Goal: Transaction & Acquisition: Purchase product/service

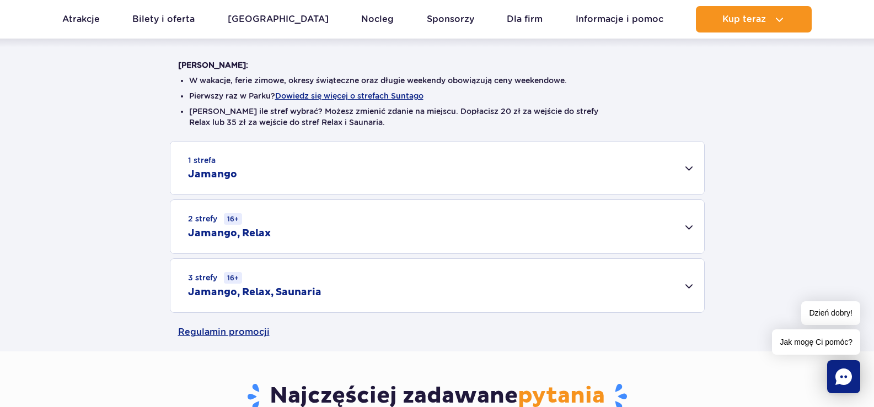
scroll to position [276, 0]
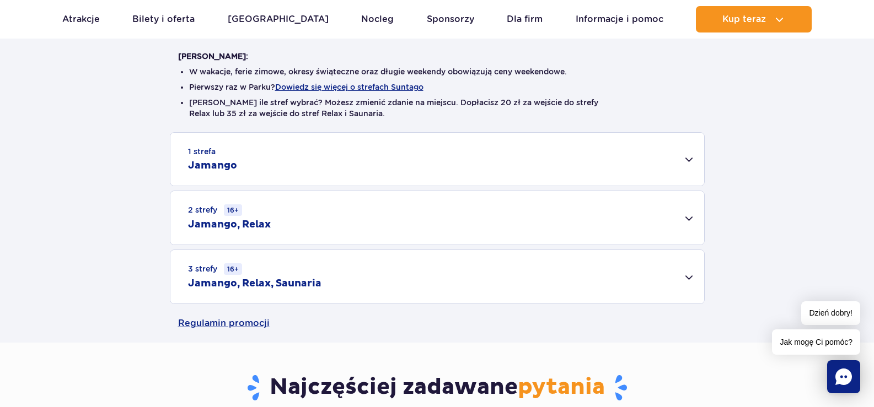
click at [559, 157] on div "1 strefa Jamango" at bounding box center [437, 159] width 534 height 53
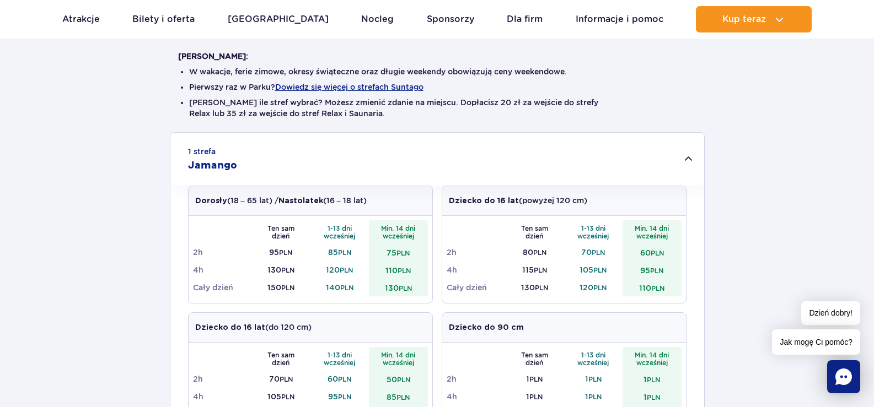
click at [410, 292] on small "PLN" at bounding box center [405, 288] width 13 height 8
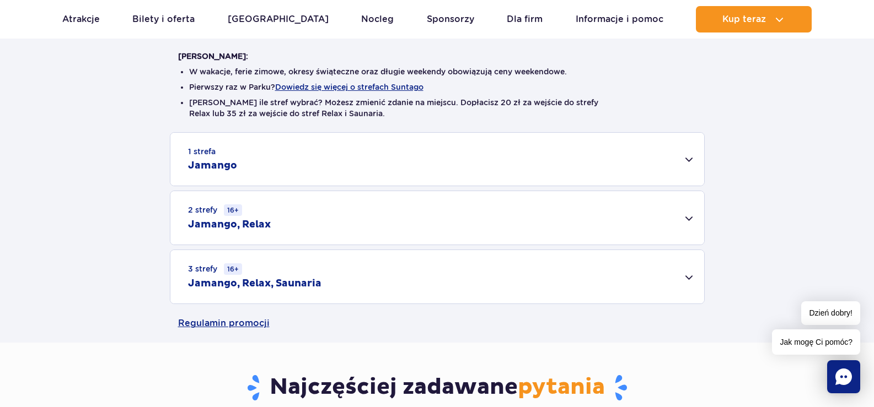
click at [443, 186] on div "1 strefa Jamango Dorosły (18 – 65 lat) / Nastolatek (16 – 18 lat) Ten sam dzień…" at bounding box center [437, 159] width 535 height 54
click at [528, 149] on div "1 strefa Jamango" at bounding box center [437, 159] width 534 height 53
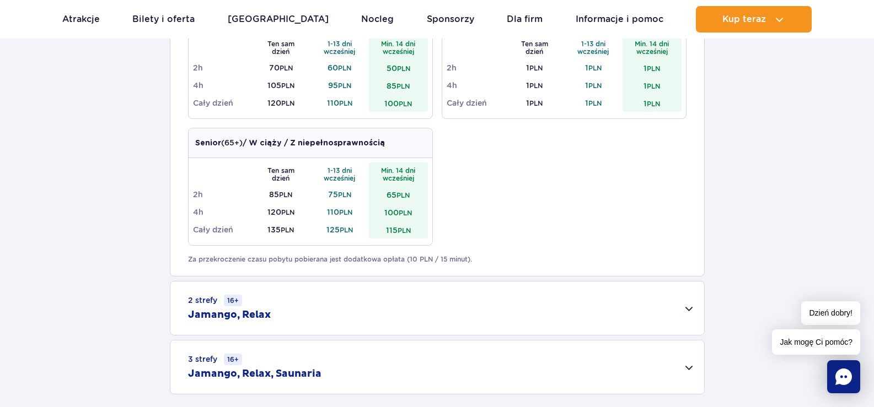
scroll to position [606, 0]
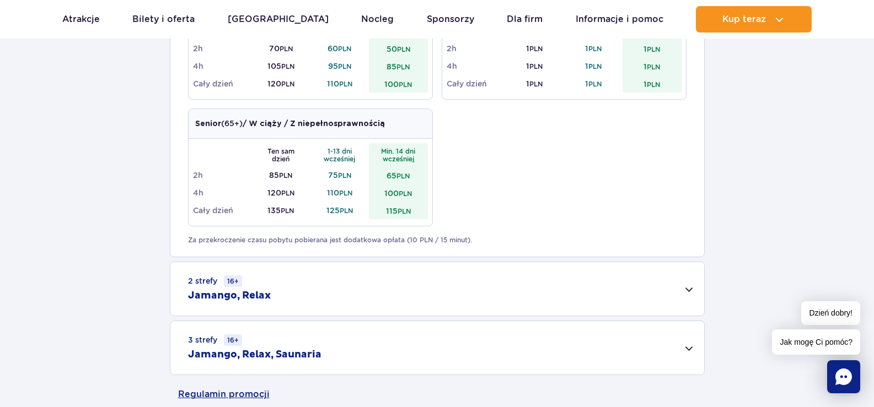
click at [415, 328] on div "3 strefy 16+ Jamango, Relax, Saunaria" at bounding box center [437, 347] width 534 height 53
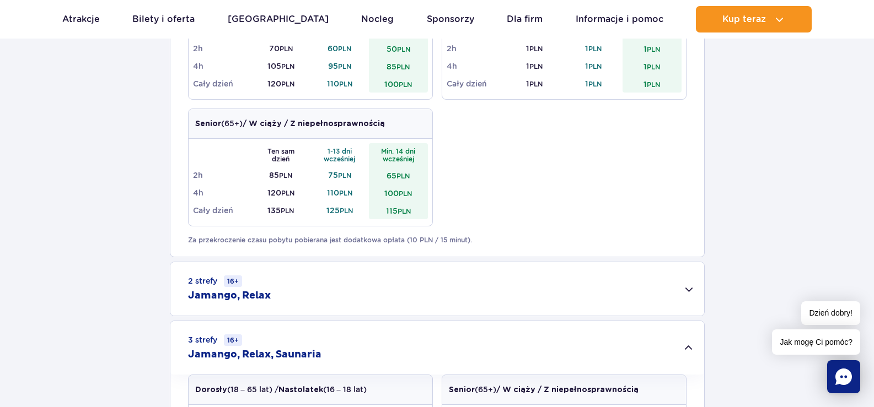
click at [429, 279] on div "2 strefy 16+ Jamango, Relax" at bounding box center [437, 288] width 534 height 53
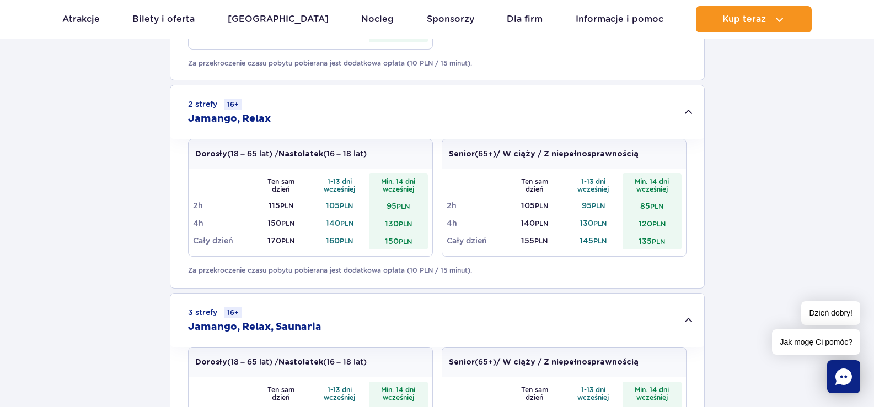
scroll to position [717, 0]
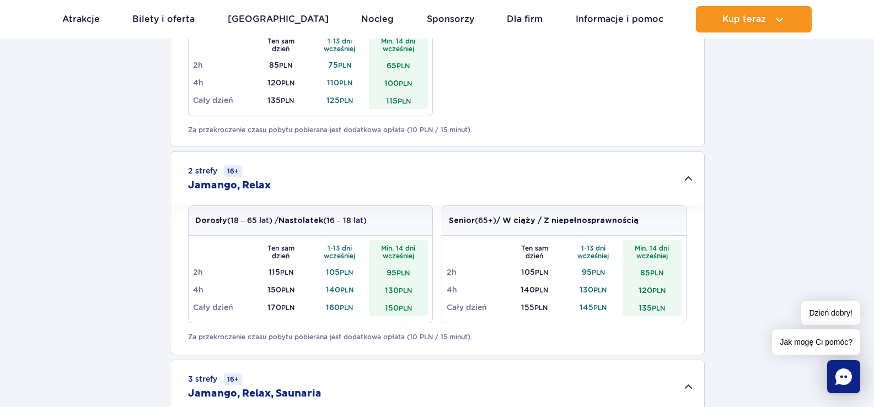
click at [685, 175] on div "2 strefy 16+ Jamango, Relax" at bounding box center [437, 178] width 534 height 53
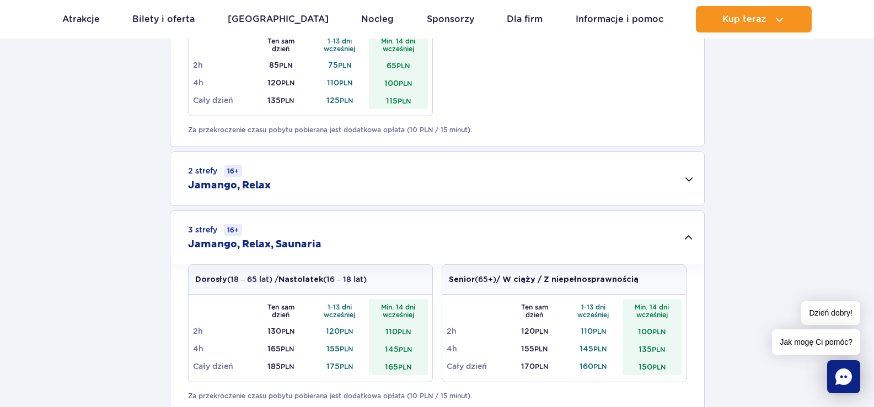
click at [685, 175] on div "2 strefy 16+ Jamango, Relax" at bounding box center [437, 178] width 534 height 53
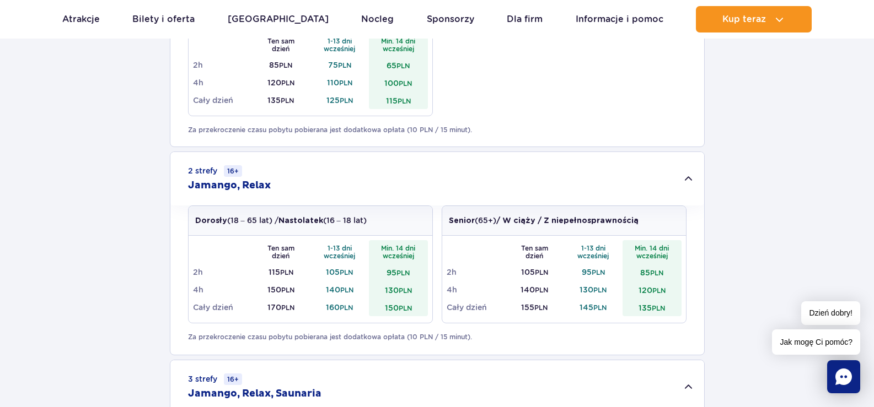
click at [685, 175] on div "2 strefy 16+ Jamango, Relax" at bounding box center [437, 178] width 534 height 53
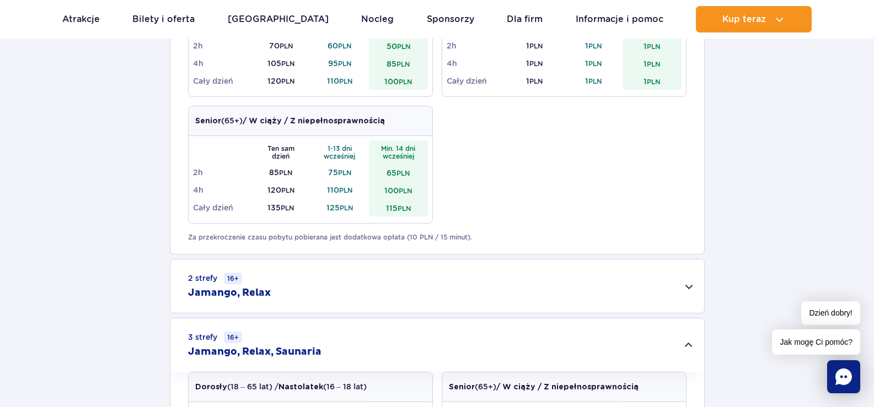
scroll to position [661, 0]
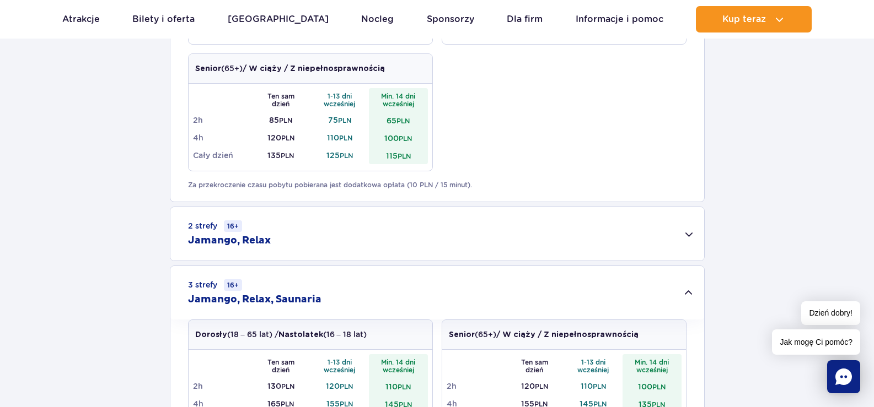
click at [257, 241] on h2 "Jamango, Relax" at bounding box center [229, 240] width 83 height 13
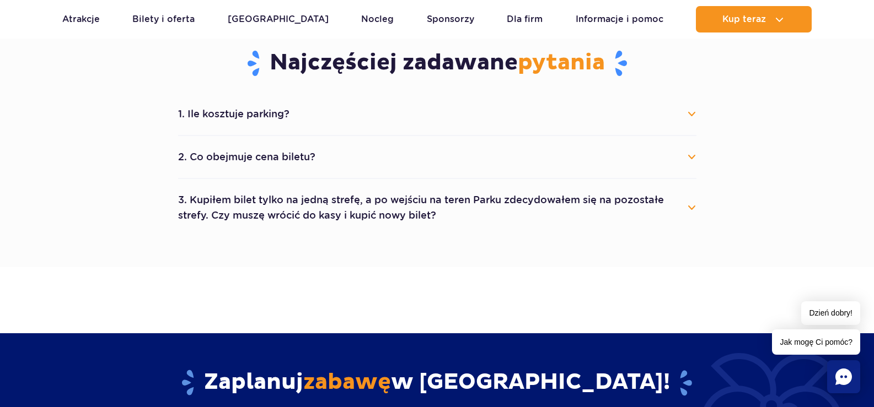
scroll to position [1268, 0]
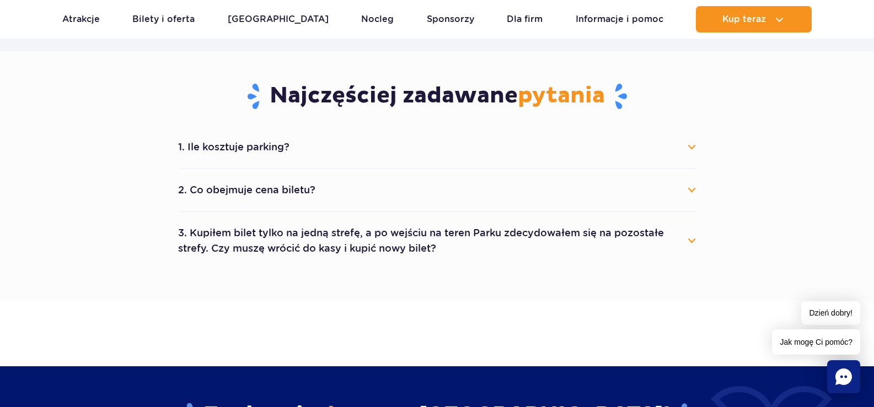
click at [293, 185] on button "2. Co obejmuje cena biletu?" at bounding box center [437, 190] width 518 height 24
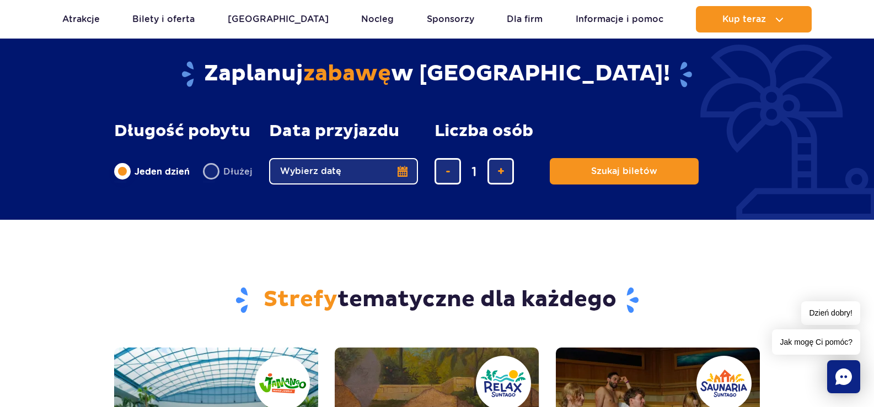
scroll to position [1874, 0]
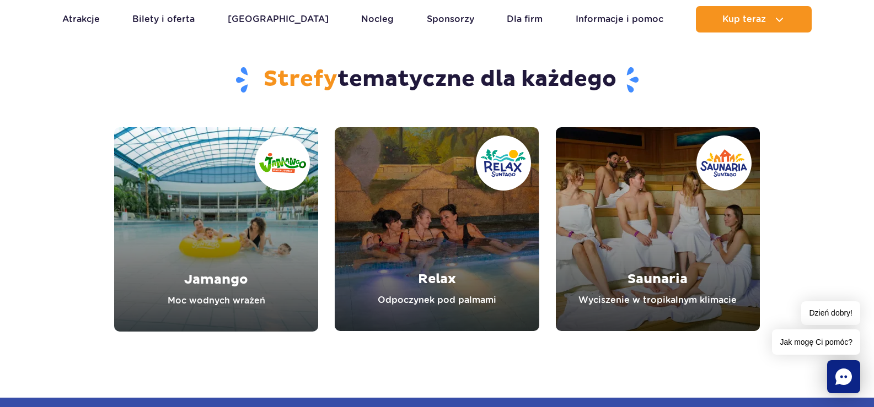
click at [439, 275] on link "Relax" at bounding box center [437, 229] width 204 height 204
click at [675, 257] on link "Saunaria" at bounding box center [658, 229] width 204 height 204
click at [208, 256] on link "Jamango" at bounding box center [216, 229] width 204 height 204
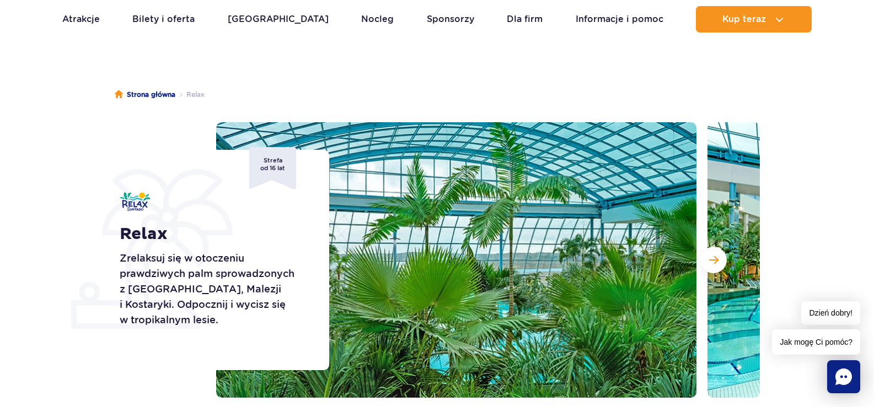
scroll to position [55, 0]
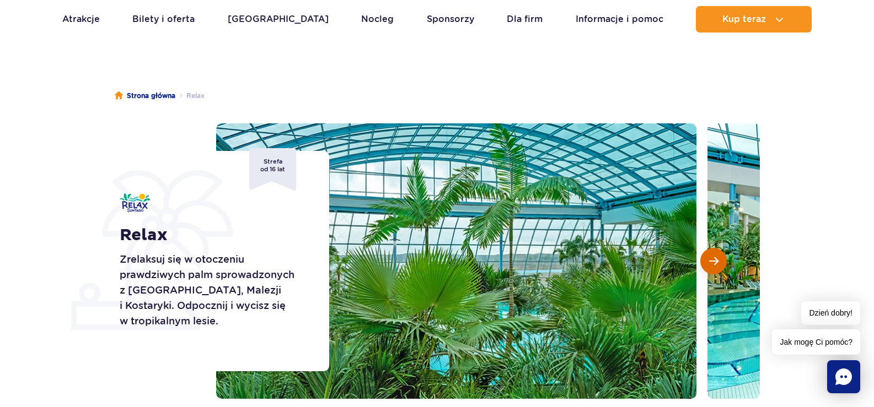
click at [718, 257] on button "Następny slajd" at bounding box center [713, 261] width 26 height 26
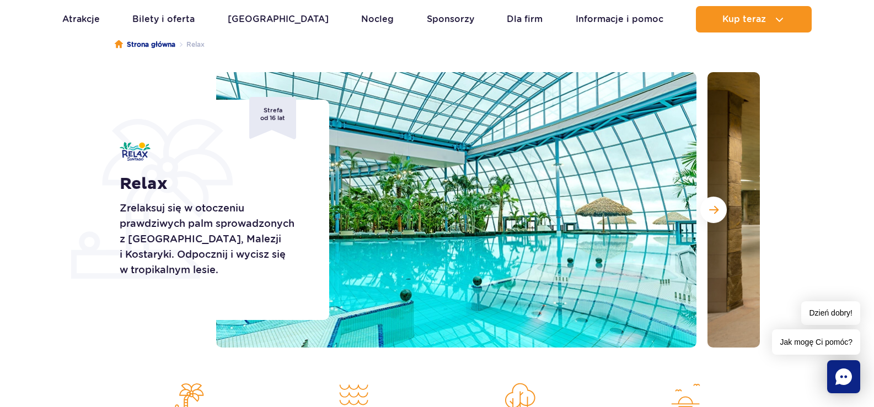
scroll to position [165, 0]
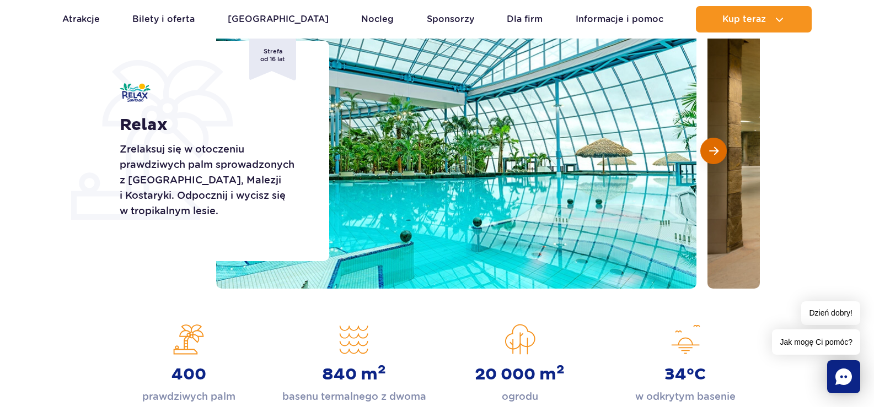
click at [718, 151] on span "Następny slajd" at bounding box center [713, 151] width 9 height 10
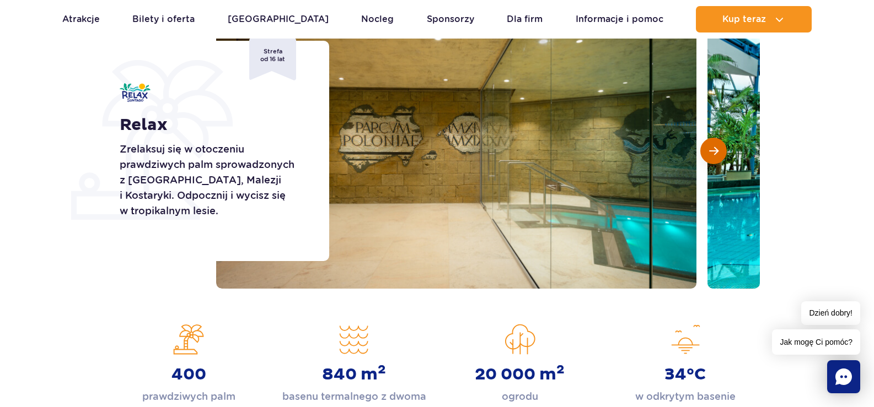
click at [720, 150] on button "Następny slajd" at bounding box center [713, 151] width 26 height 26
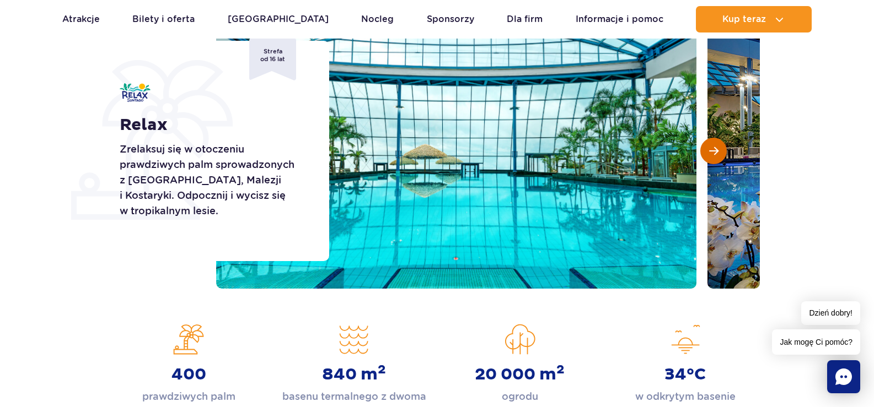
click at [720, 150] on button "Następny slajd" at bounding box center [713, 151] width 26 height 26
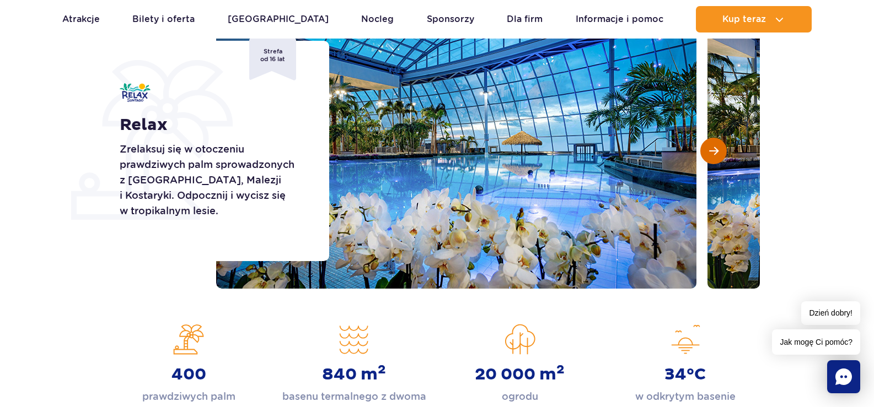
click at [720, 150] on button "Następny slajd" at bounding box center [713, 151] width 26 height 26
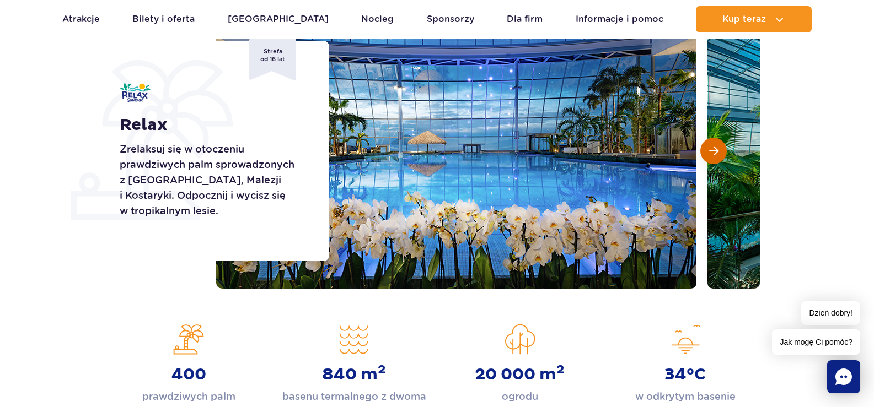
click at [720, 150] on button "Następny slajd" at bounding box center [713, 151] width 26 height 26
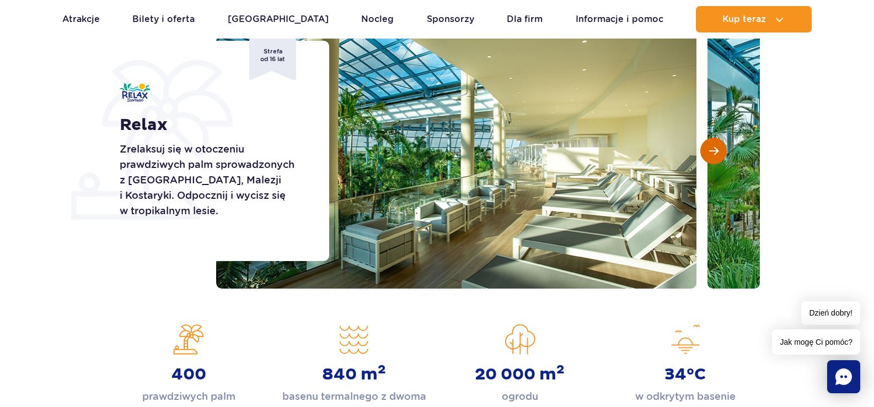
click at [720, 150] on button "Następny slajd" at bounding box center [713, 151] width 26 height 26
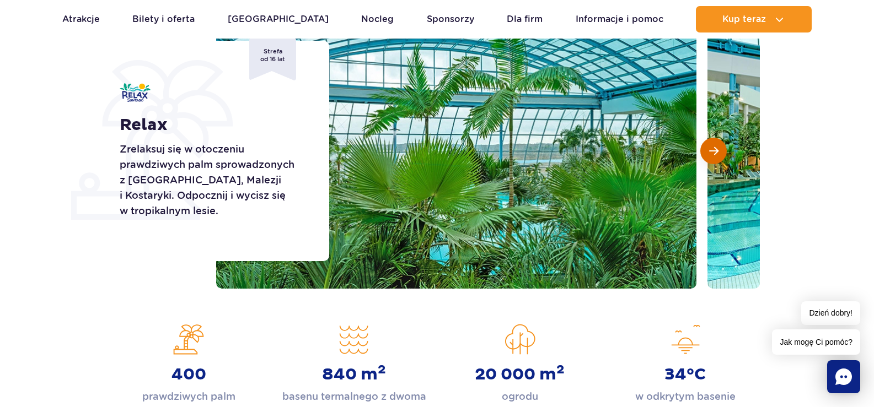
click at [720, 150] on button "Następny slajd" at bounding box center [713, 151] width 26 height 26
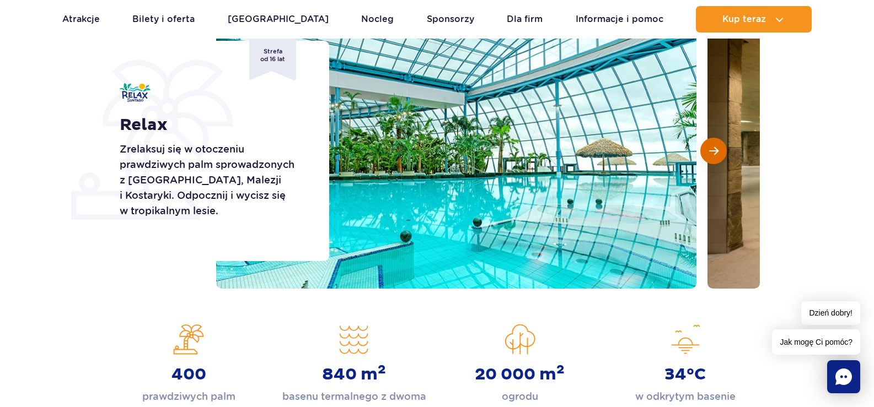
click at [720, 150] on button "Następny slajd" at bounding box center [713, 151] width 26 height 26
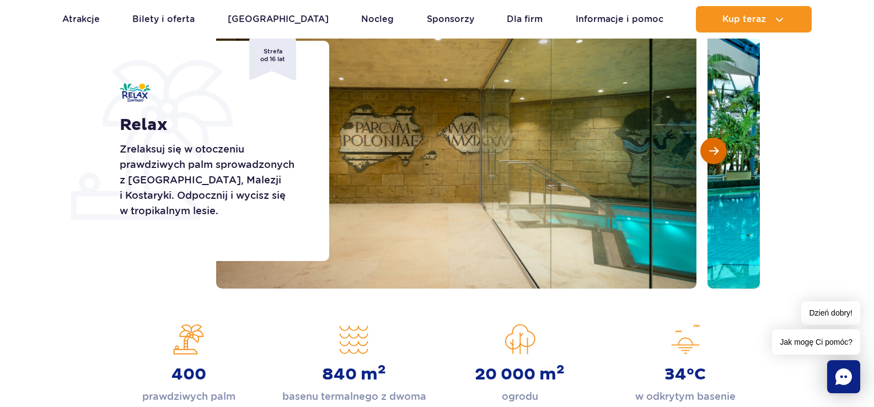
click at [720, 150] on button "Następny slajd" at bounding box center [713, 151] width 26 height 26
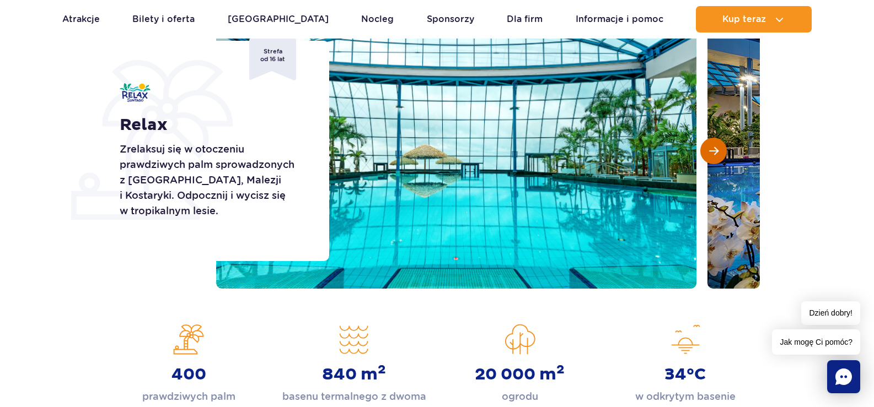
click at [720, 150] on button "Następny slajd" at bounding box center [713, 151] width 26 height 26
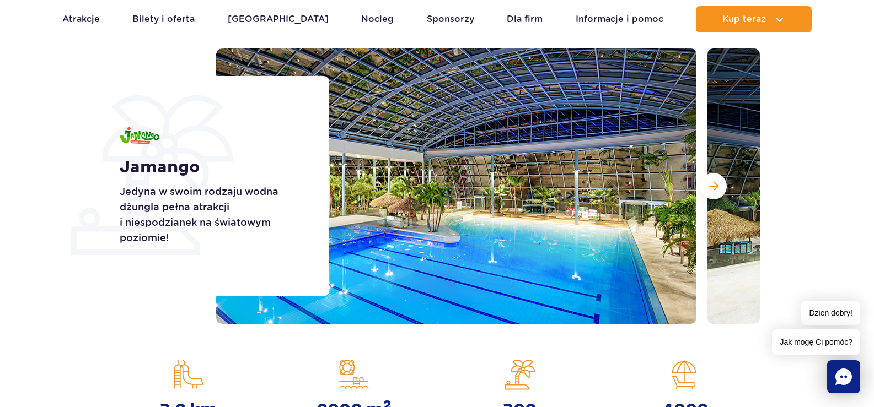
scroll to position [110, 0]
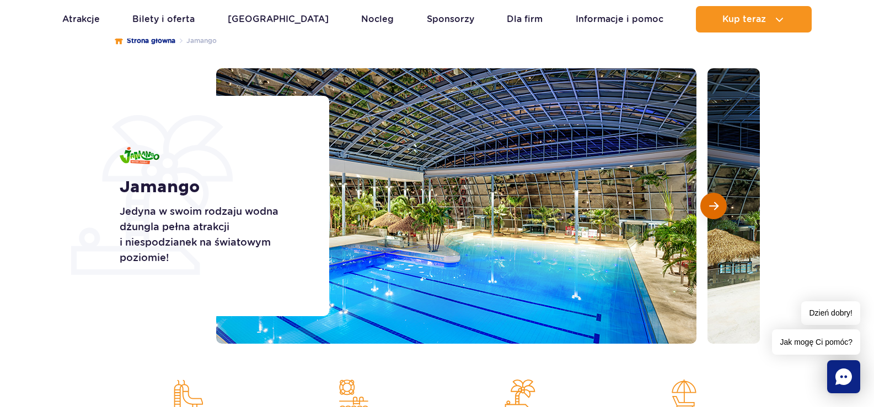
click at [710, 202] on span "Następny slajd" at bounding box center [713, 206] width 9 height 10
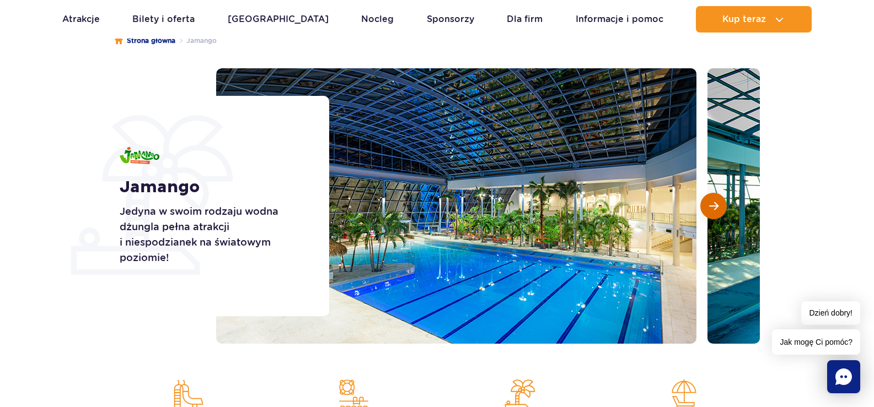
click at [710, 202] on span "Następny slajd" at bounding box center [713, 206] width 9 height 10
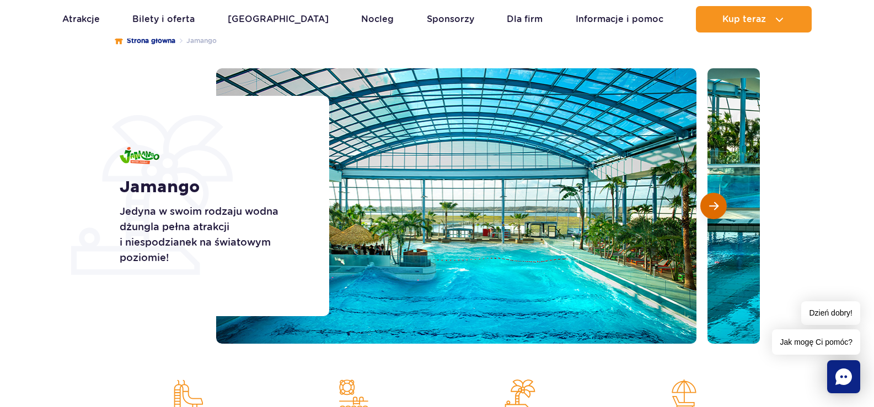
click at [710, 202] on span "Następny slajd" at bounding box center [713, 206] width 9 height 10
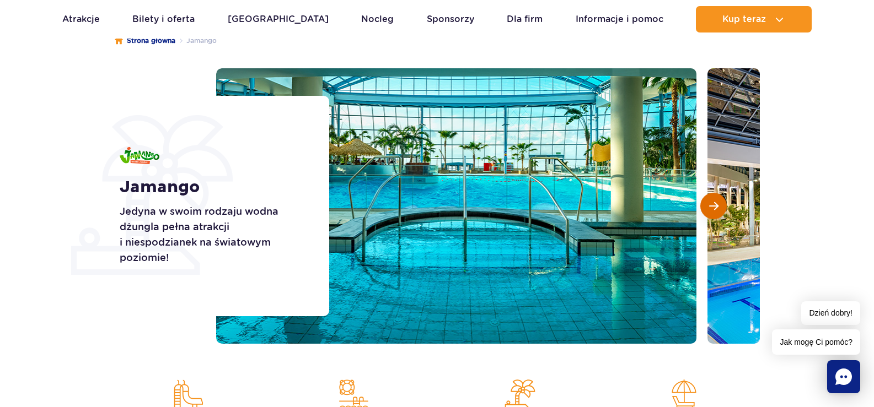
click at [710, 202] on span "Następny slajd" at bounding box center [713, 206] width 9 height 10
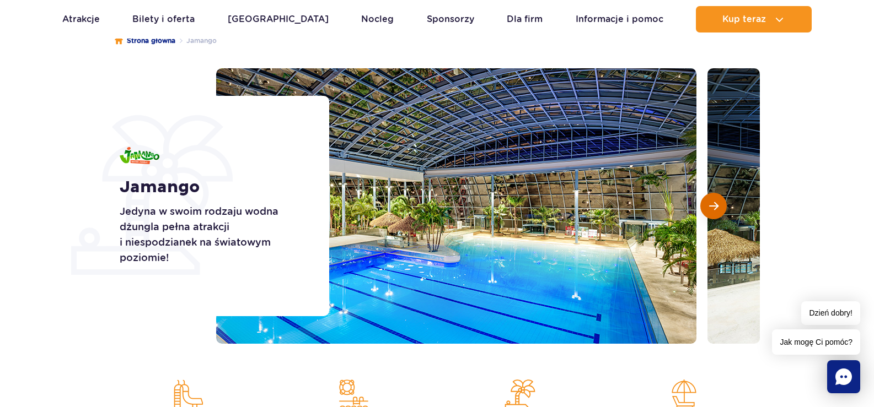
click at [710, 202] on span "Następny slajd" at bounding box center [713, 206] width 9 height 10
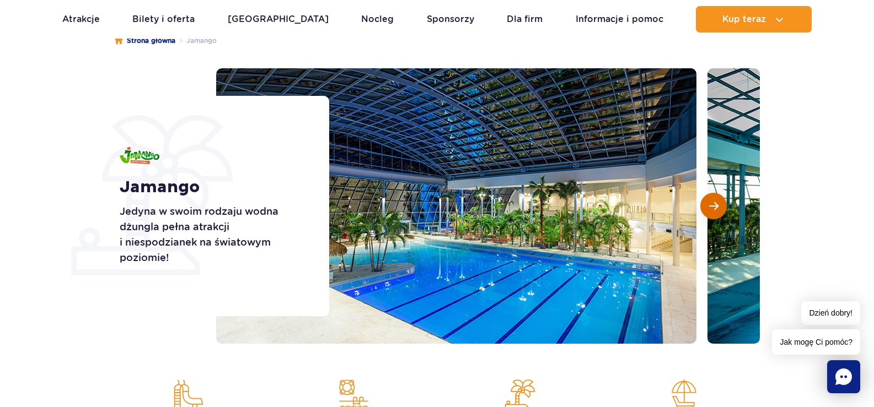
click at [710, 202] on span "Następny slajd" at bounding box center [713, 206] width 9 height 10
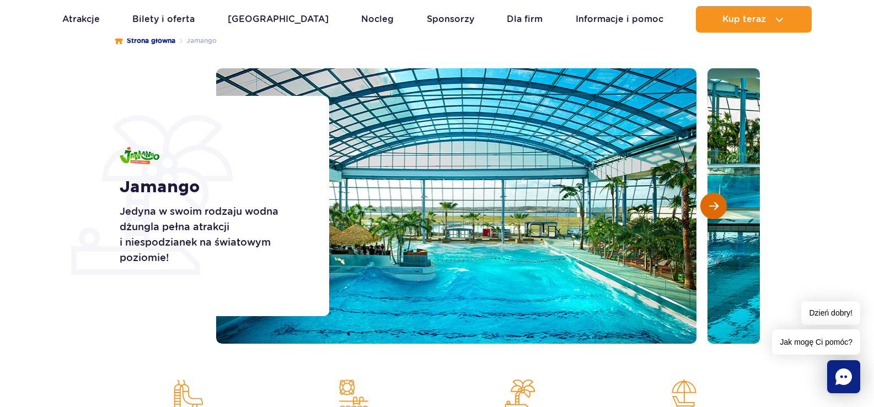
click at [710, 202] on span "Następny slajd" at bounding box center [713, 206] width 9 height 10
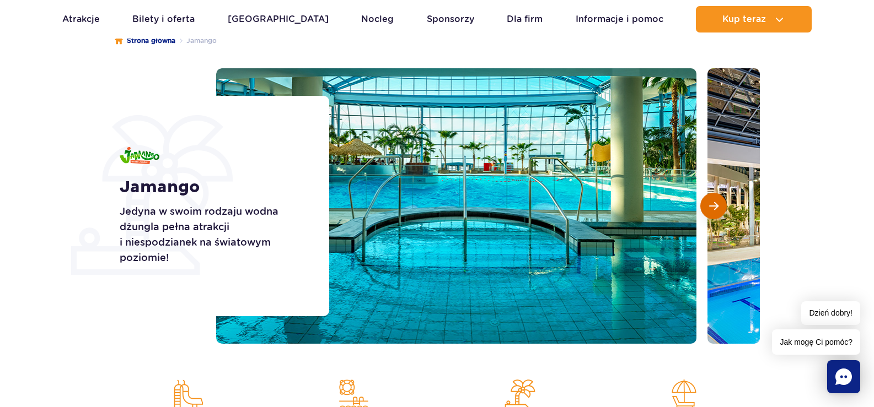
click at [710, 202] on span "Następny slajd" at bounding box center [713, 206] width 9 height 10
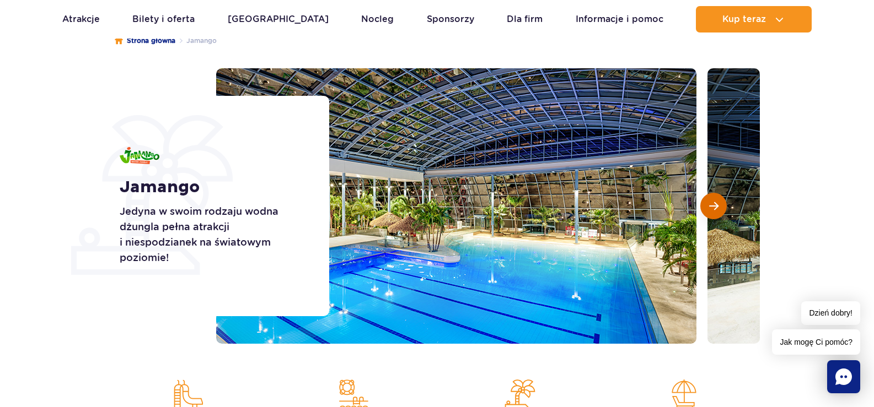
click at [710, 202] on span "Następny slajd" at bounding box center [713, 206] width 9 height 10
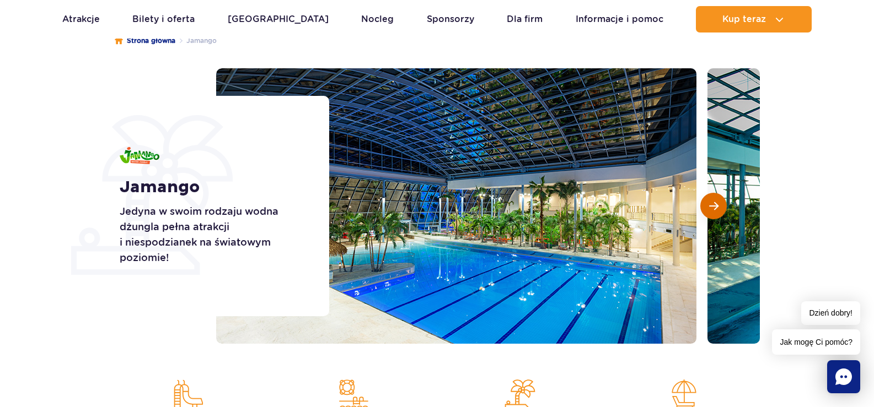
click at [710, 202] on span "Następny slajd" at bounding box center [713, 206] width 9 height 10
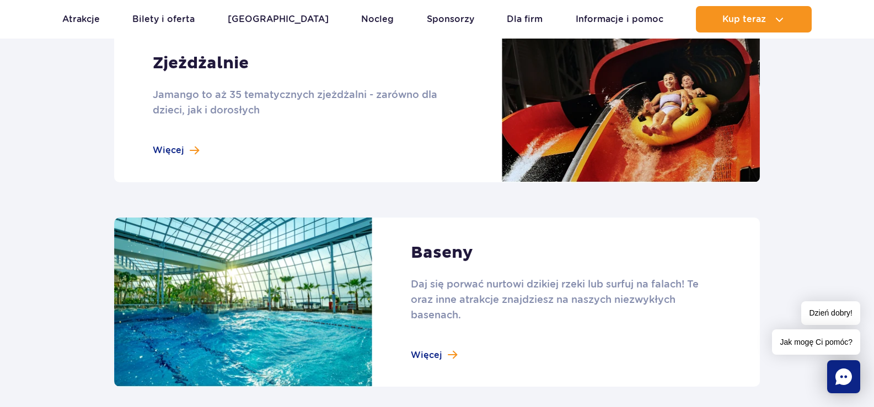
scroll to position [1047, 0]
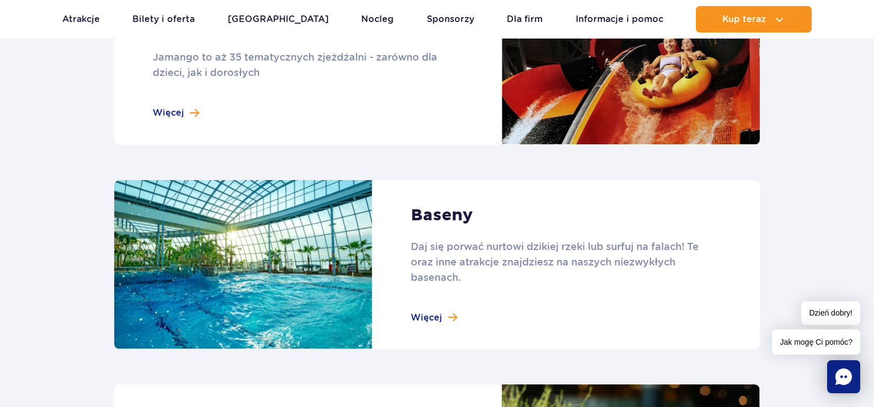
click at [438, 320] on link at bounding box center [436, 265] width 645 height 170
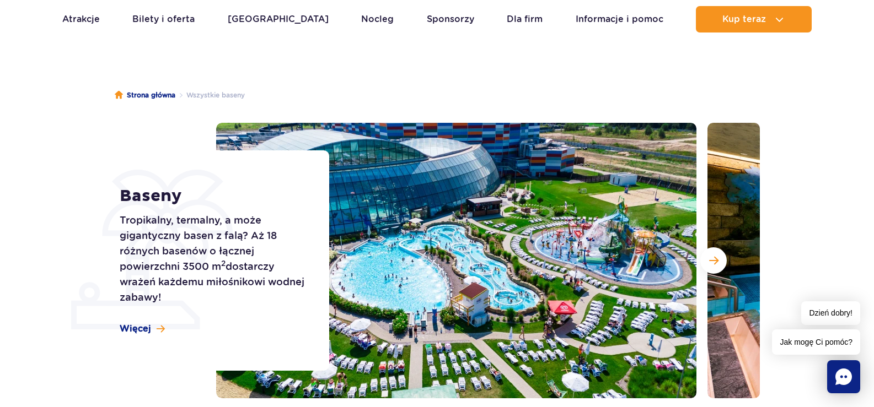
scroll to position [55, 0]
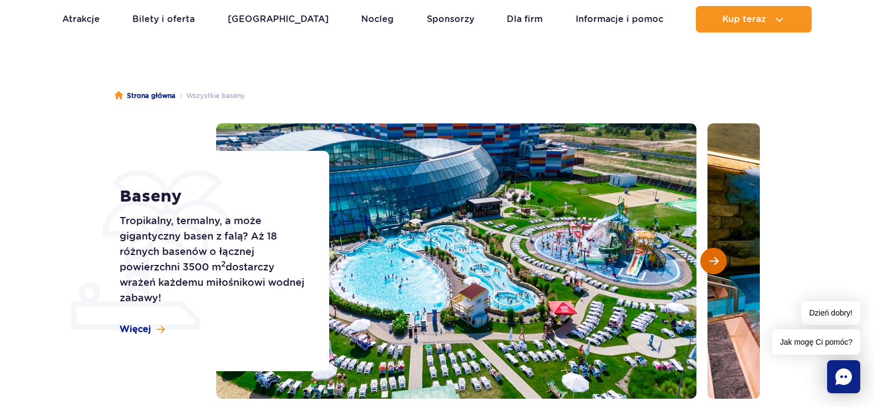
click at [714, 260] on span "Następny slajd" at bounding box center [713, 261] width 9 height 10
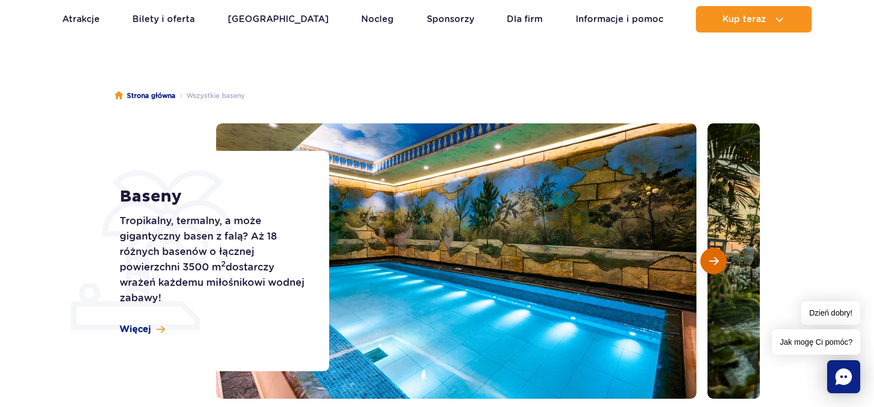
click at [714, 260] on span "Następny slajd" at bounding box center [713, 261] width 9 height 10
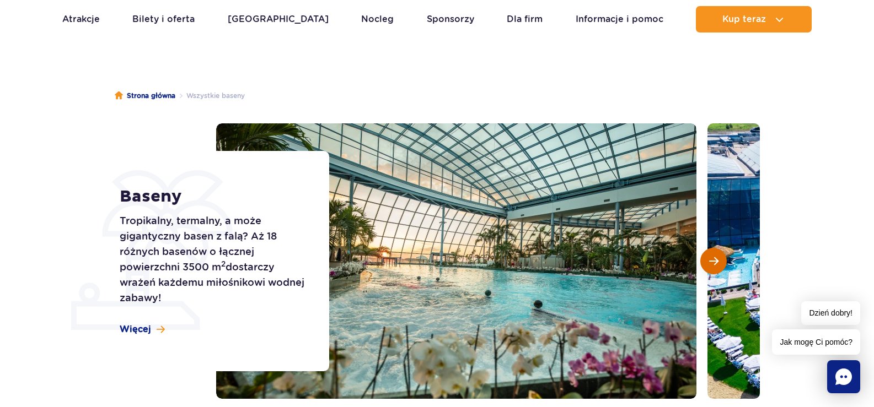
click at [714, 260] on span "Następny slajd" at bounding box center [713, 261] width 9 height 10
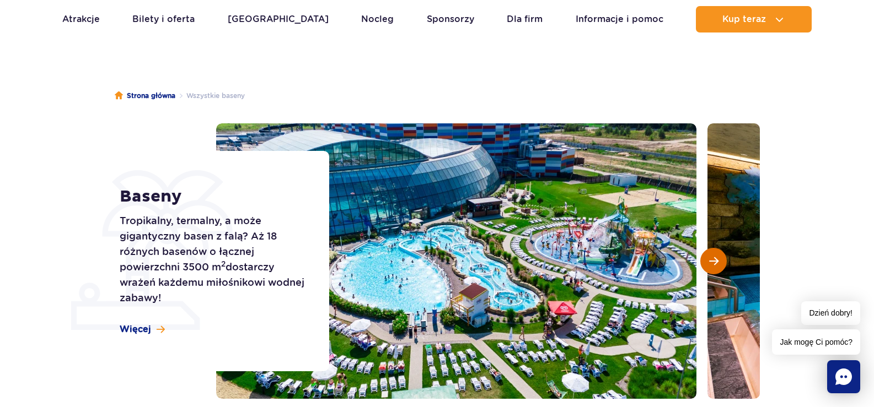
click at [714, 260] on span "Następny slajd" at bounding box center [713, 261] width 9 height 10
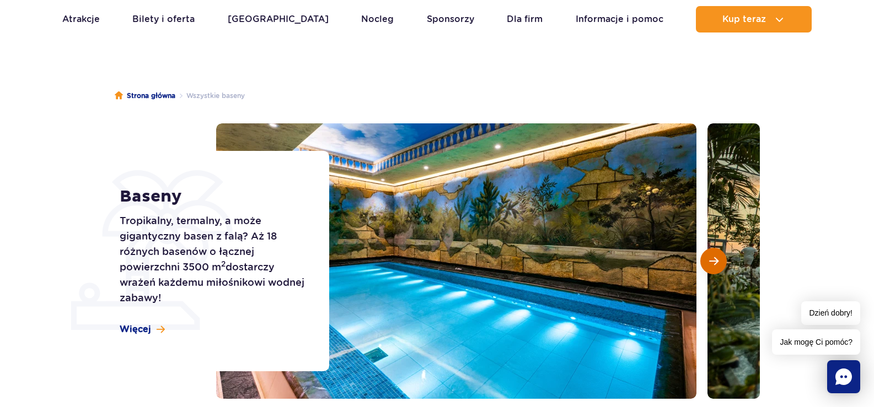
click at [714, 260] on span "Następny slajd" at bounding box center [713, 261] width 9 height 10
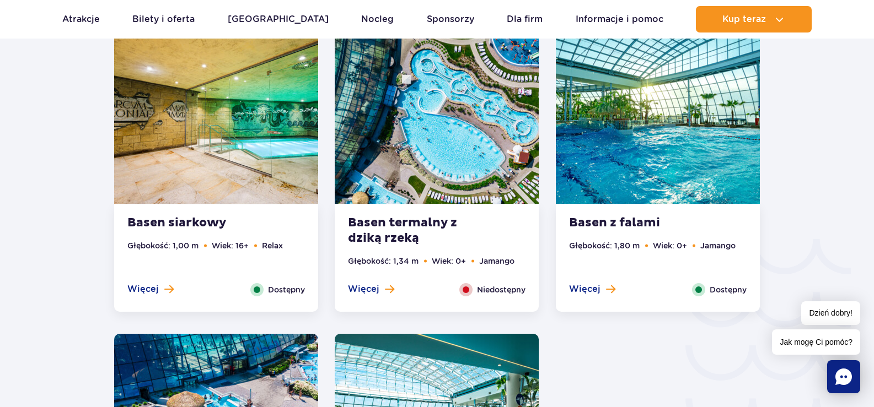
scroll to position [1598, 0]
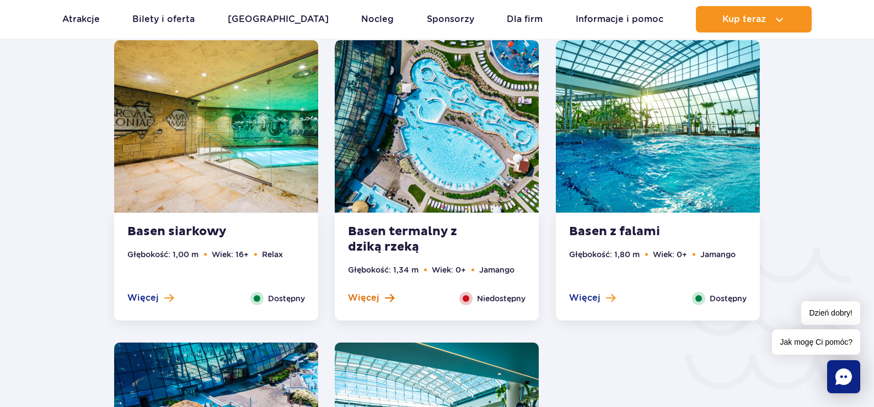
click at [365, 296] on span "Więcej" at bounding box center [363, 298] width 31 height 12
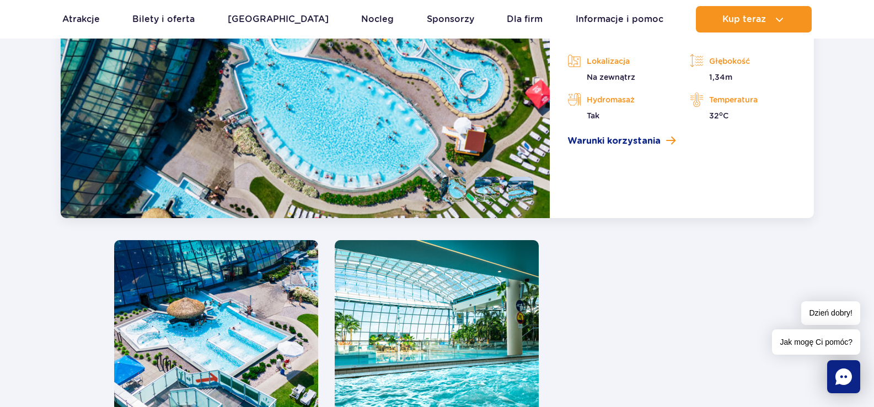
scroll to position [1934, 0]
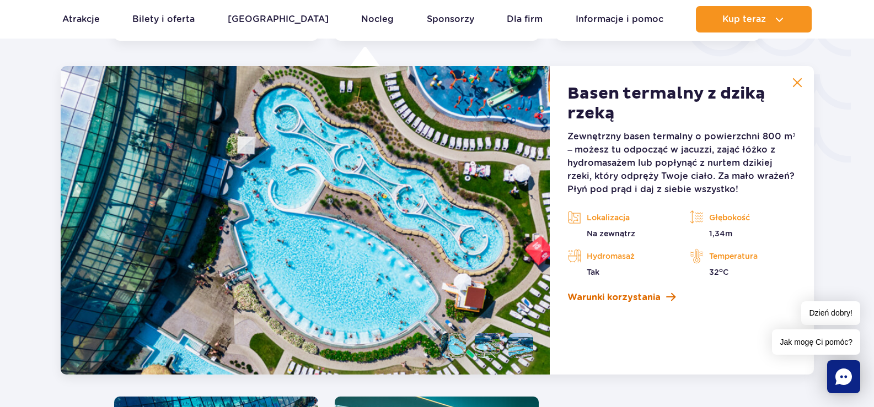
click at [626, 299] on span "Warunki korzystania" at bounding box center [613, 297] width 93 height 13
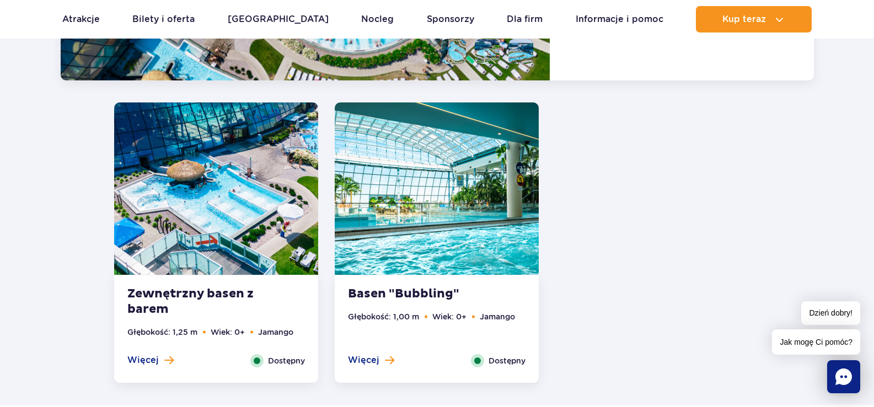
scroll to position [2209, 0]
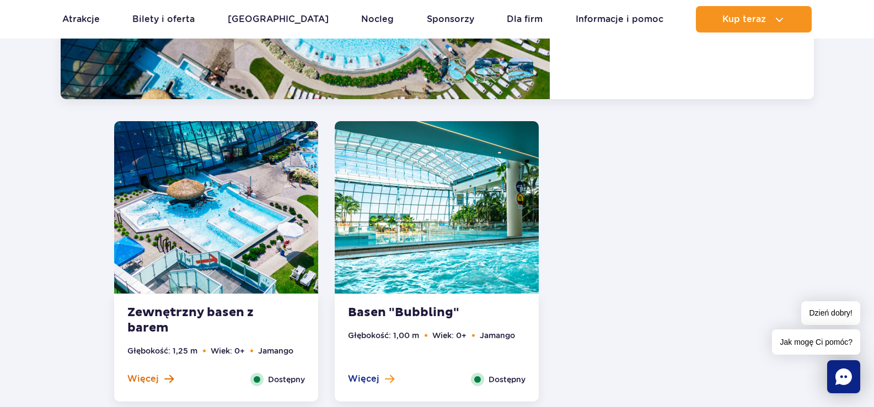
click at [155, 382] on span "Więcej" at bounding box center [142, 379] width 31 height 12
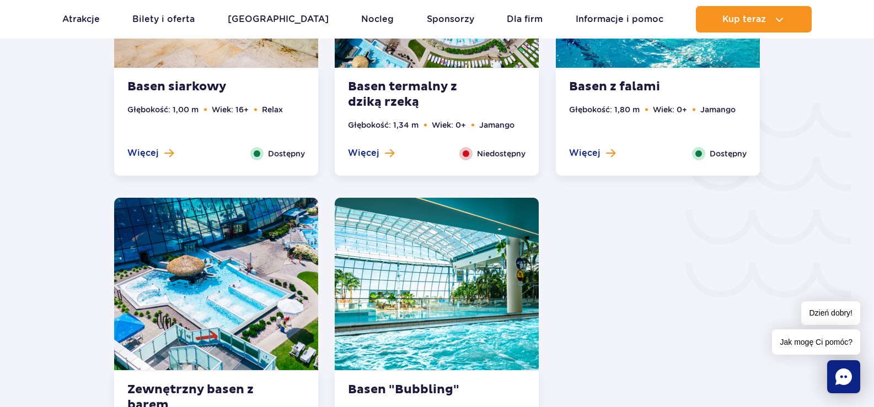
scroll to position [1906, 0]
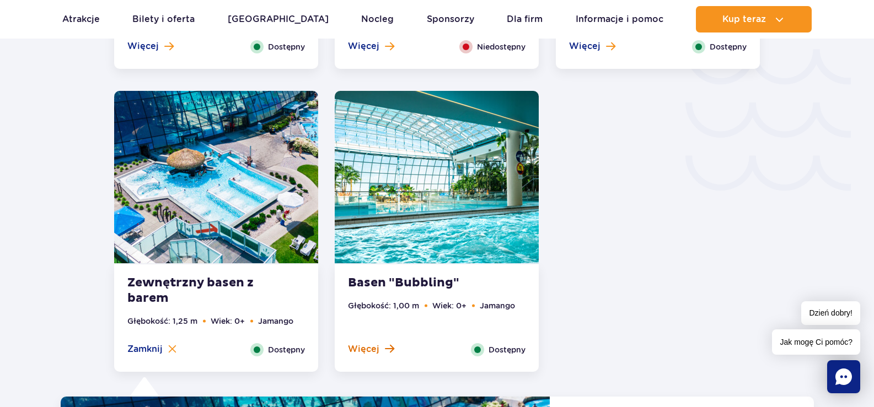
click at [367, 347] on span "Więcej" at bounding box center [363, 349] width 31 height 12
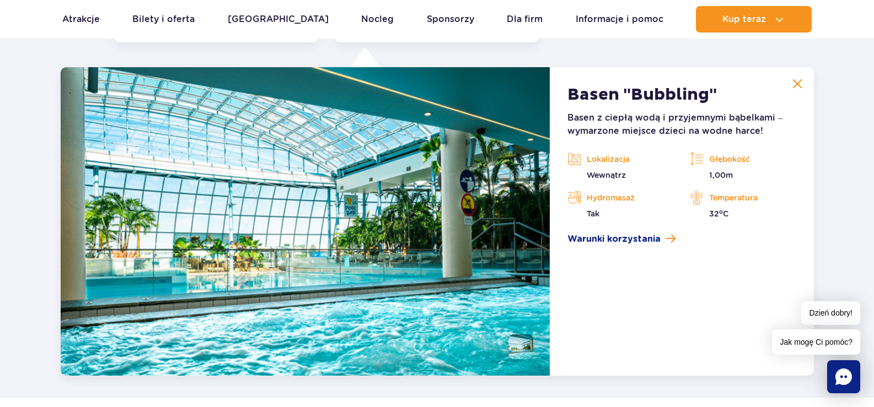
scroll to position [2236, 0]
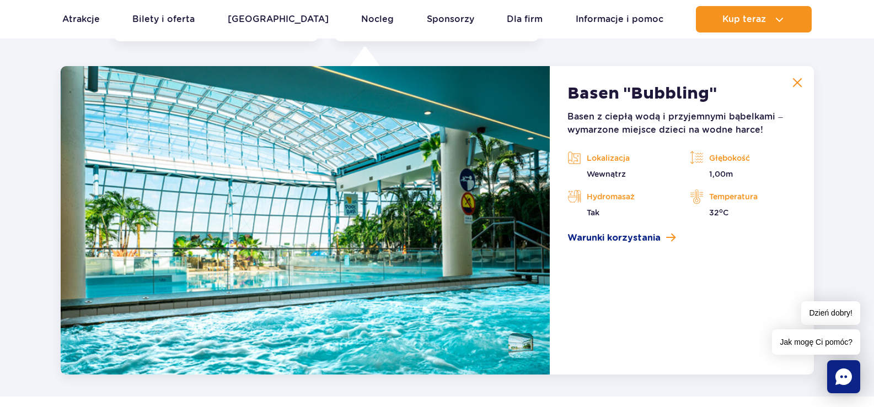
click at [800, 88] on img at bounding box center [797, 83] width 10 height 10
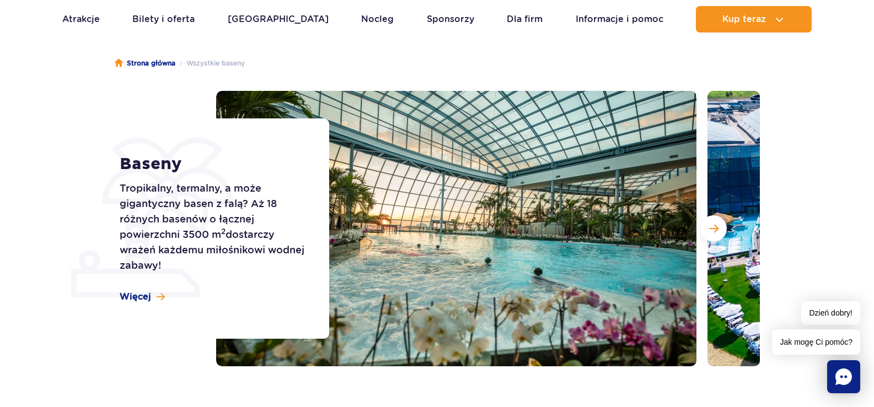
scroll to position [0, 0]
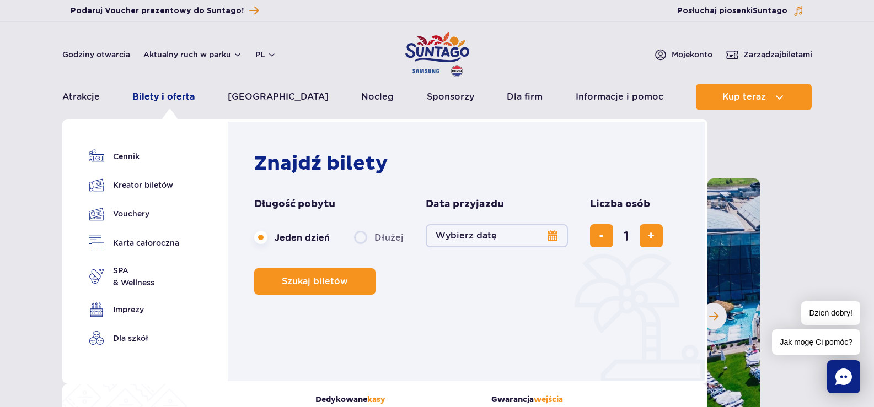
click at [173, 94] on link "Bilety i oferta" at bounding box center [163, 97] width 62 height 26
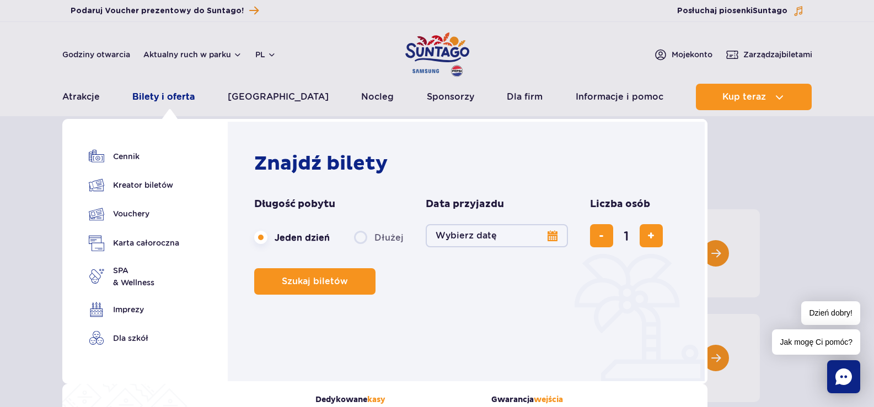
click at [182, 96] on link "Bilety i oferta" at bounding box center [163, 97] width 62 height 26
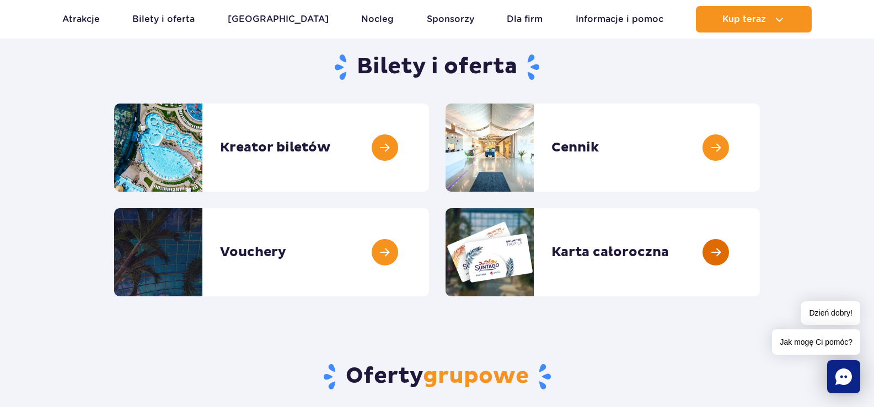
scroll to position [110, 0]
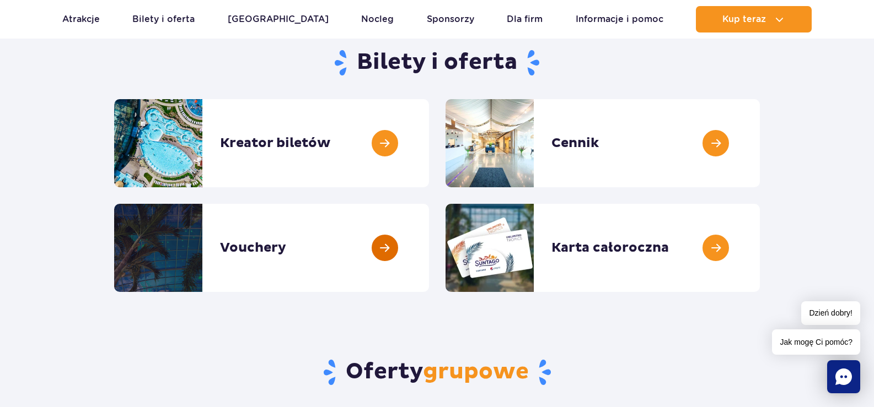
click at [429, 248] on link at bounding box center [429, 248] width 0 height 88
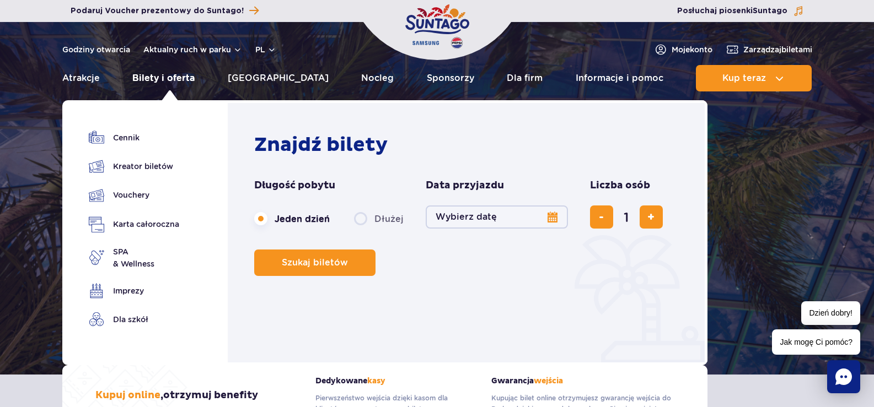
click at [169, 80] on link "Bilety i oferta" at bounding box center [163, 78] width 62 height 26
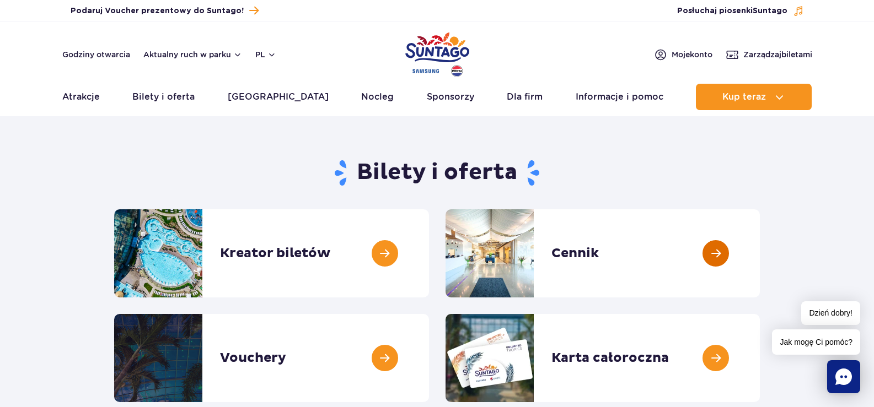
click at [760, 257] on link at bounding box center [760, 253] width 0 height 88
click at [429, 256] on link at bounding box center [429, 253] width 0 height 88
click at [760, 248] on link at bounding box center [760, 253] width 0 height 88
click at [760, 261] on link at bounding box center [760, 253] width 0 height 88
click at [429, 256] on link at bounding box center [429, 253] width 0 height 88
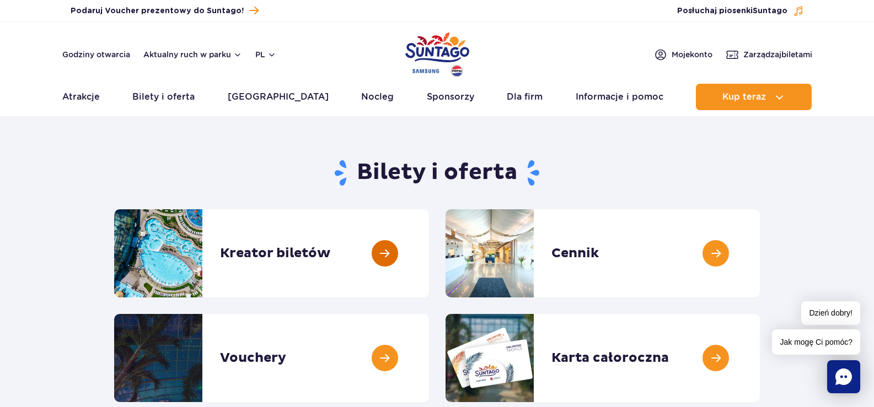
drag, startPoint x: 286, startPoint y: 261, endPoint x: 292, endPoint y: 259, distance: 6.3
click at [429, 260] on link at bounding box center [429, 253] width 0 height 88
click at [429, 252] on link at bounding box center [429, 253] width 0 height 88
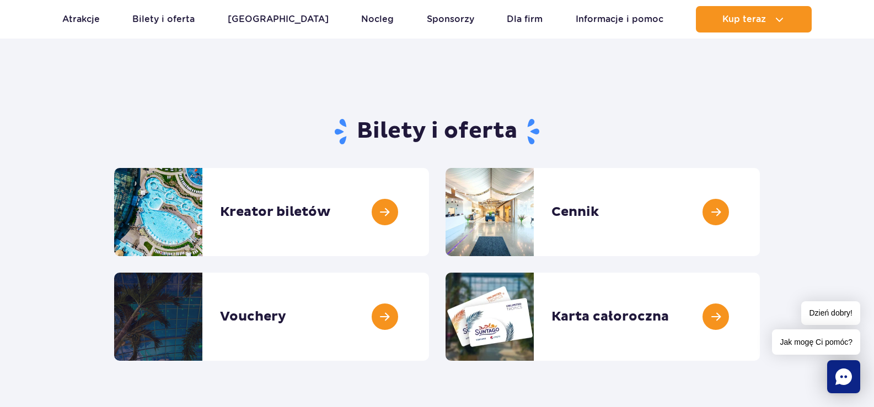
scroll to position [110, 0]
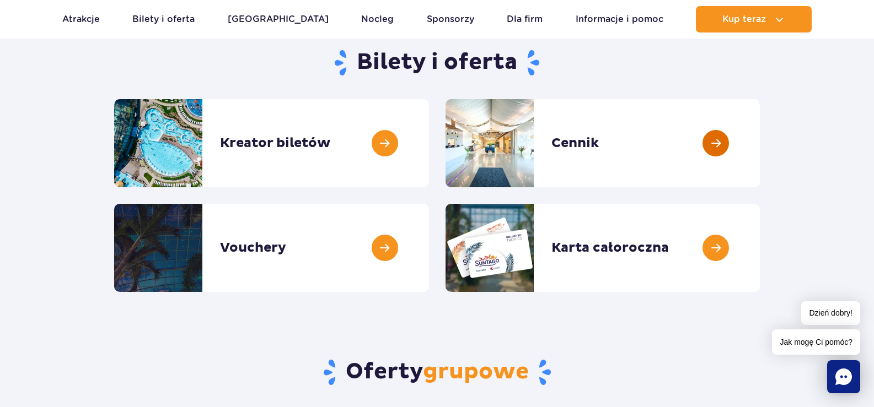
click at [760, 143] on link at bounding box center [760, 143] width 0 height 88
click at [429, 142] on link at bounding box center [429, 143] width 0 height 88
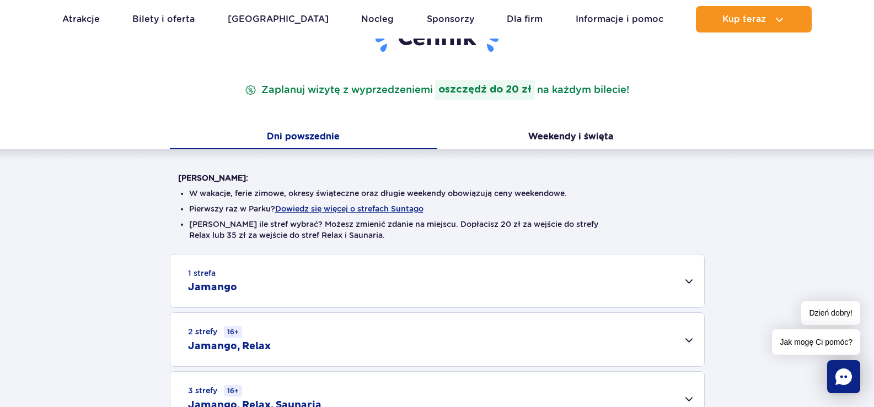
scroll to position [165, 0]
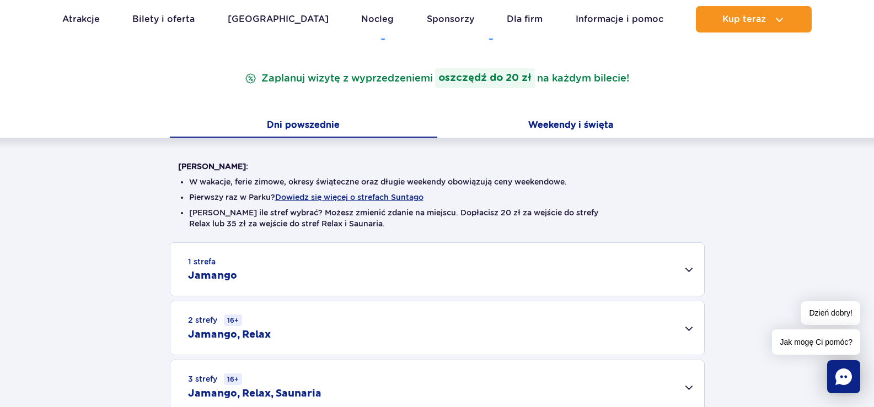
click at [576, 122] on button "Weekendy i święta" at bounding box center [570, 126] width 267 height 23
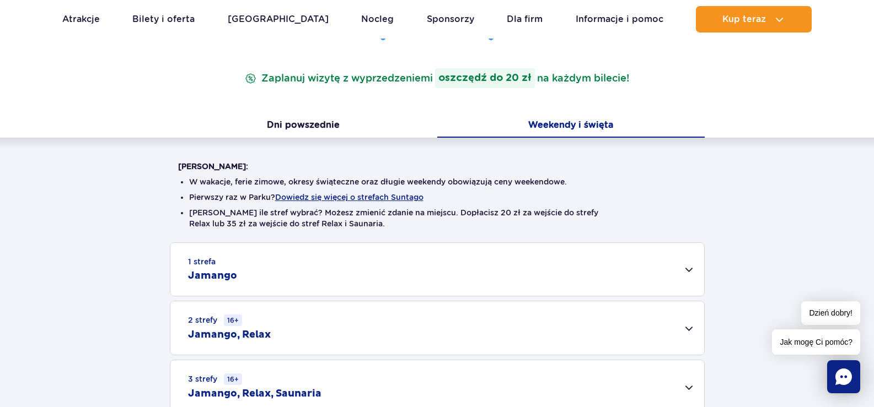
click at [534, 267] on div "1 strefa Jamango" at bounding box center [437, 269] width 534 height 53
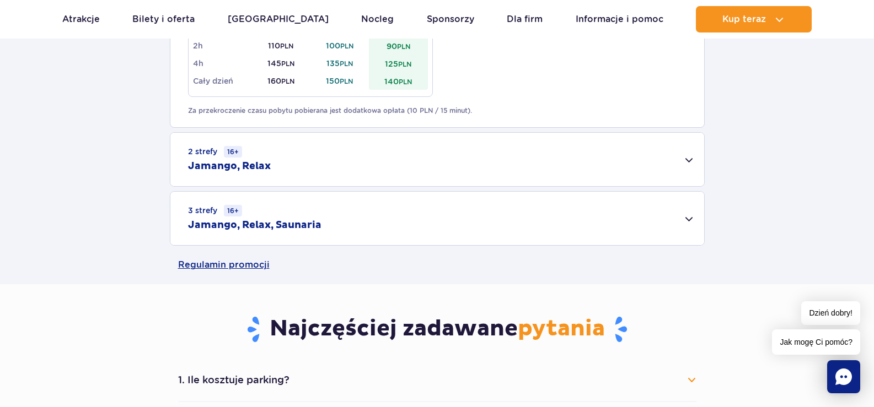
scroll to position [717, 0]
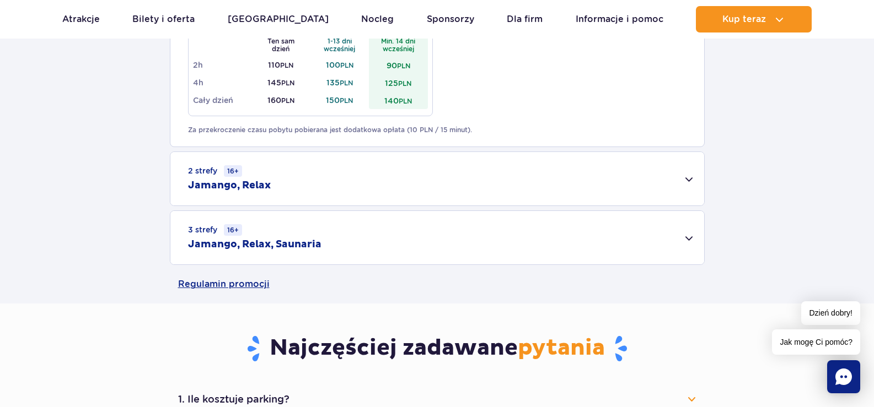
click at [481, 177] on div "2 strefy 16+ Jamango, Relax" at bounding box center [437, 178] width 534 height 53
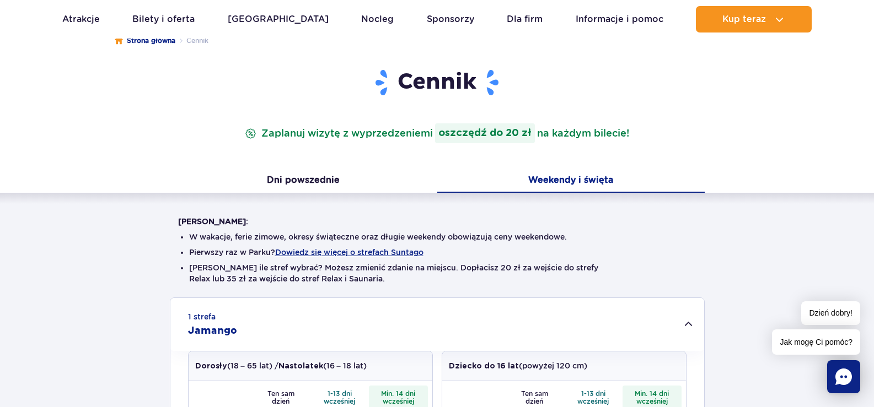
scroll to position [0, 0]
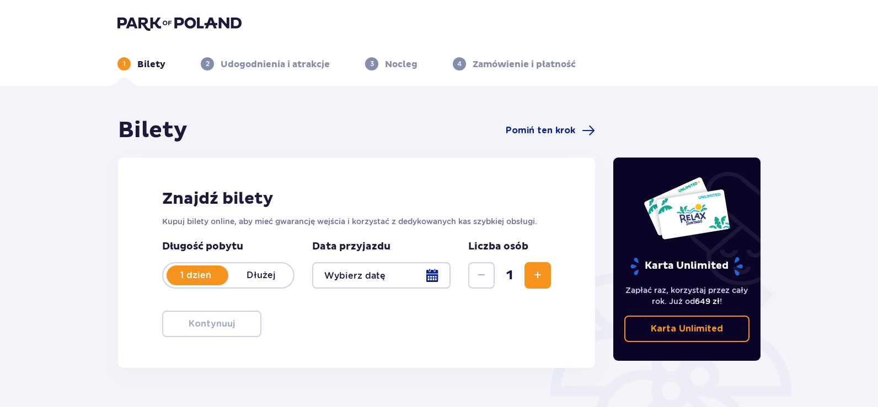
click at [427, 277] on div at bounding box center [381, 275] width 138 height 26
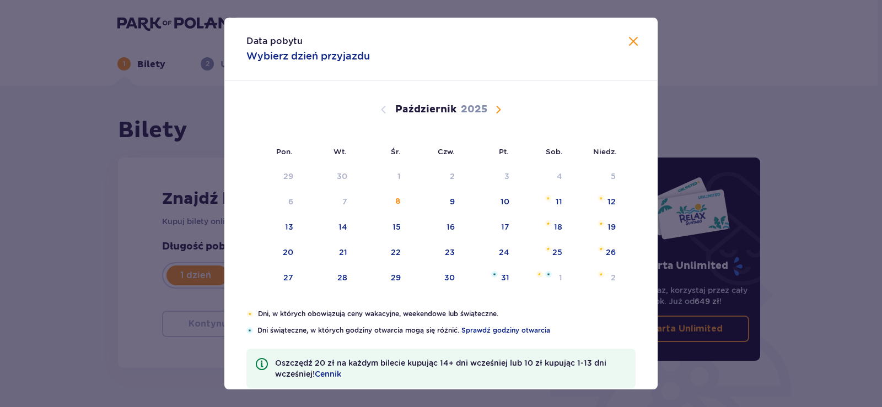
click at [499, 106] on span "Następny miesiąc" at bounding box center [498, 109] width 13 height 13
click at [552, 202] on div "8" at bounding box center [541, 202] width 53 height 24
type input "[DATE]"
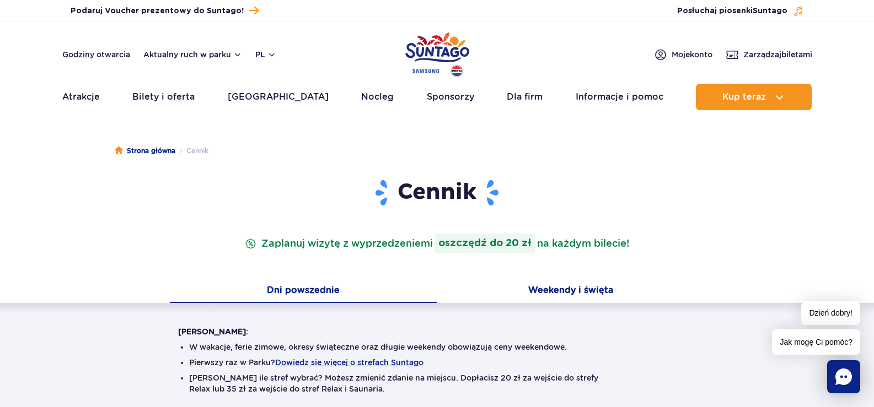
click at [578, 282] on button "Weekendy i święta" at bounding box center [570, 291] width 267 height 23
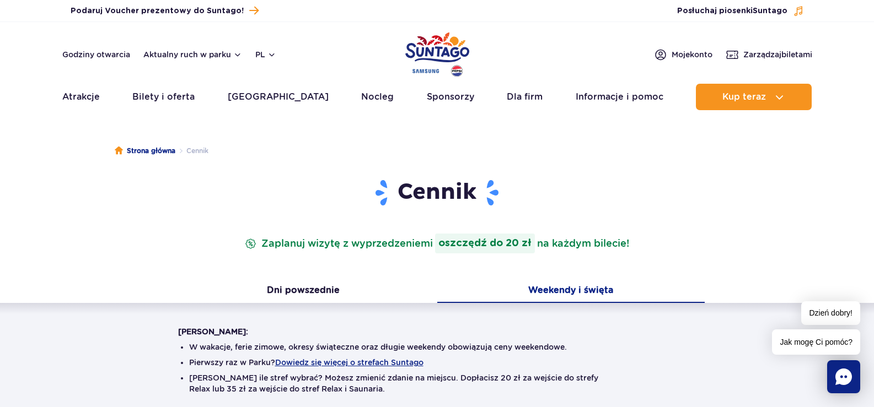
click at [304, 279] on div "Cennik Zaplanuj wizytę z wyprzedzeniem i oszczędź do 20 zł na każdym bilecie!" at bounding box center [437, 229] width 535 height 101
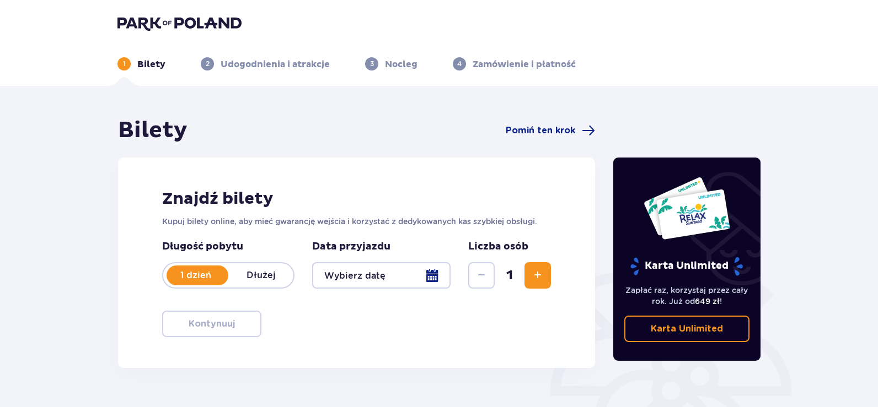
click at [423, 269] on div at bounding box center [381, 275] width 138 height 26
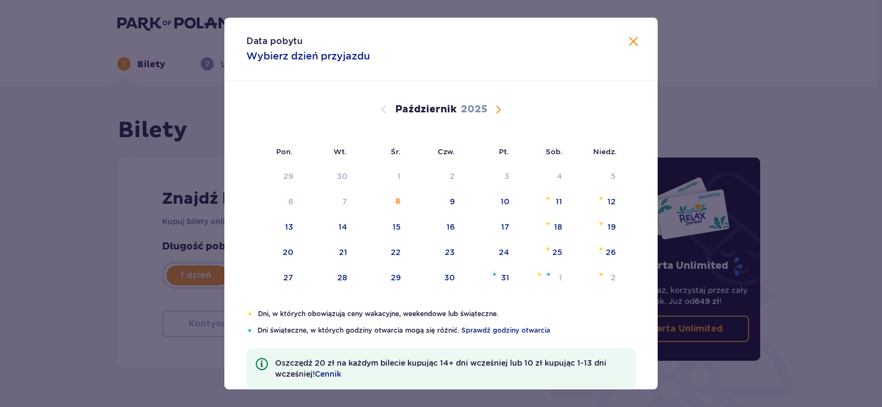
click at [499, 108] on span "Następny miesiąc" at bounding box center [498, 109] width 13 height 13
click at [556, 203] on div "8" at bounding box center [558, 201] width 5 height 11
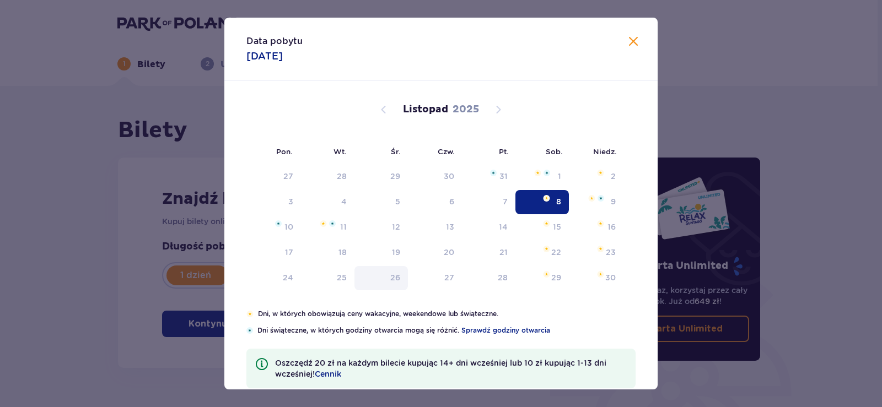
type input "08.11.25"
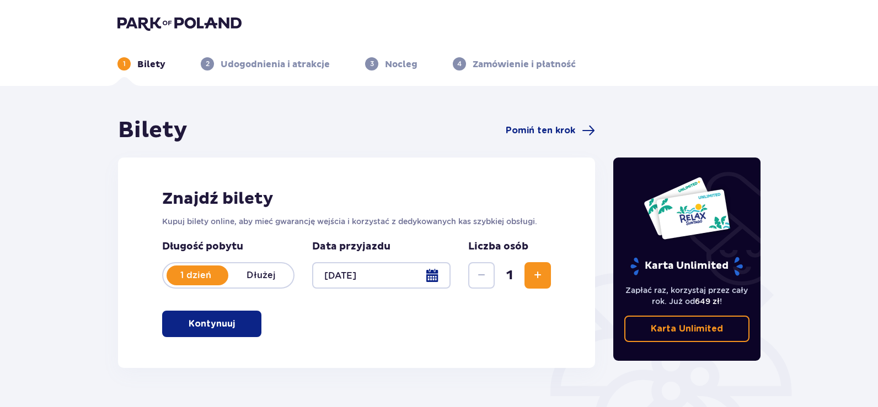
click at [535, 278] on span "Zwiększ" at bounding box center [537, 275] width 13 height 13
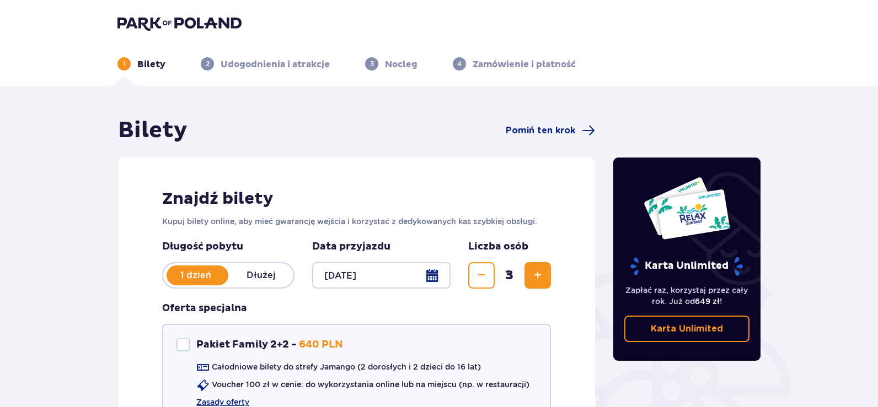
click at [535, 278] on span "Zwiększ" at bounding box center [537, 275] width 13 height 13
click at [480, 271] on span "Zmniejsz" at bounding box center [481, 275] width 13 height 13
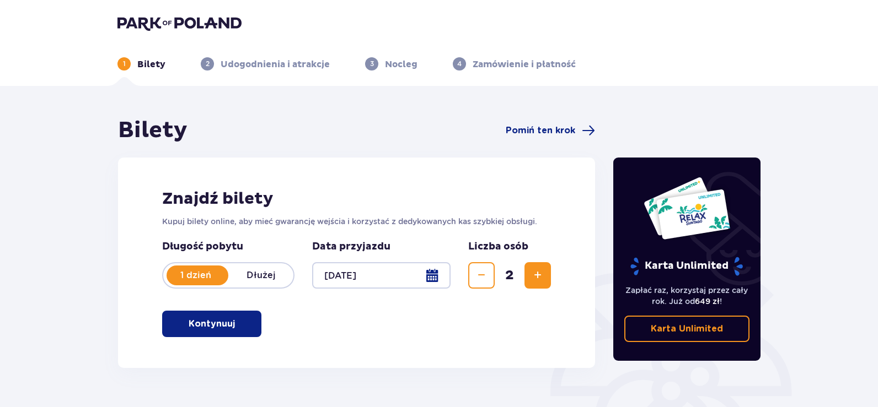
click at [480, 271] on span "Zmniejsz" at bounding box center [481, 275] width 13 height 13
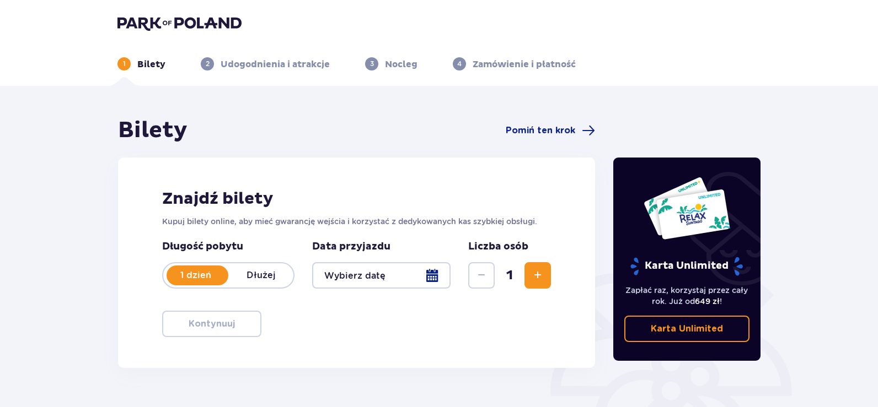
click at [433, 272] on div at bounding box center [381, 275] width 138 height 26
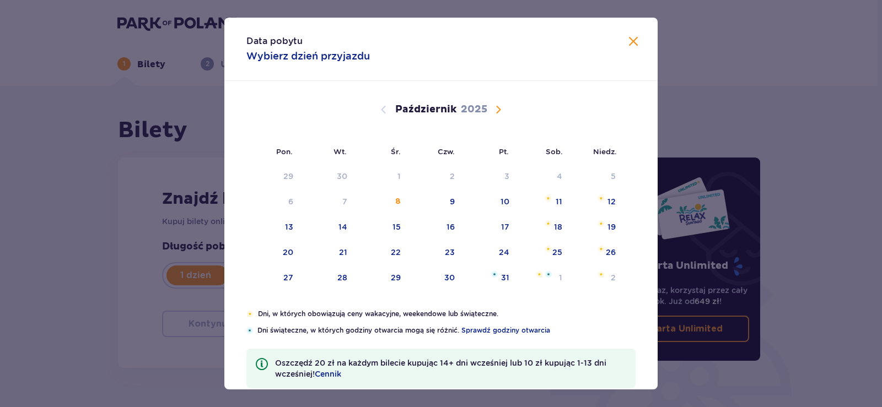
click at [499, 109] on span "Następny miesiąc" at bounding box center [498, 109] width 13 height 13
click at [494, 106] on span "Następny miesiąc" at bounding box center [498, 109] width 13 height 13
click at [379, 106] on span "Poprzedni miesiąc" at bounding box center [383, 109] width 13 height 13
click at [286, 227] on div "10" at bounding box center [288, 227] width 9 height 11
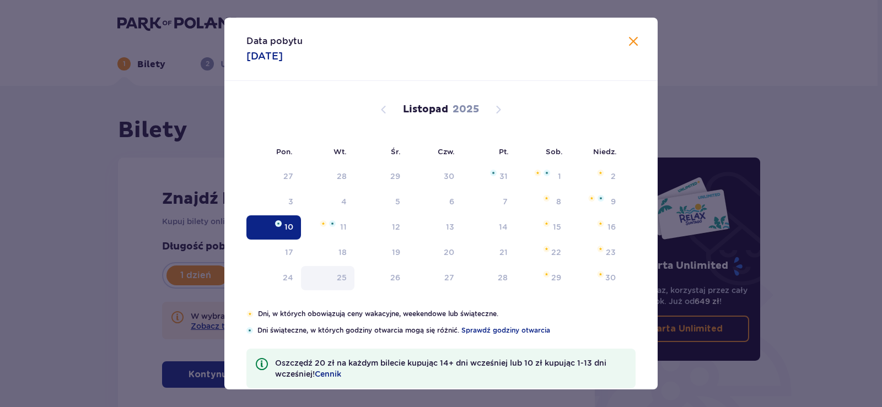
type input "10.11.25"
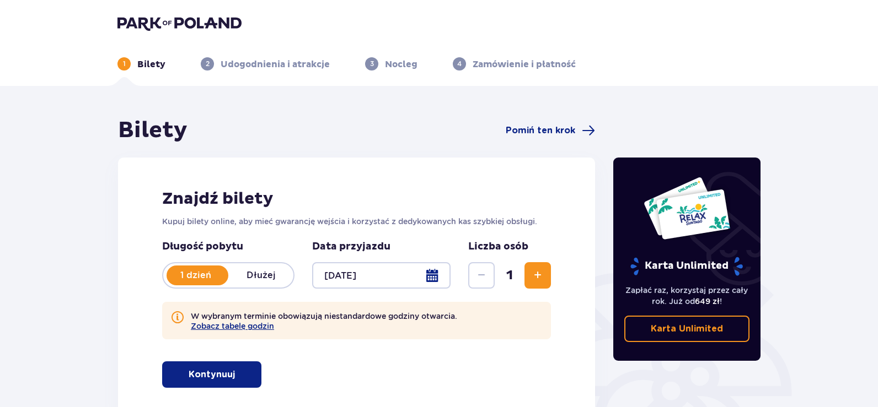
click at [534, 270] on span "Zwiększ" at bounding box center [537, 275] width 13 height 13
click at [533, 270] on span "Zwiększ" at bounding box center [537, 275] width 13 height 13
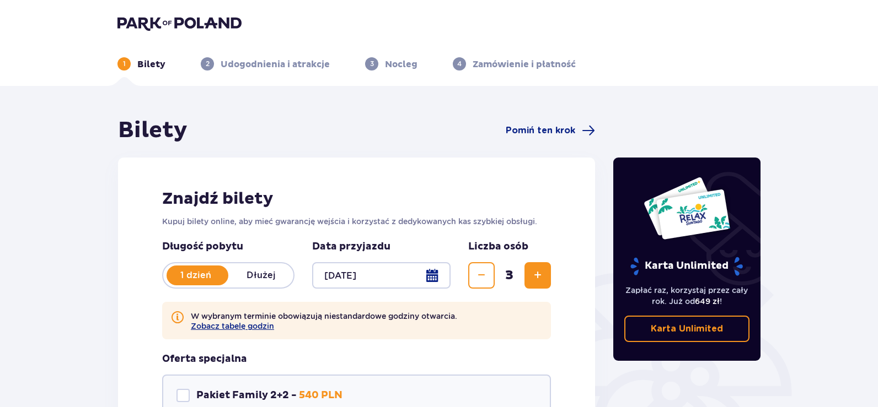
click at [533, 273] on span "Zwiększ" at bounding box center [537, 275] width 13 height 13
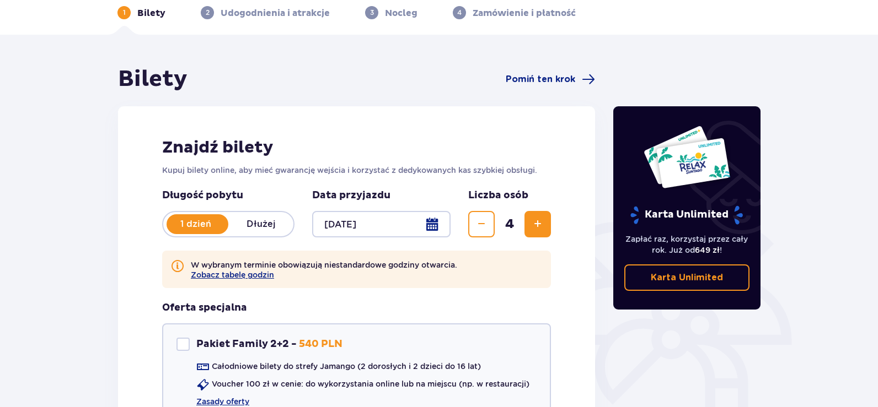
scroll to position [110, 0]
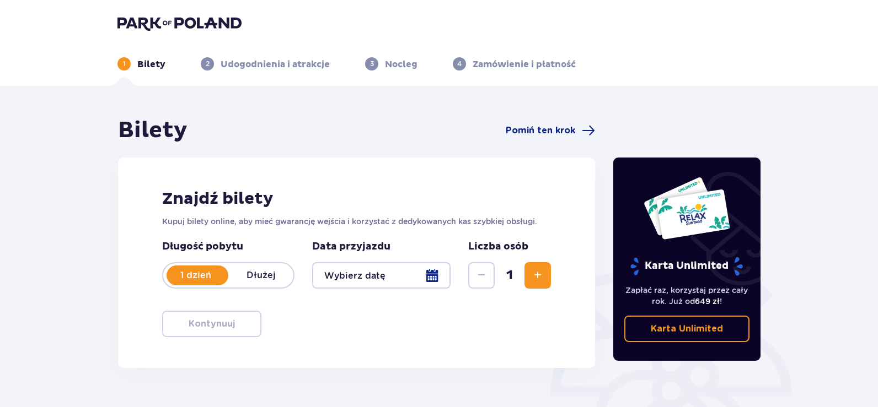
click at [436, 273] on div at bounding box center [381, 275] width 138 height 26
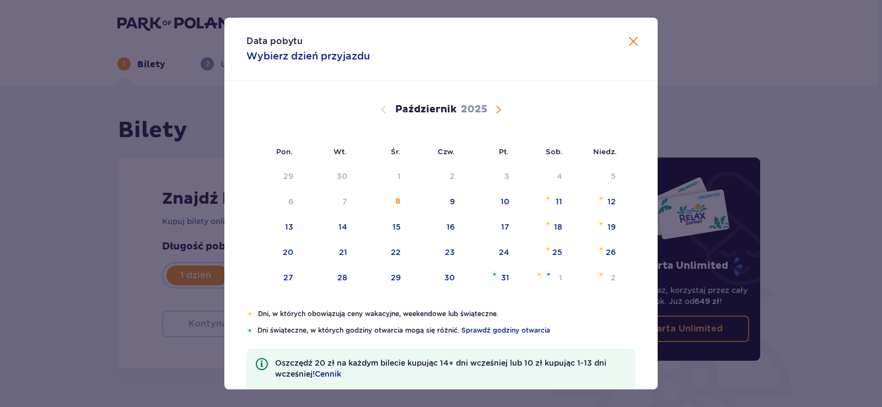
click at [498, 104] on span "Następny miesiąc" at bounding box center [498, 109] width 13 height 13
click at [340, 228] on div "11" at bounding box center [343, 227] width 7 height 11
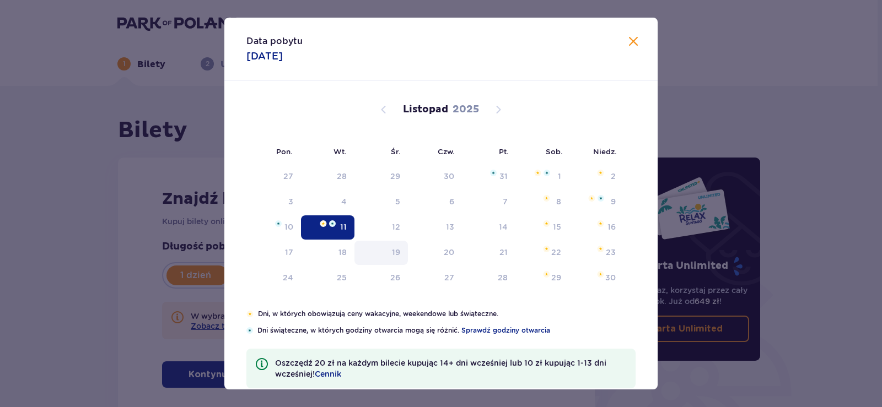
type input "11.11.25"
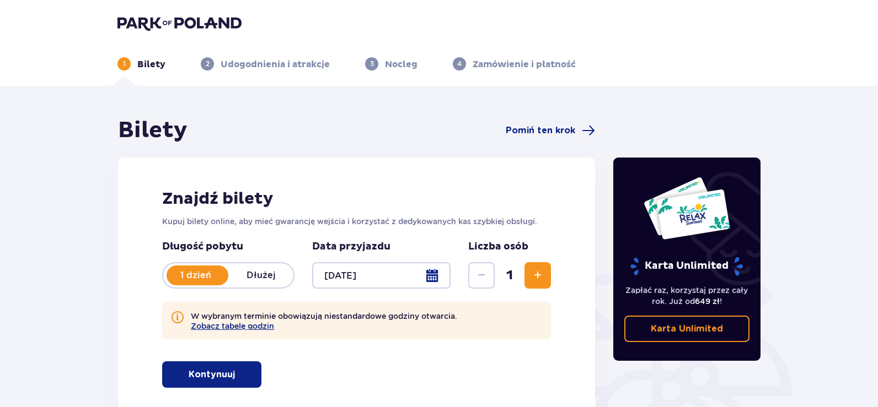
click at [535, 274] on span "Zwiększ" at bounding box center [537, 275] width 13 height 13
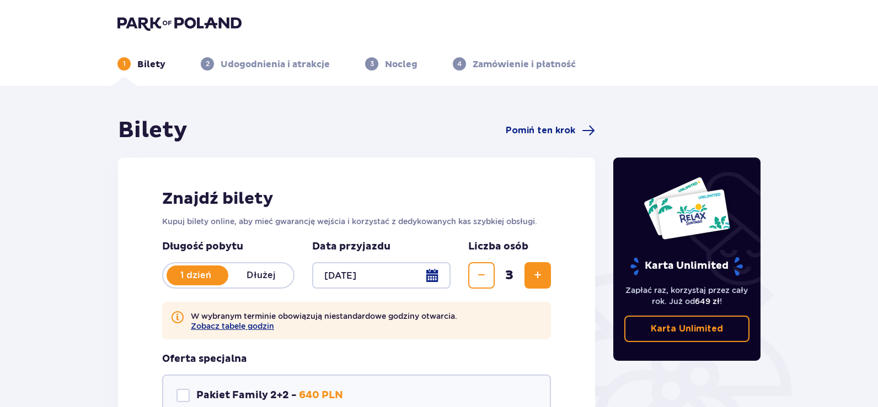
click at [535, 274] on span "Zwiększ" at bounding box center [537, 275] width 13 height 13
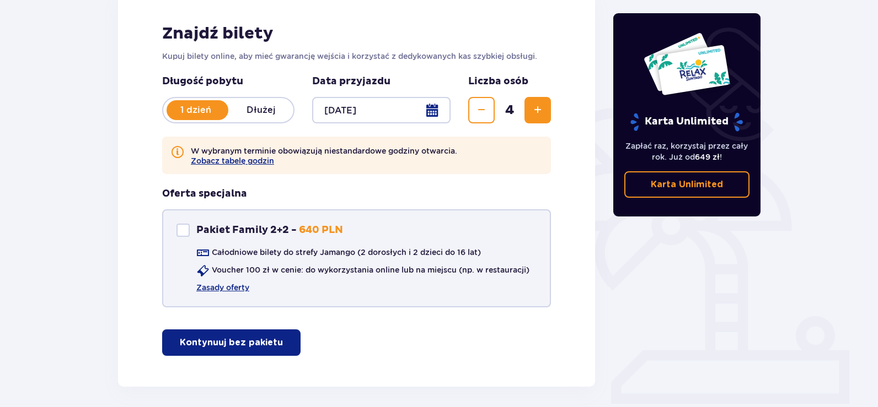
drag, startPoint x: 211, startPoint y: 340, endPoint x: 227, endPoint y: 300, distance: 43.3
click at [210, 340] on p "Kontynuuj bez pakietu" at bounding box center [231, 343] width 103 height 12
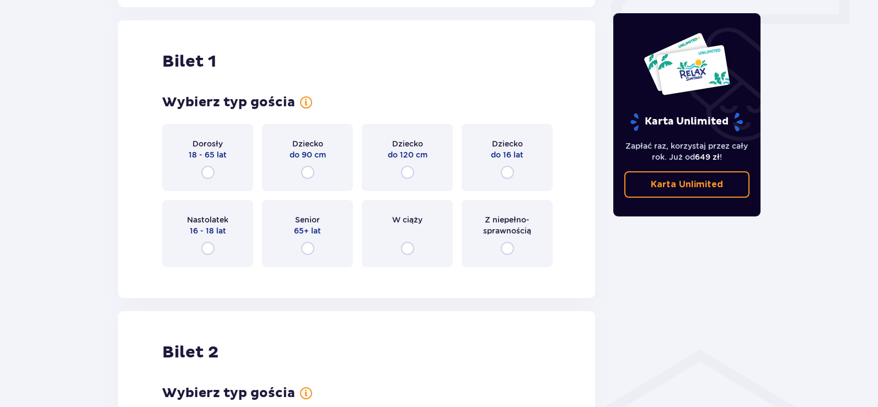
scroll to position [552, 0]
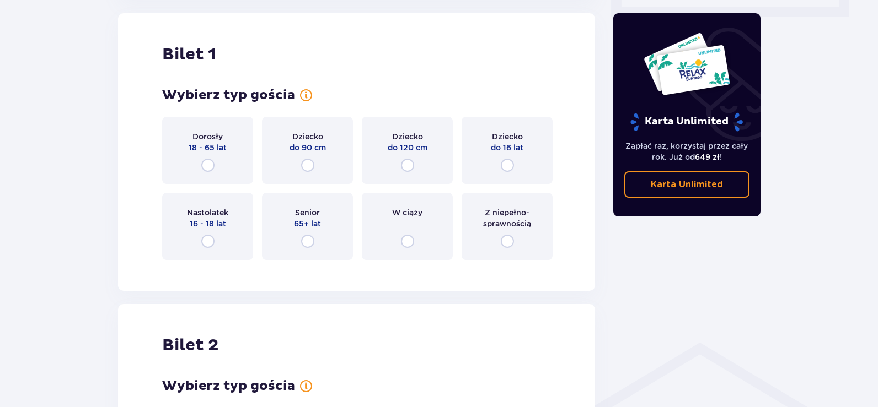
click at [206, 163] on input "radio" at bounding box center [207, 165] width 13 height 13
radio input "true"
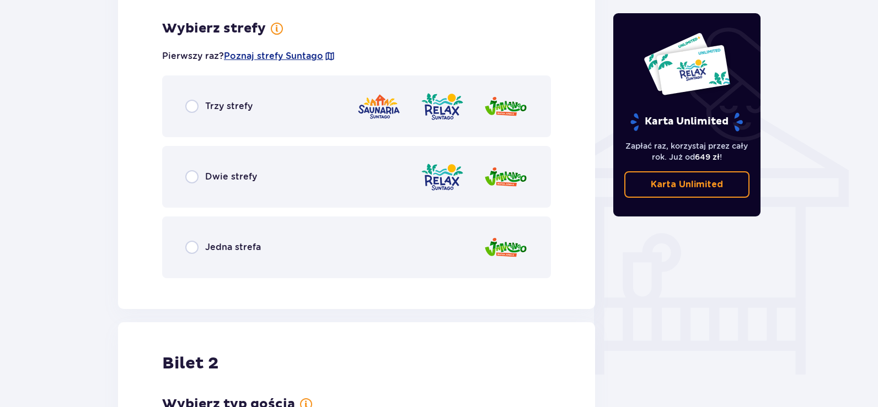
scroll to position [821, 0]
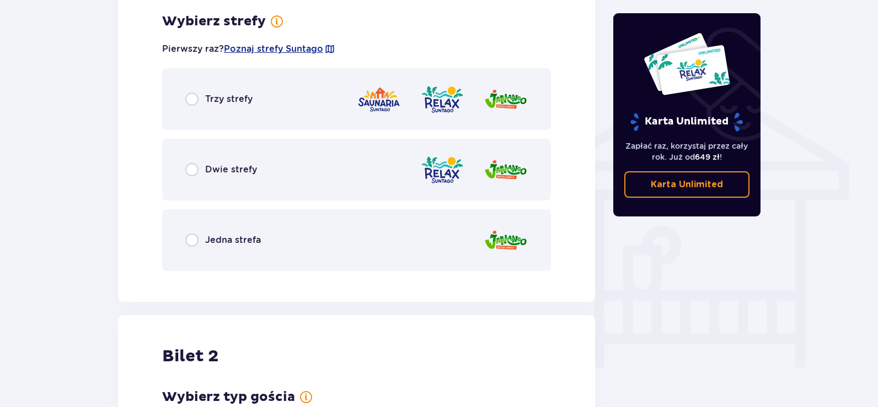
click at [192, 244] on input "radio" at bounding box center [191, 240] width 13 height 13
radio input "true"
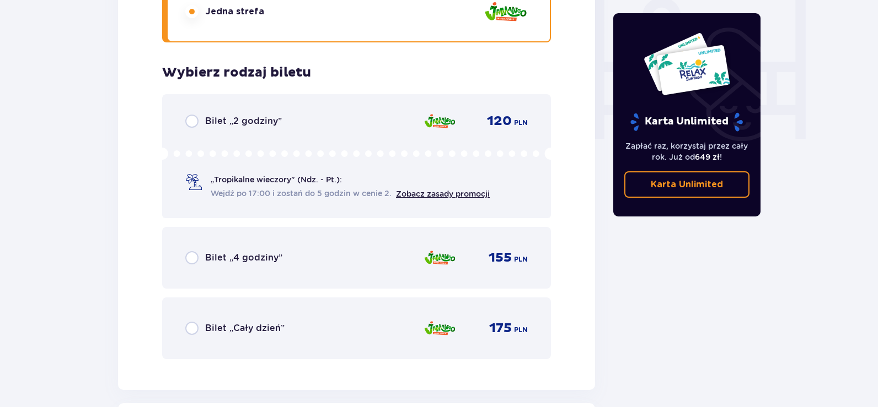
scroll to position [1101, 0]
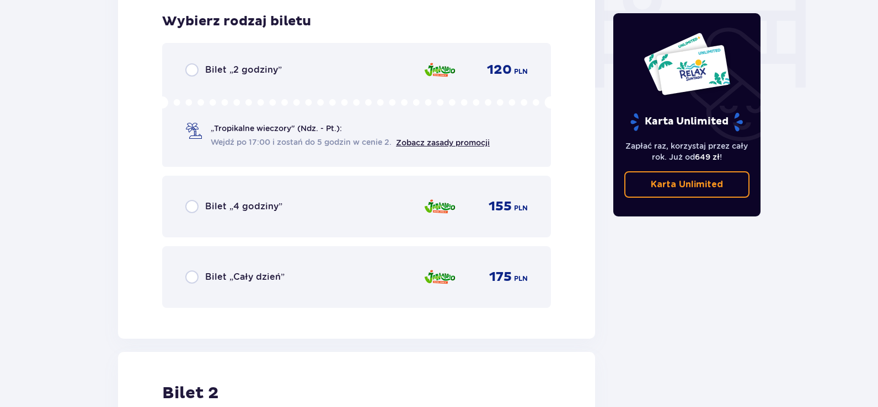
click at [191, 277] on input "radio" at bounding box center [191, 277] width 13 height 13
radio input "true"
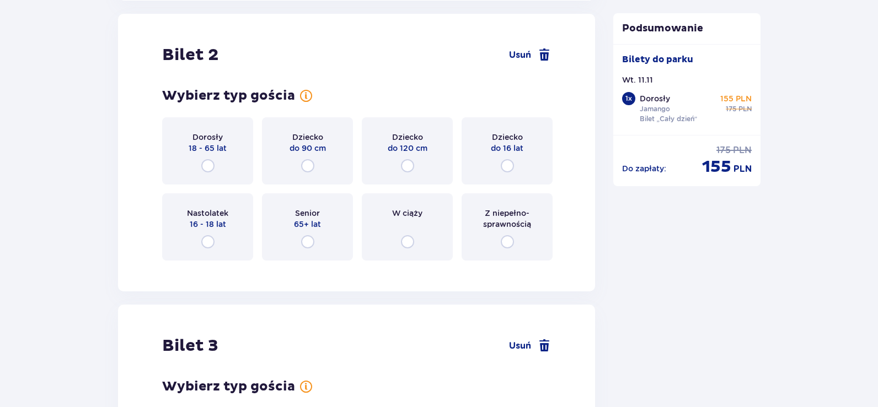
scroll to position [1440, 0]
click at [207, 166] on input "radio" at bounding box center [207, 165] width 13 height 13
radio input "true"
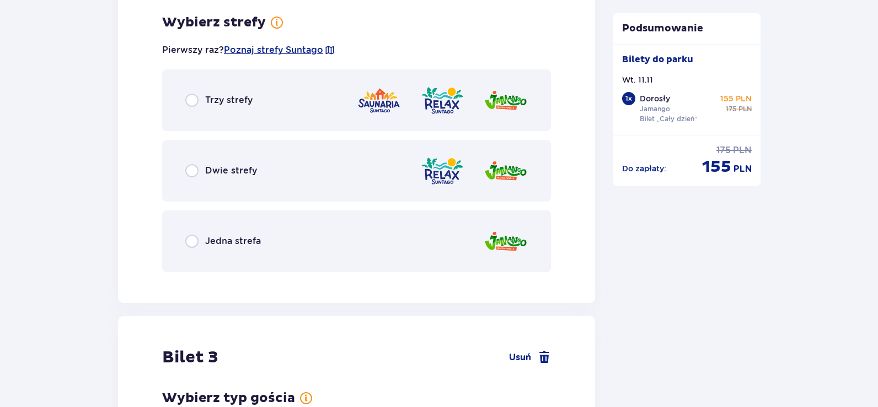
scroll to position [1709, 0]
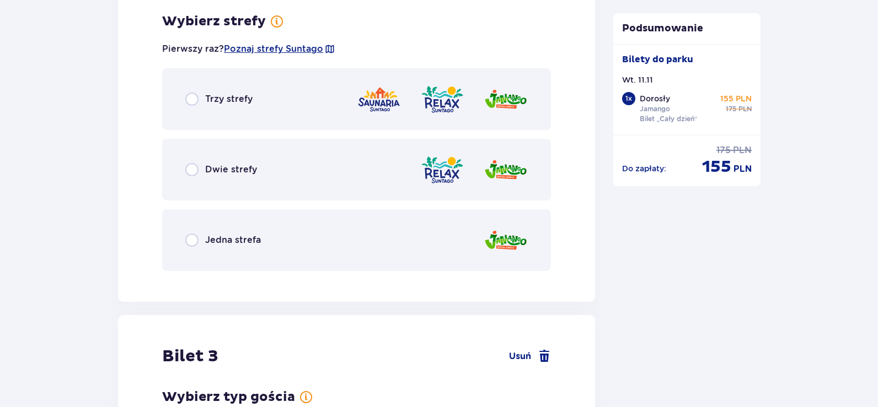
click at [189, 171] on input "radio" at bounding box center [191, 169] width 13 height 13
radio input "true"
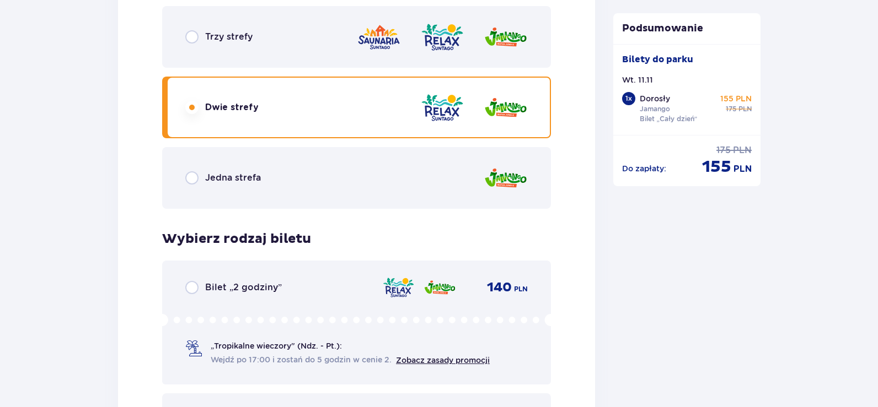
scroll to position [1714, 0]
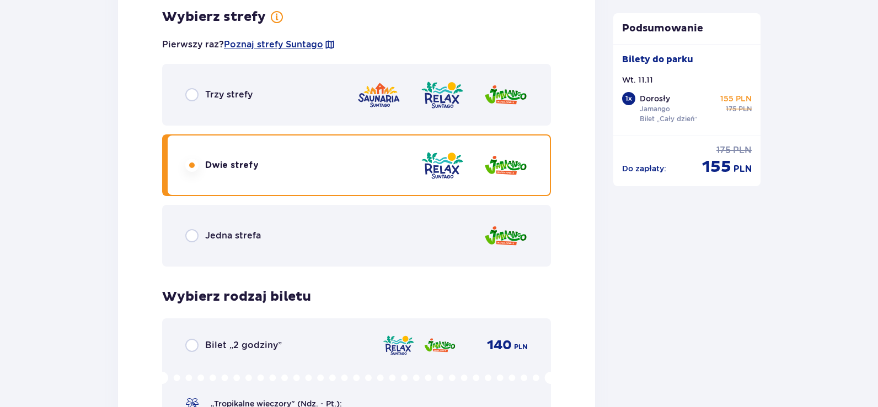
click at [195, 90] on input "radio" at bounding box center [191, 94] width 13 height 13
radio input "true"
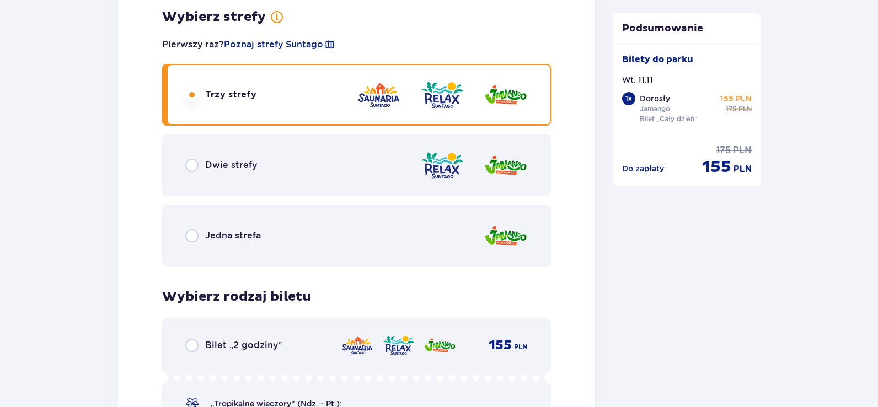
click at [191, 165] on input "radio" at bounding box center [191, 165] width 13 height 13
radio input "true"
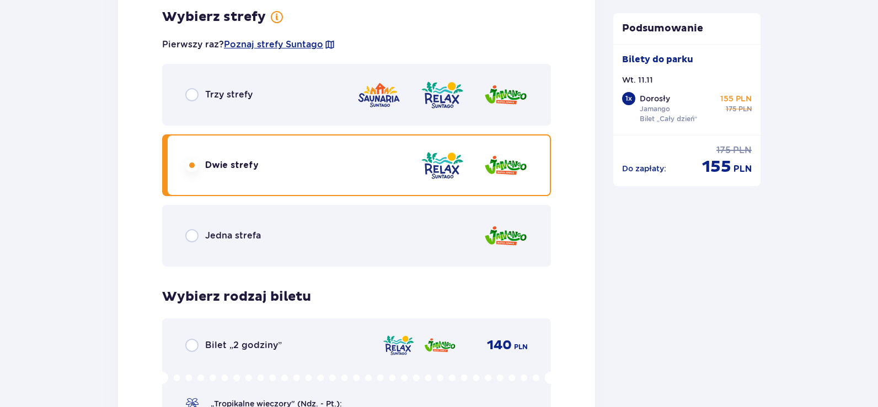
click at [194, 234] on input "radio" at bounding box center [191, 235] width 13 height 13
radio input "true"
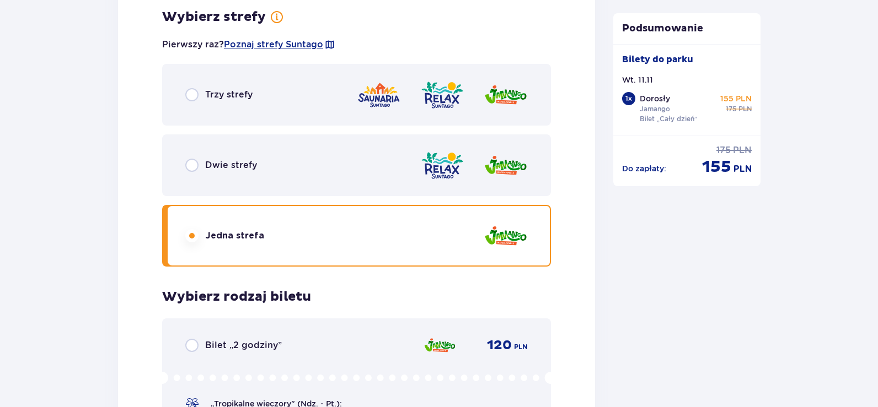
drag, startPoint x: 193, startPoint y: 162, endPoint x: 221, endPoint y: 174, distance: 30.8
click at [195, 162] on input "radio" at bounding box center [191, 165] width 13 height 13
radio input "true"
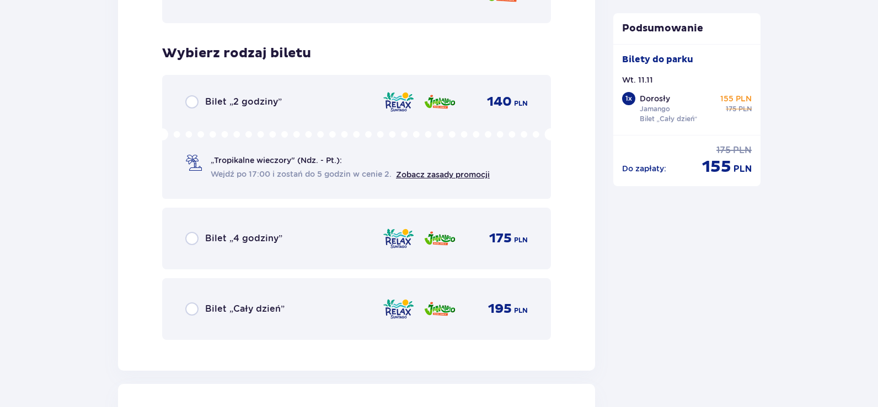
scroll to position [1989, 0]
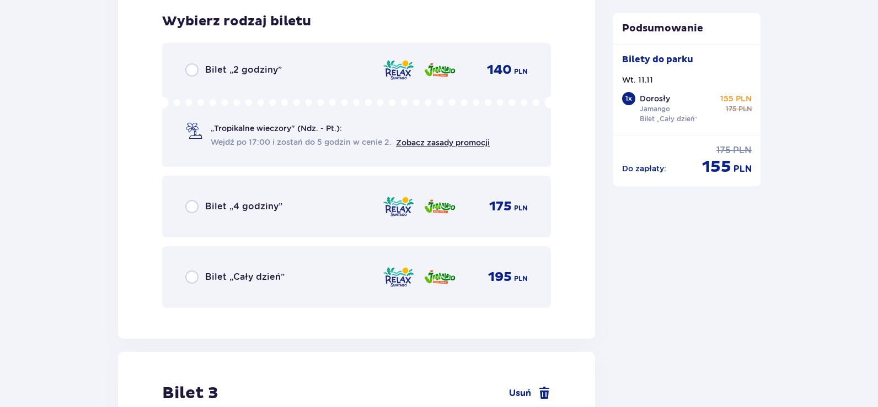
click at [187, 272] on input "radio" at bounding box center [191, 277] width 13 height 13
radio input "true"
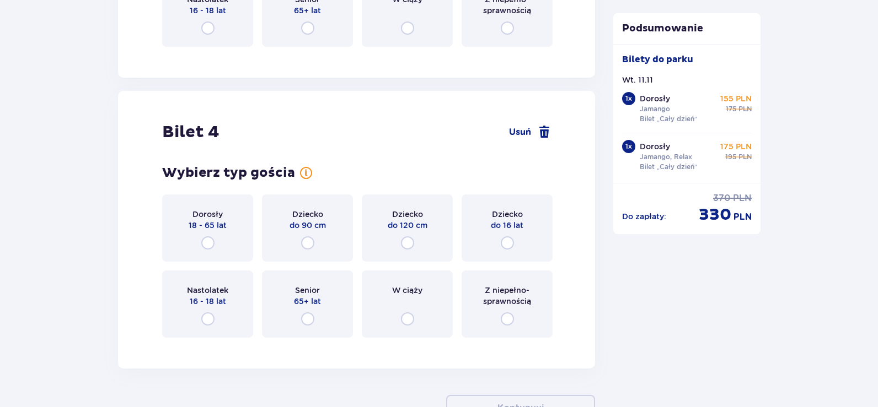
scroll to position [2604, 0]
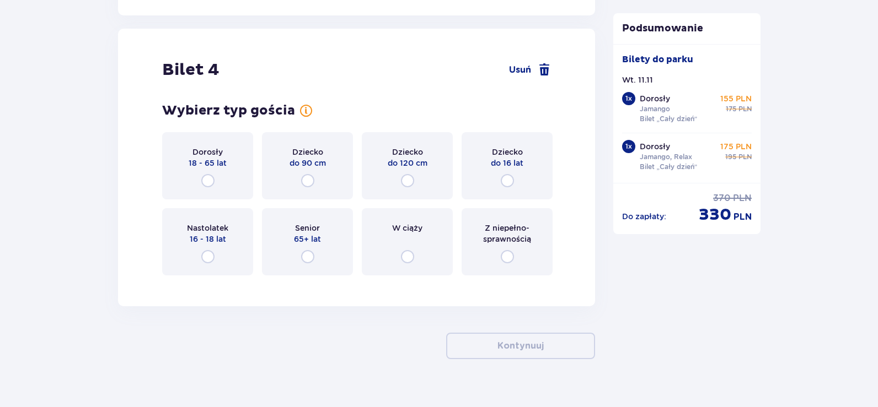
click at [503, 177] on input "radio" at bounding box center [506, 180] width 13 height 13
radio input "true"
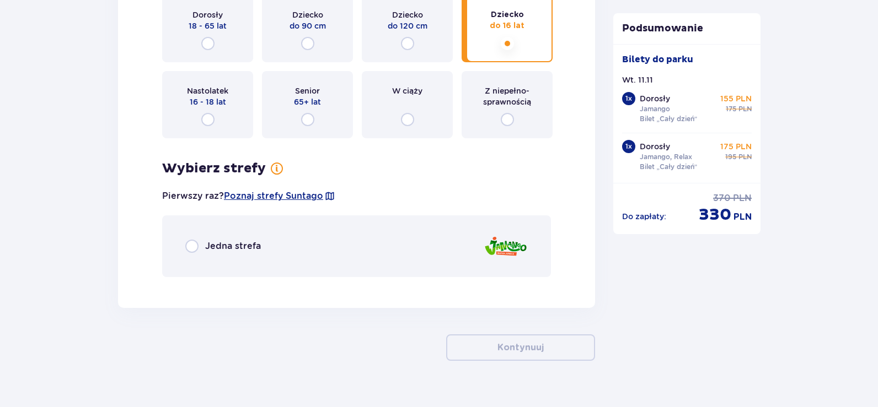
scroll to position [2761, 0]
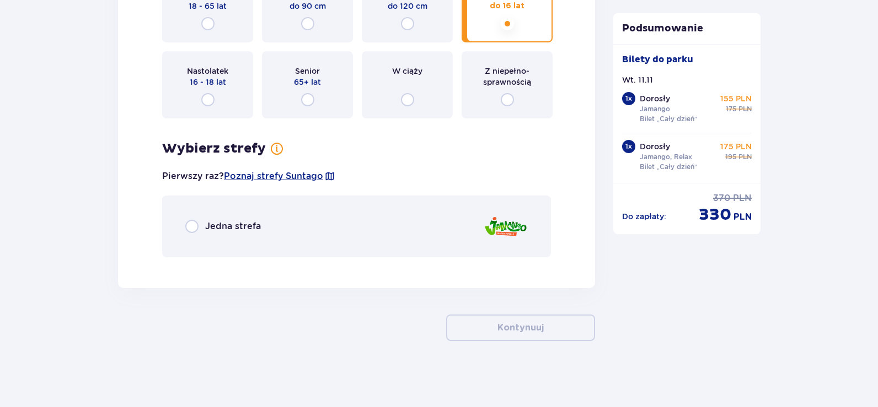
click at [192, 225] on input "radio" at bounding box center [191, 226] width 13 height 13
radio input "true"
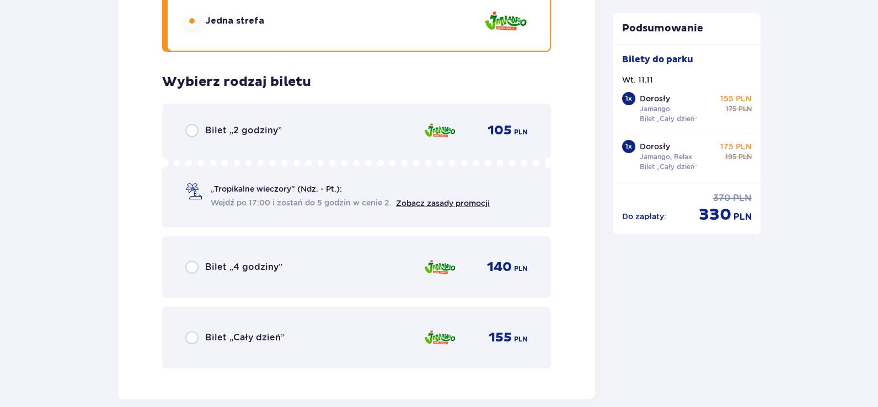
scroll to position [2972, 0]
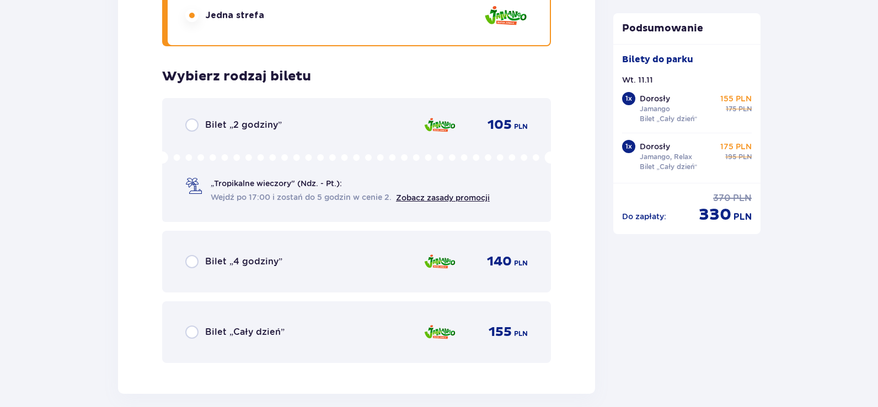
click at [190, 331] on input "radio" at bounding box center [191, 332] width 13 height 13
radio input "true"
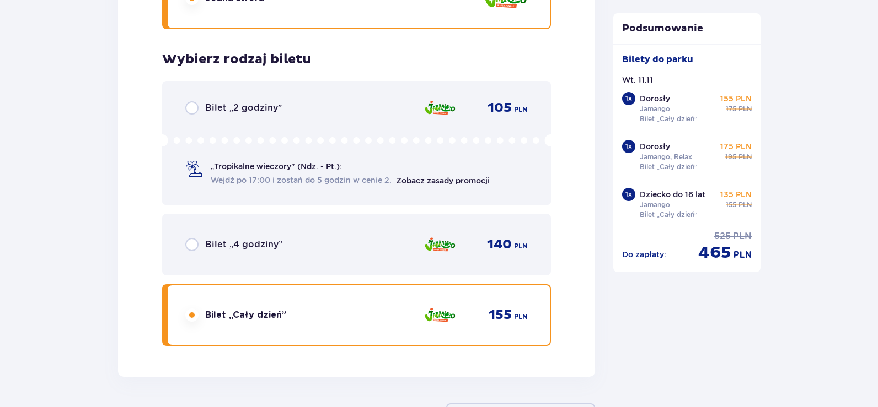
scroll to position [3078, 0]
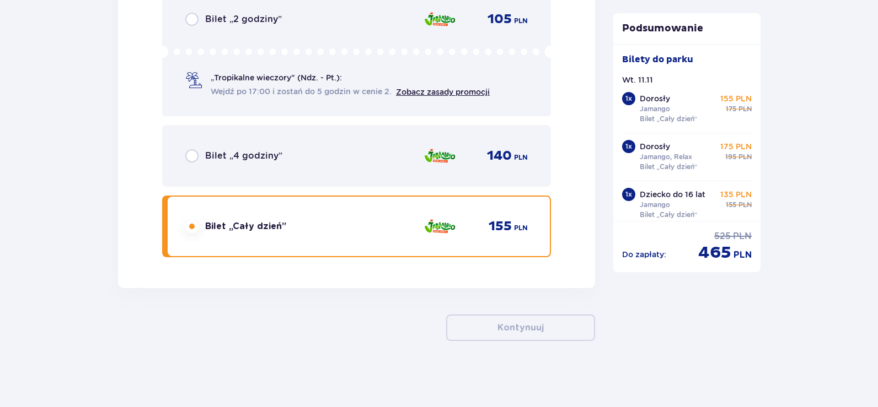
click at [284, 231] on span "Bilet „Cały dzień”" at bounding box center [245, 226] width 81 height 12
drag, startPoint x: 352, startPoint y: 212, endPoint x: 482, endPoint y: 279, distance: 146.9
click at [355, 214] on div "Bilet „Cały dzień” 155 PLN" at bounding box center [356, 227] width 389 height 62
click at [513, 234] on div "155 PLN" at bounding box center [507, 226] width 39 height 17
click at [498, 224] on span "155" at bounding box center [499, 226] width 23 height 17
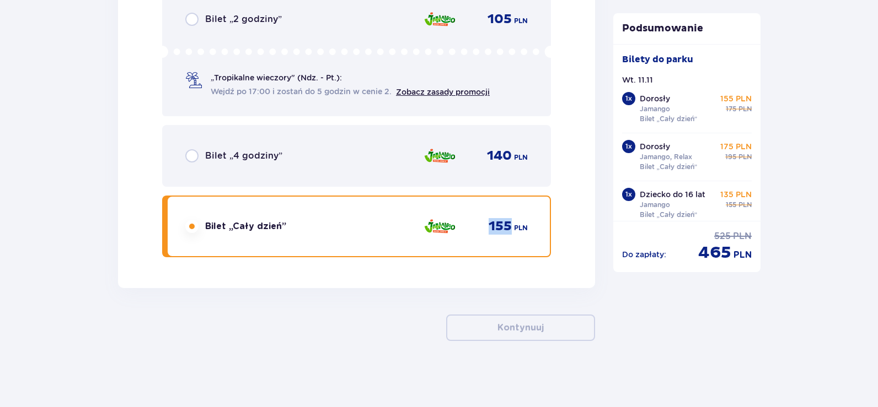
click at [498, 224] on span "155" at bounding box center [499, 226] width 23 height 17
click at [384, 234] on div "Bilet „Cały dzień” 155 PLN" at bounding box center [356, 226] width 342 height 23
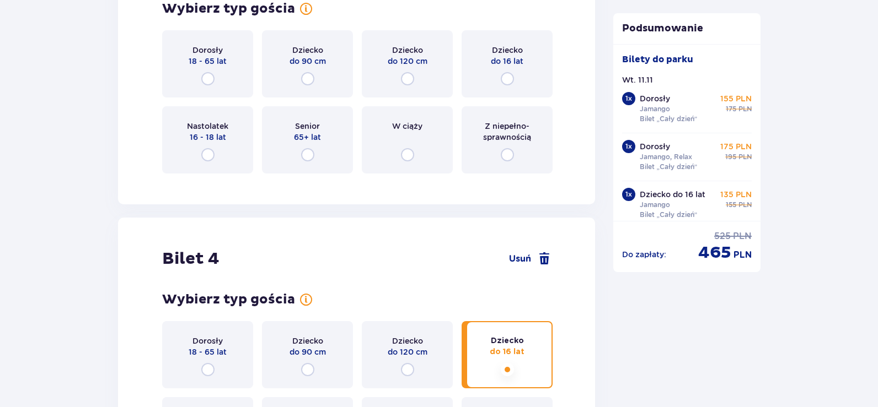
scroll to position [2306, 0]
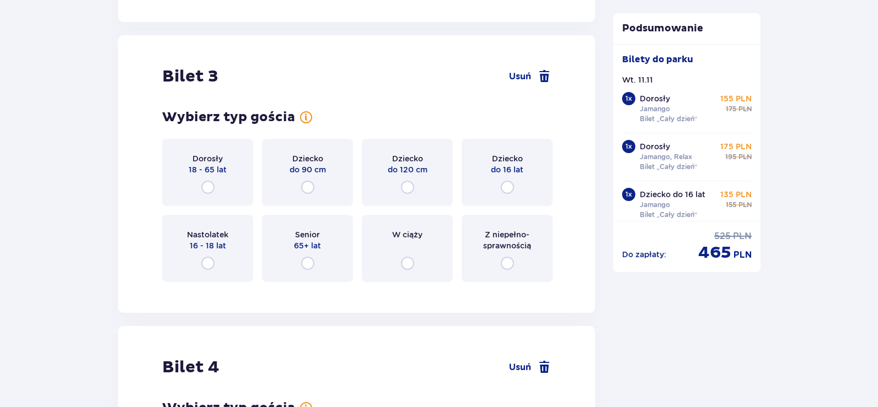
click at [507, 185] on input "radio" at bounding box center [506, 187] width 13 height 13
radio input "true"
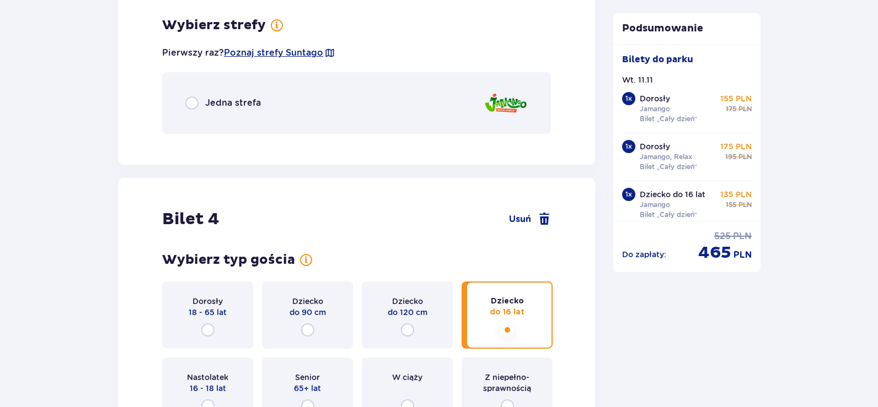
scroll to position [2597, 0]
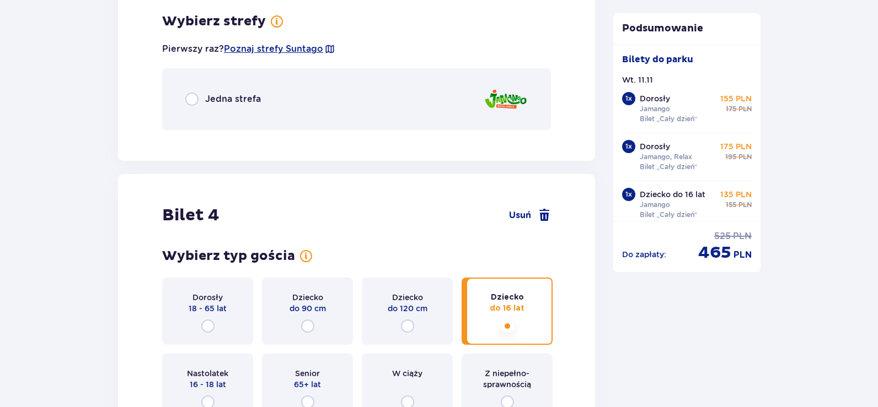
click at [196, 98] on input "radio" at bounding box center [191, 99] width 13 height 13
radio input "true"
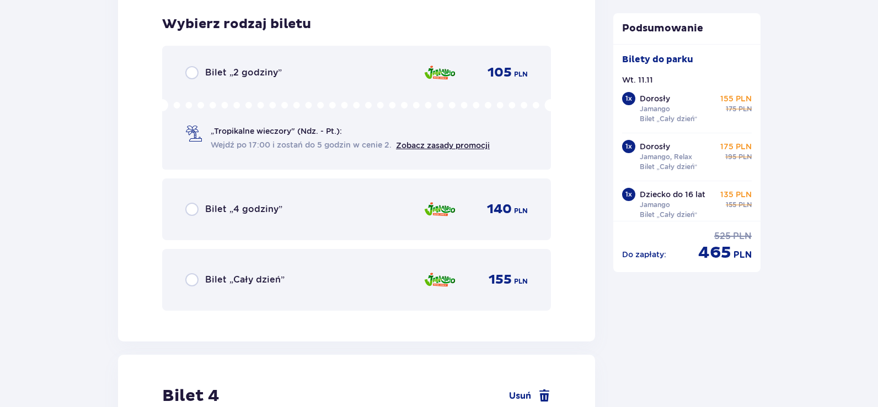
scroll to position [2736, 0]
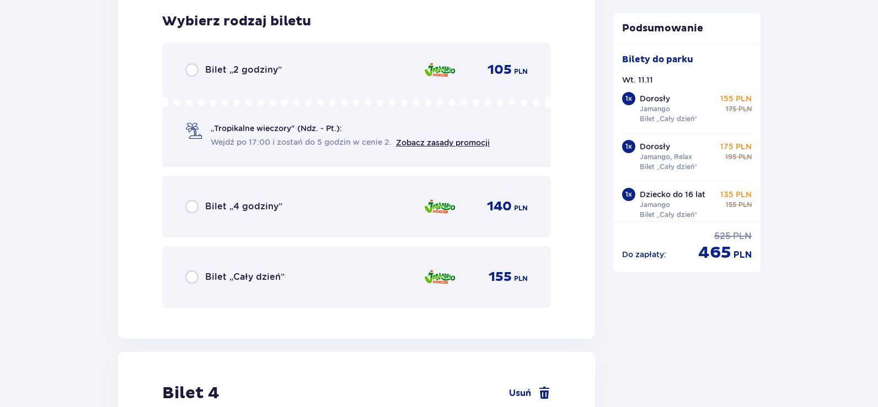
click at [195, 274] on input "radio" at bounding box center [191, 277] width 13 height 13
radio input "true"
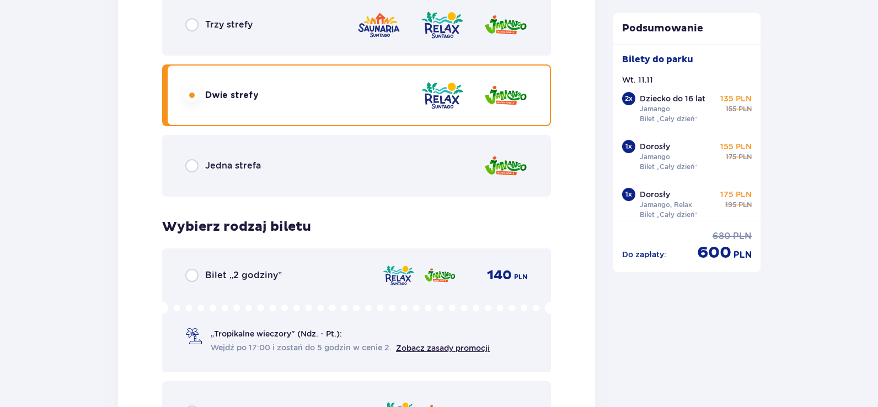
scroll to position [1717, 0]
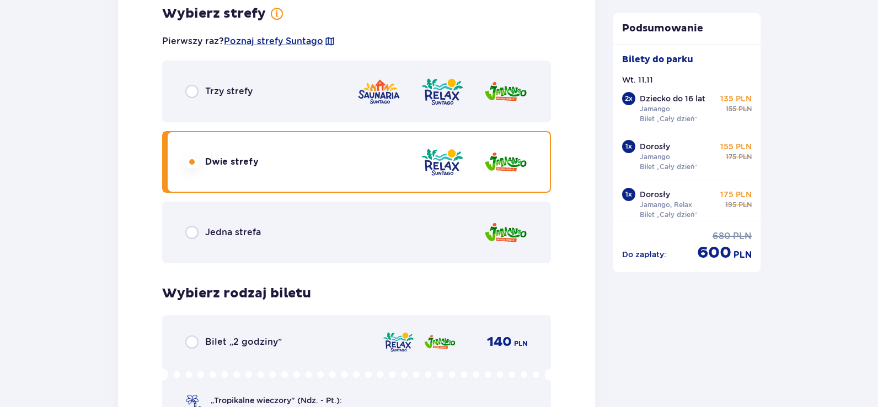
click at [193, 235] on input "radio" at bounding box center [191, 232] width 13 height 13
radio input "true"
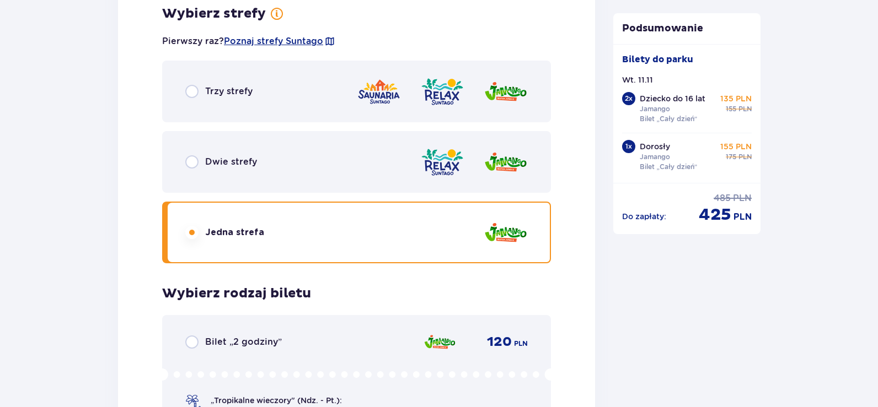
scroll to position [1993, 0]
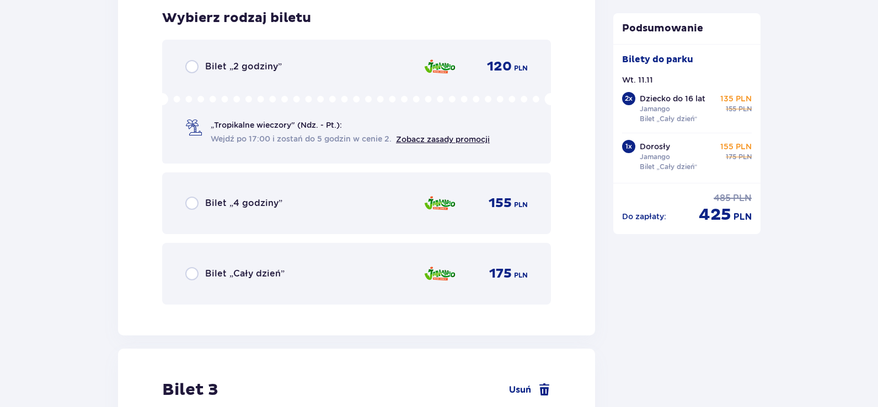
click at [195, 274] on input "radio" at bounding box center [191, 273] width 13 height 13
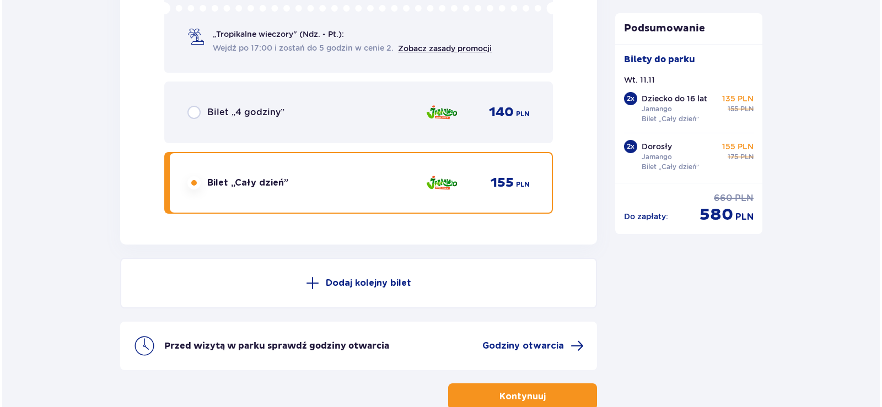
scroll to position [3646, 0]
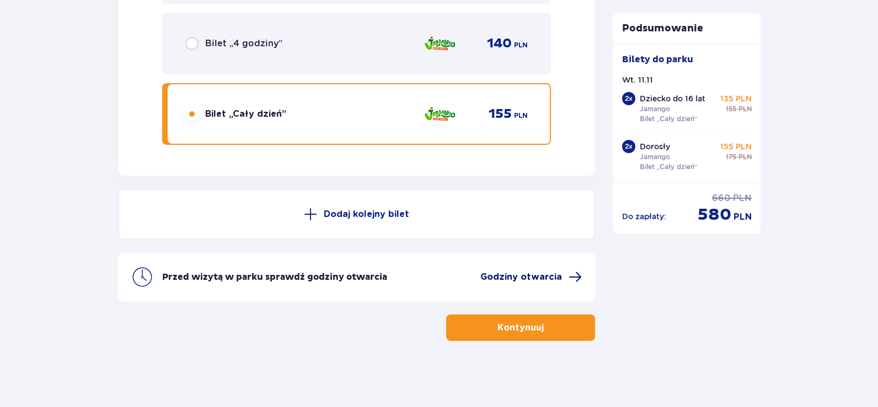
click at [509, 279] on span "Godziny otwarcia" at bounding box center [521, 277] width 82 height 12
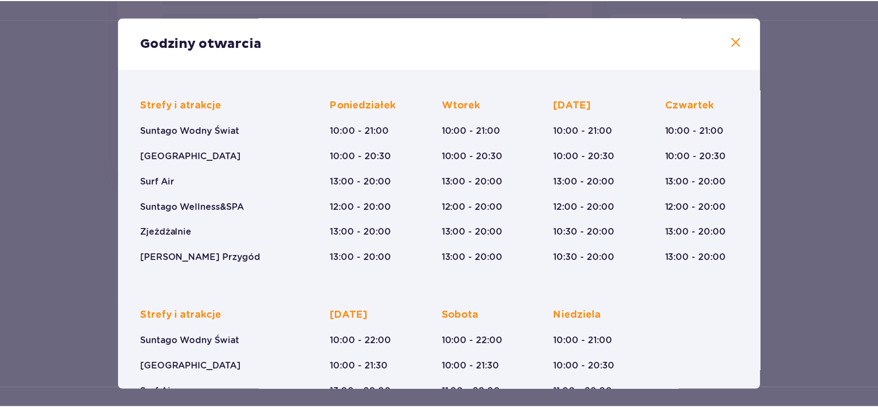
scroll to position [66, 0]
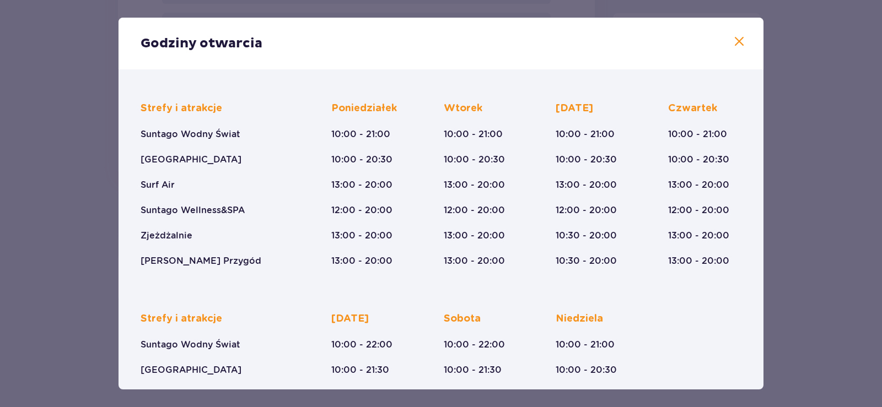
click at [733, 37] on span at bounding box center [739, 41] width 13 height 13
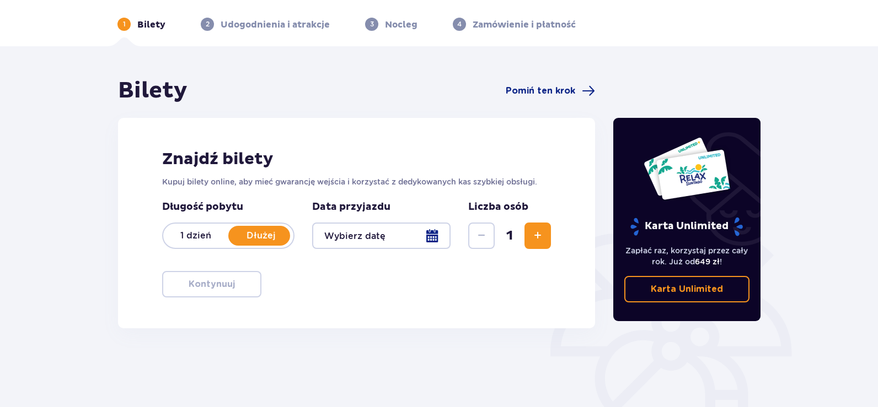
click at [430, 230] on div at bounding box center [381, 236] width 138 height 26
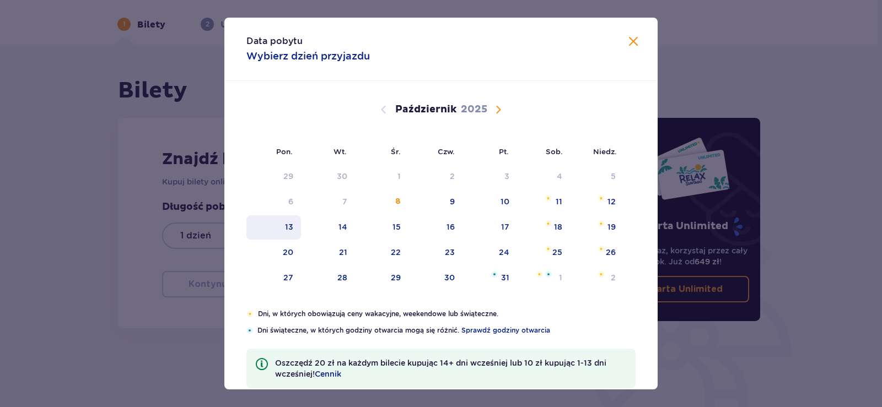
click at [283, 229] on div "13" at bounding box center [273, 228] width 55 height 24
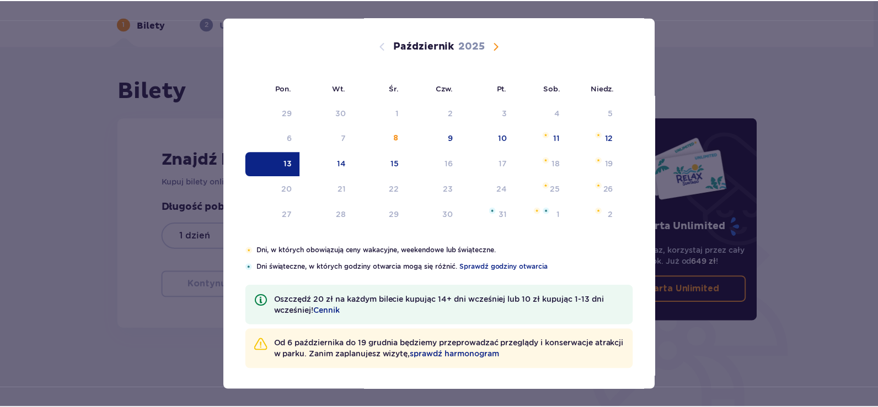
scroll to position [65, 0]
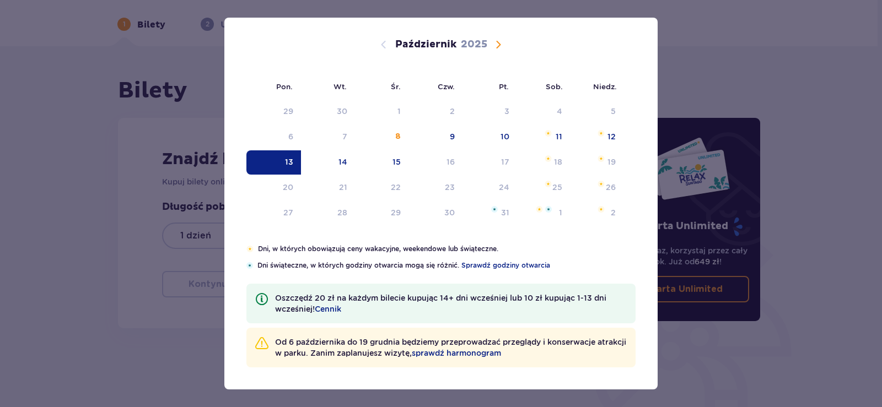
click at [273, 163] on div "13" at bounding box center [273, 162] width 55 height 24
click at [288, 162] on div "Pon. Wt. Śr. Czw. Pt. Sob. [GEOGRAPHIC_DATA]. [DATE] 1 2 3 4 5 6 7 8 9 10 11 12…" at bounding box center [440, 130] width 433 height 228
type input "[DATE]"
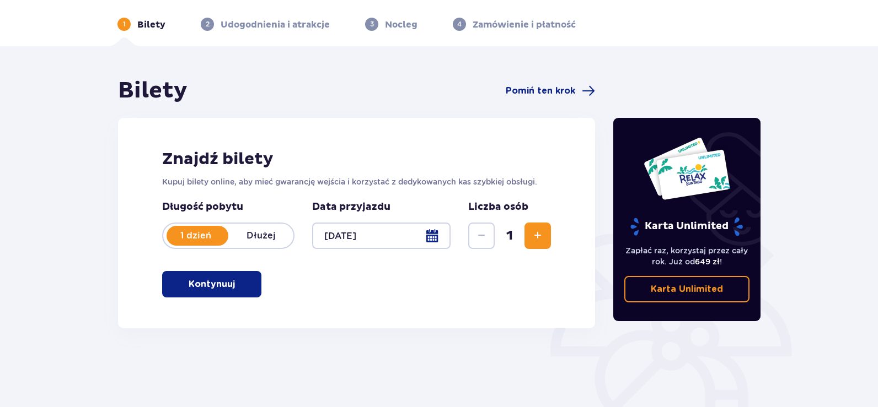
click at [534, 235] on span "Zwiększ" at bounding box center [537, 235] width 13 height 13
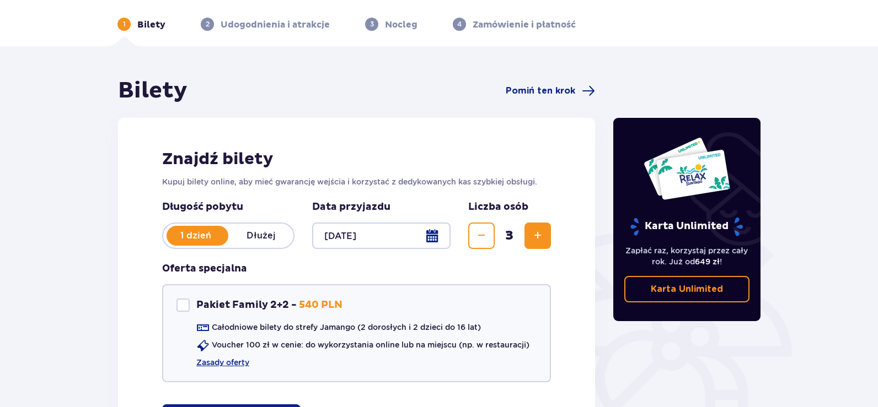
click at [478, 236] on span "Zmniejsz" at bounding box center [481, 235] width 13 height 13
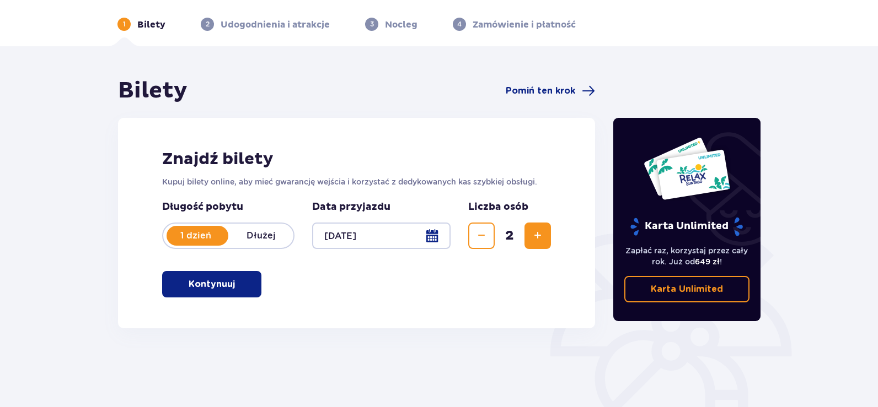
click at [547, 234] on button "Zwiększ" at bounding box center [537, 236] width 26 height 26
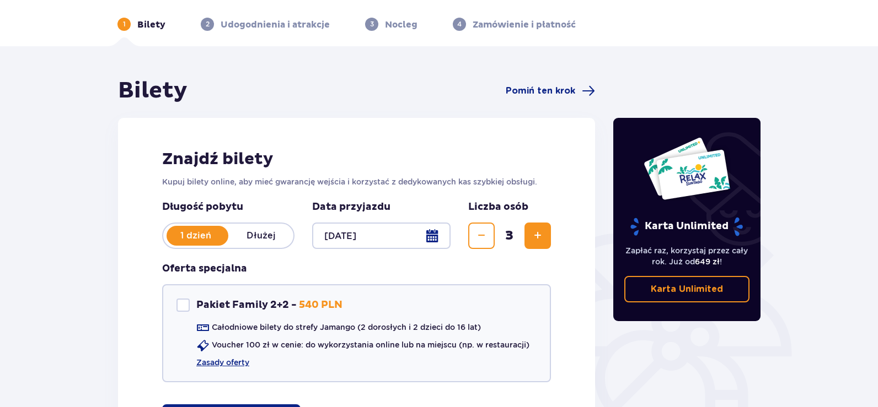
click at [547, 234] on button "Zwiększ" at bounding box center [537, 236] width 26 height 26
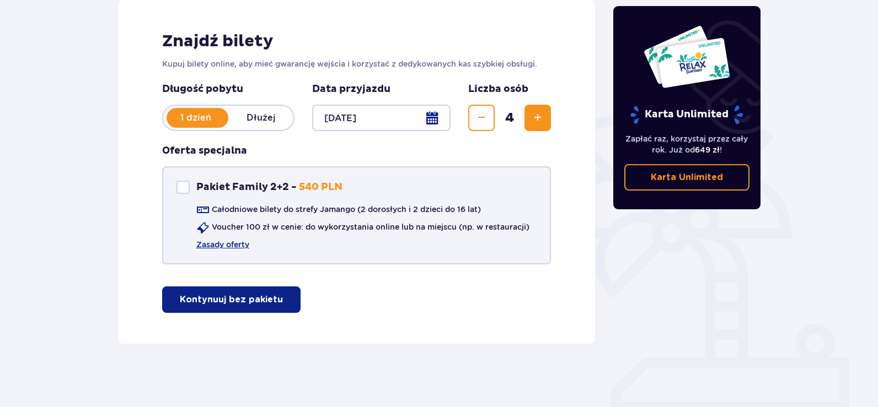
scroll to position [160, 0]
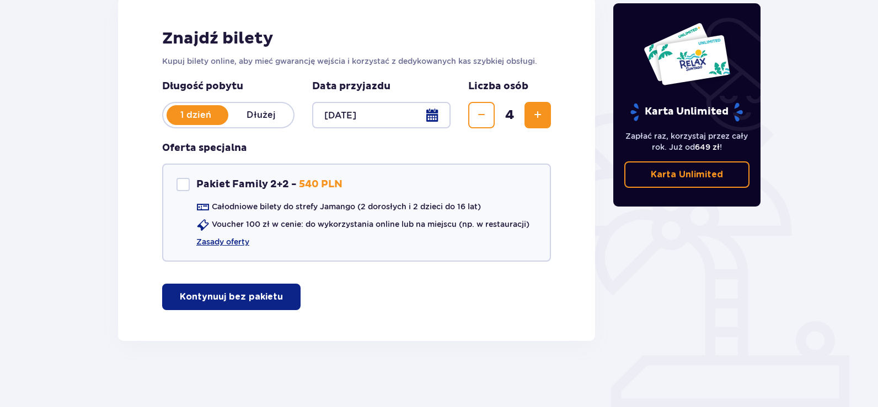
click at [212, 297] on p "Kontynuuj bez pakietu" at bounding box center [231, 297] width 103 height 12
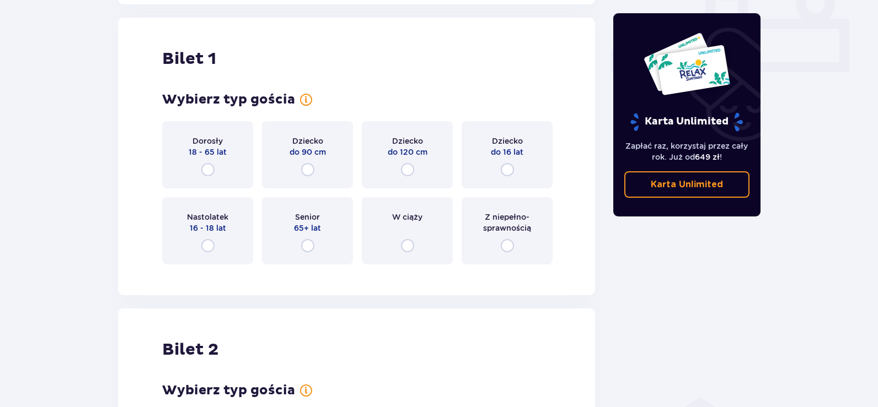
scroll to position [502, 0]
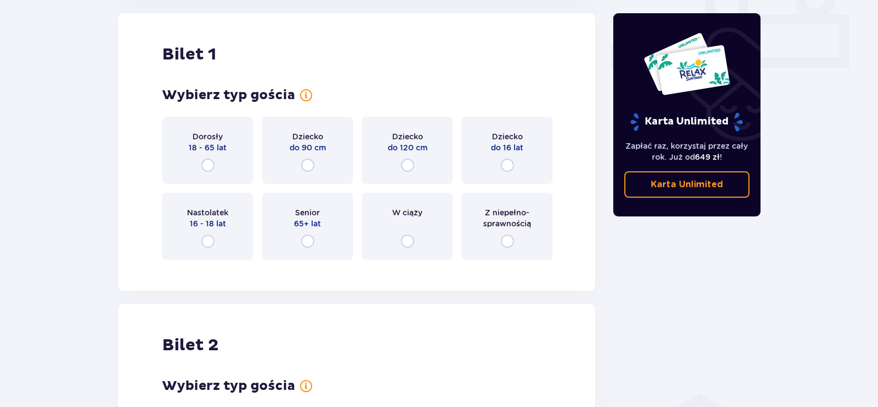
click at [208, 164] on input "radio" at bounding box center [207, 165] width 13 height 13
radio input "true"
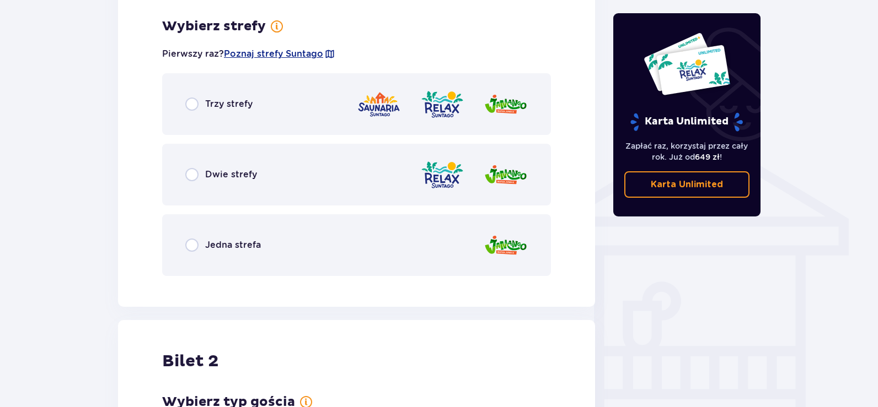
scroll to position [771, 0]
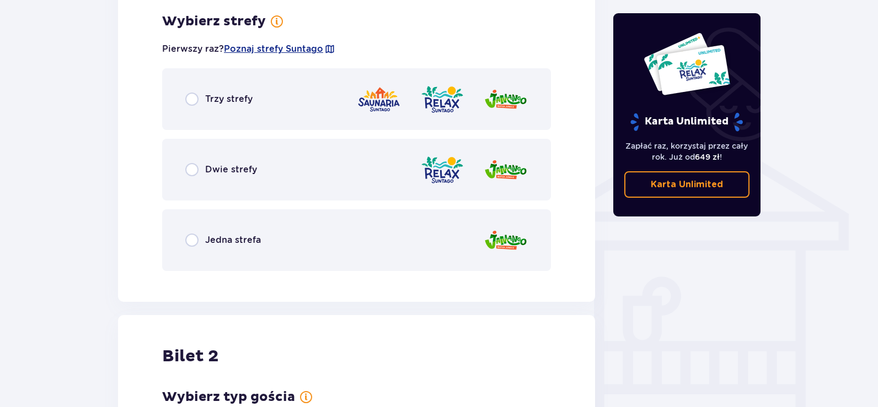
click at [192, 239] on input "radio" at bounding box center [191, 240] width 13 height 13
radio input "true"
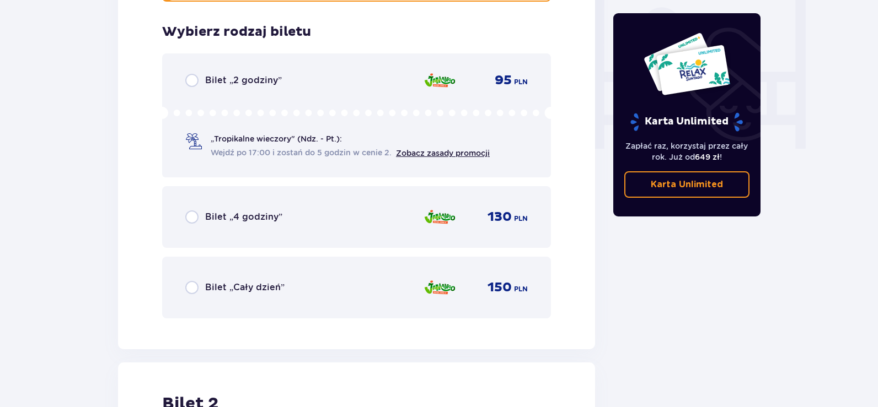
scroll to position [1051, 0]
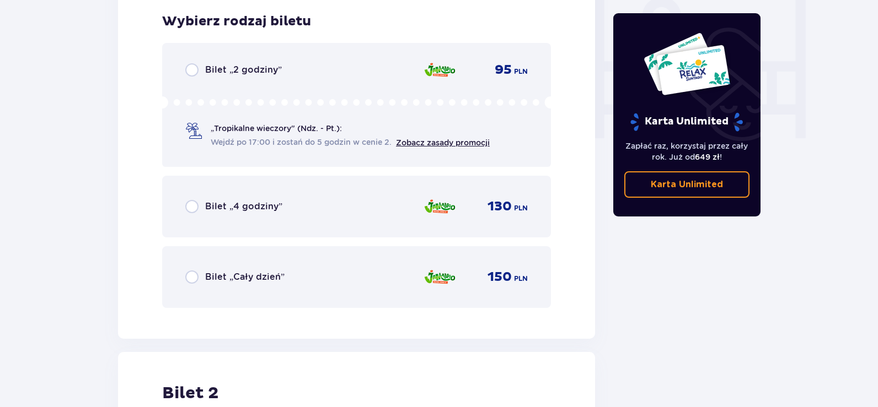
click at [195, 278] on input "radio" at bounding box center [191, 277] width 13 height 13
radio input "true"
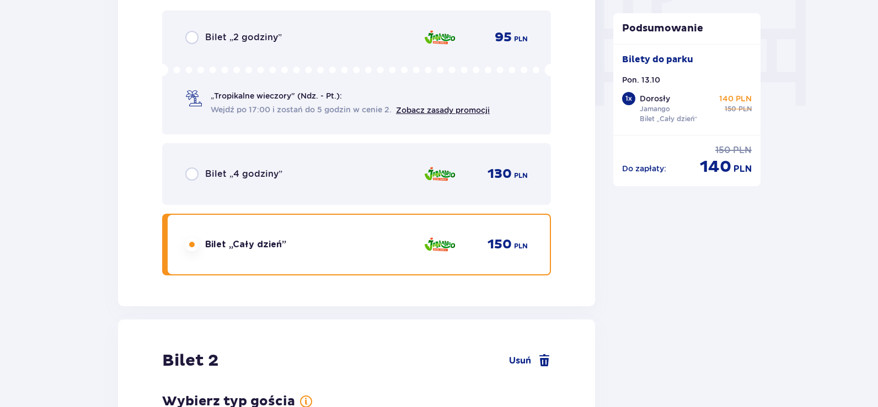
scroll to position [1390, 0]
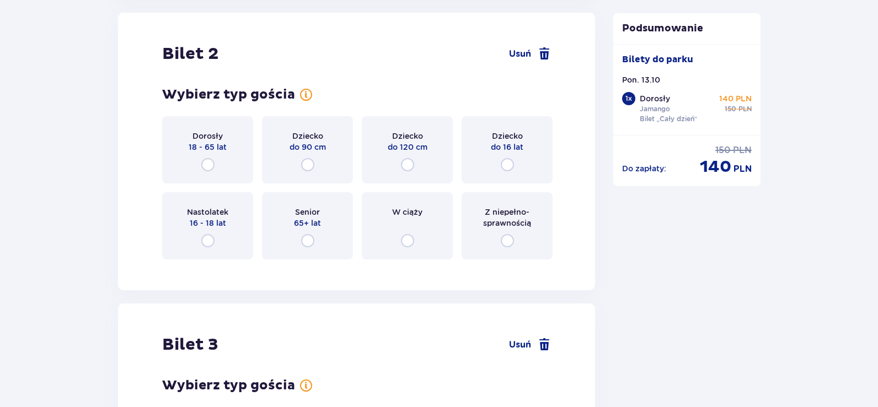
click at [205, 160] on input "radio" at bounding box center [207, 164] width 13 height 13
radio input "true"
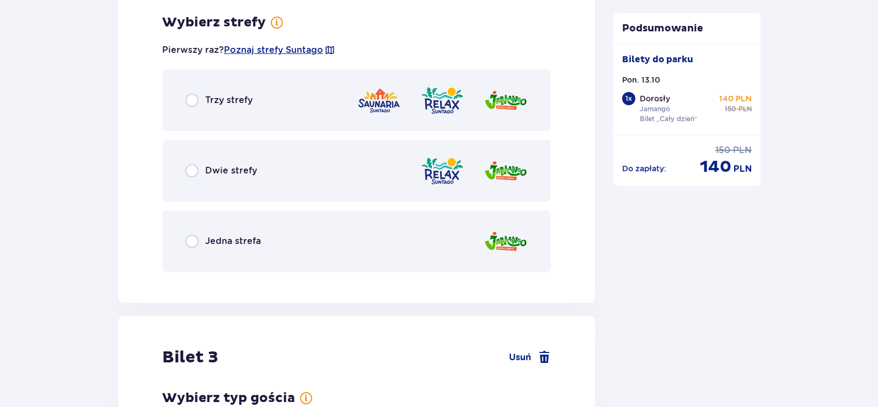
scroll to position [1659, 0]
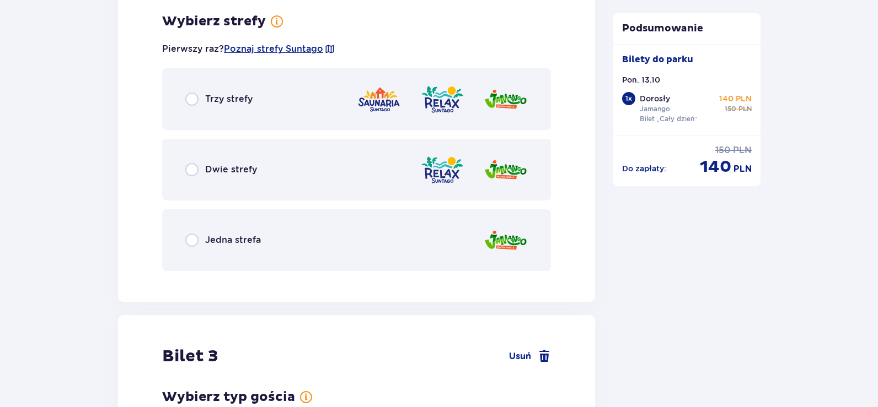
click at [190, 240] on input "radio" at bounding box center [191, 240] width 13 height 13
radio input "true"
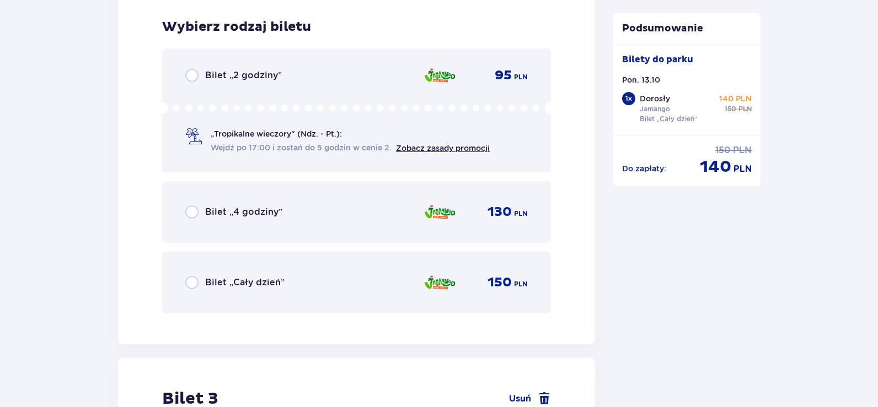
scroll to position [1939, 0]
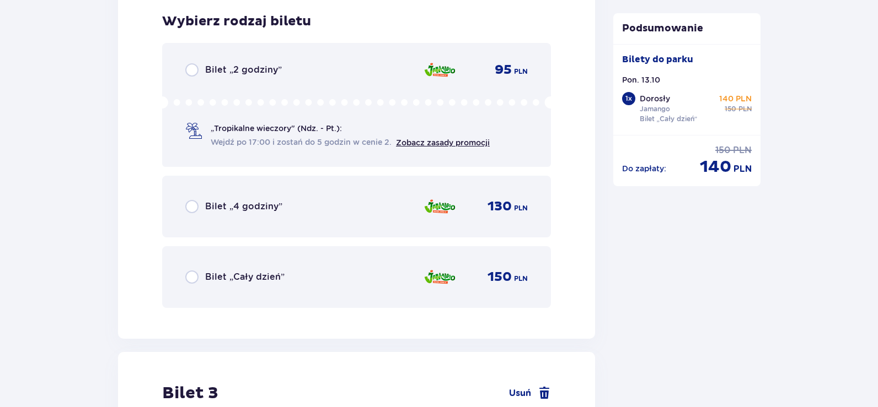
click at [193, 276] on input "radio" at bounding box center [191, 277] width 13 height 13
radio input "true"
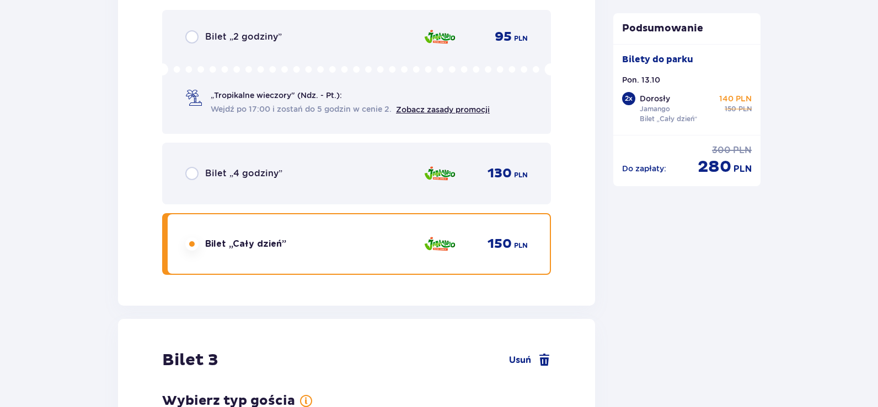
scroll to position [2278, 0]
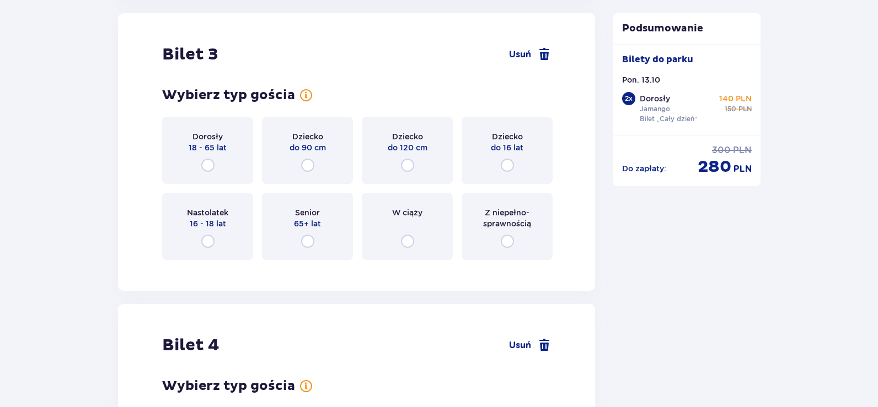
click at [508, 165] on input "radio" at bounding box center [506, 165] width 13 height 13
radio input "true"
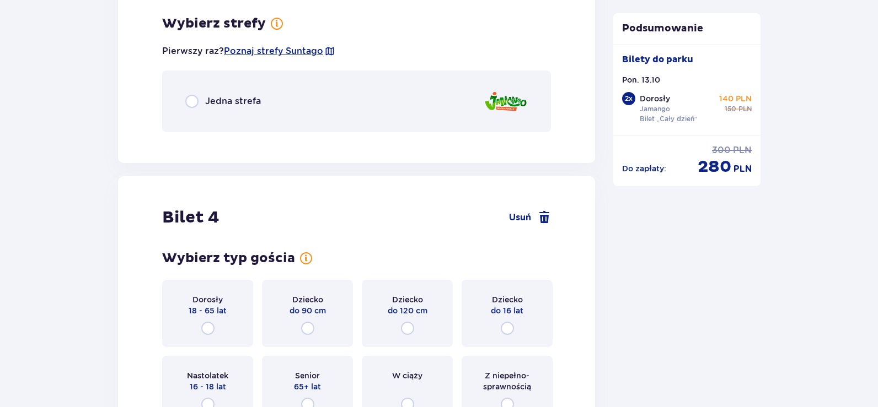
scroll to position [2547, 0]
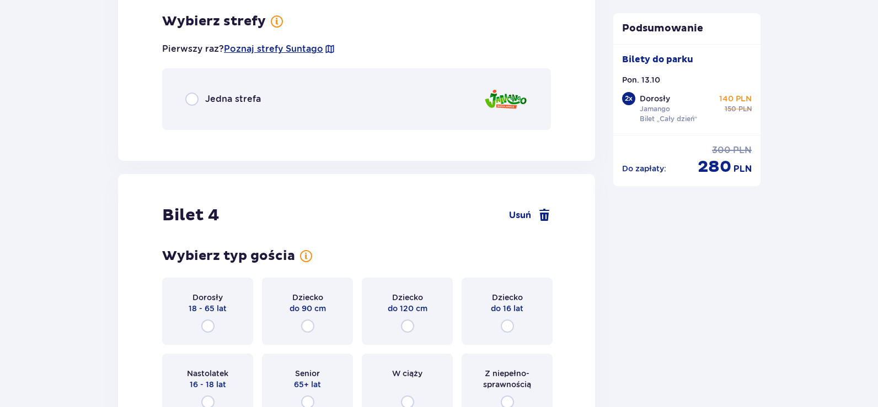
click at [189, 92] on div "Jedna strefa" at bounding box center [356, 99] width 389 height 62
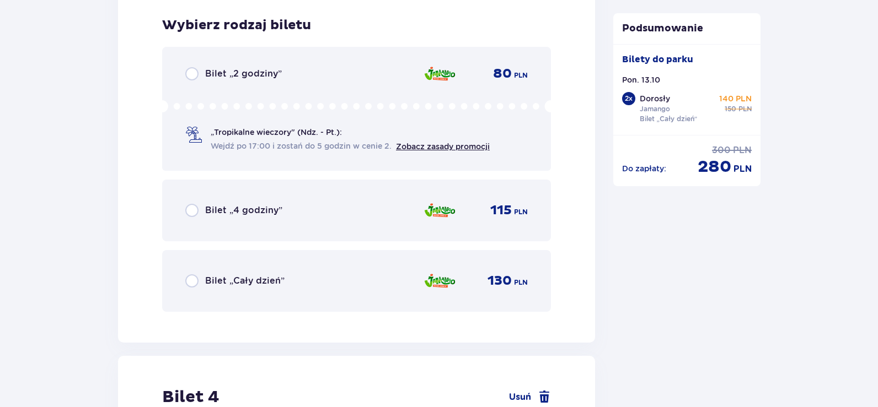
scroll to position [2685, 0]
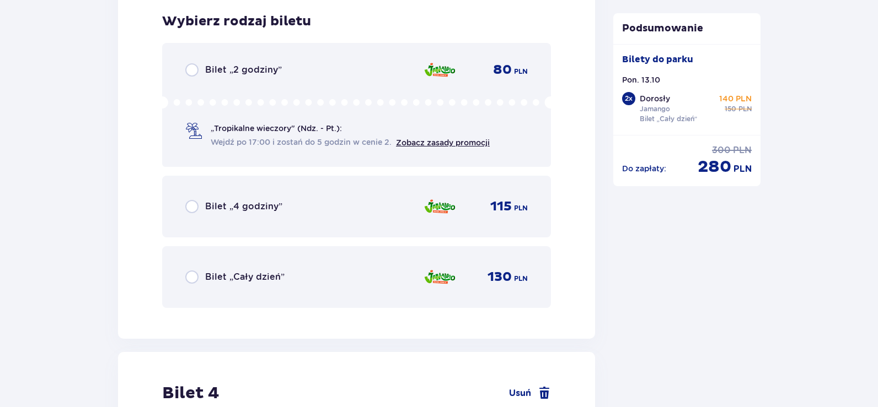
click at [189, 276] on input "radio" at bounding box center [191, 277] width 13 height 13
radio input "true"
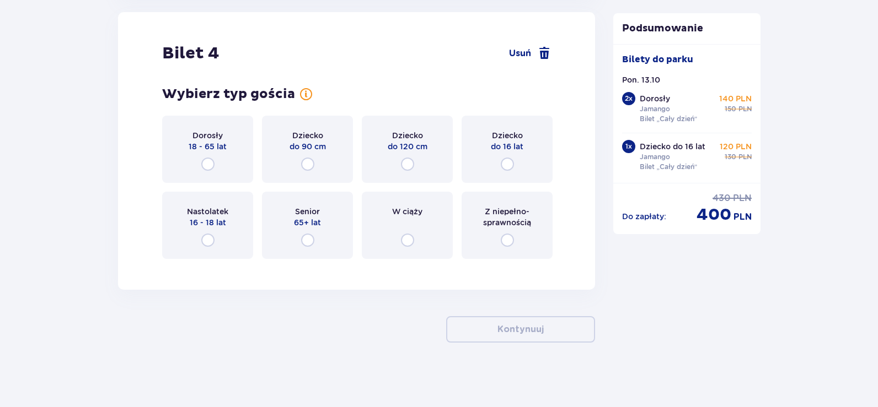
scroll to position [3027, 0]
click at [506, 161] on input "radio" at bounding box center [506, 162] width 13 height 13
radio input "true"
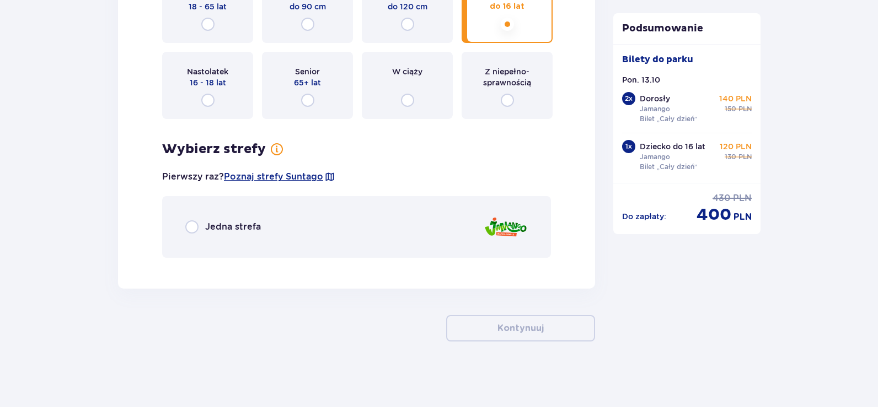
scroll to position [3166, 0]
click at [194, 224] on input "radio" at bounding box center [191, 226] width 13 height 13
radio input "true"
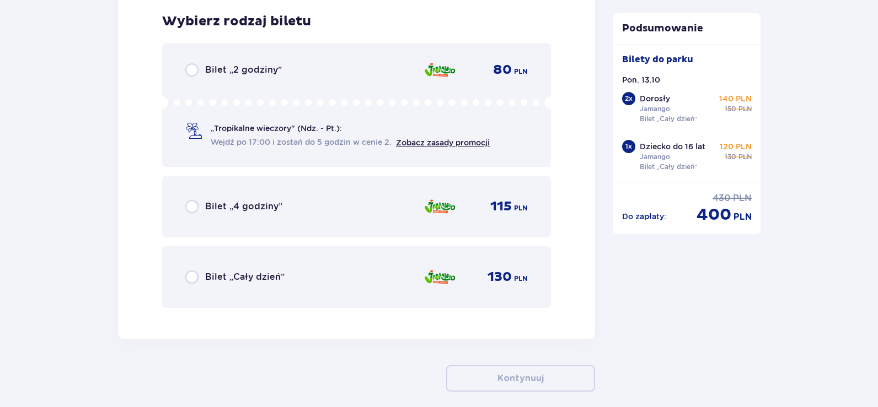
scroll to position [3433, 0]
click at [196, 277] on input "radio" at bounding box center [191, 276] width 13 height 13
radio input "true"
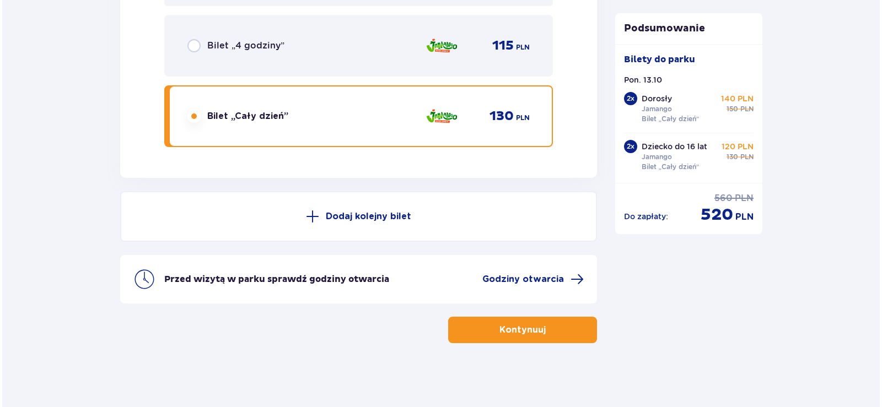
scroll to position [3595, 0]
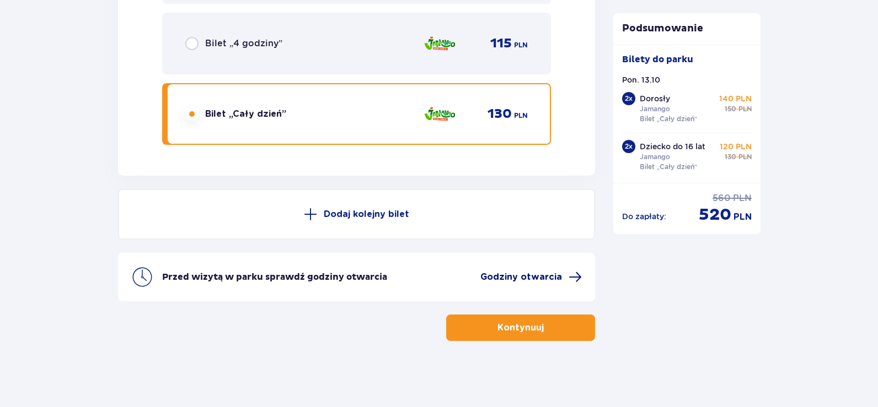
click at [501, 274] on span "Godziny otwarcia" at bounding box center [521, 277] width 82 height 12
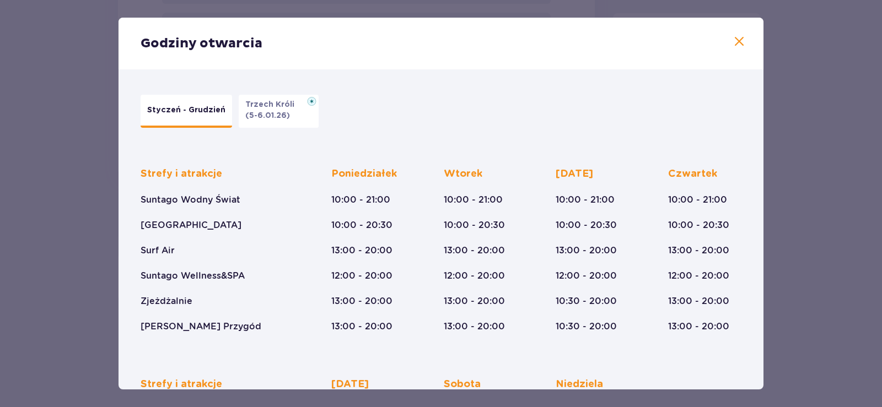
click at [273, 110] on p "(5-6.01.26)" at bounding box center [267, 115] width 45 height 11
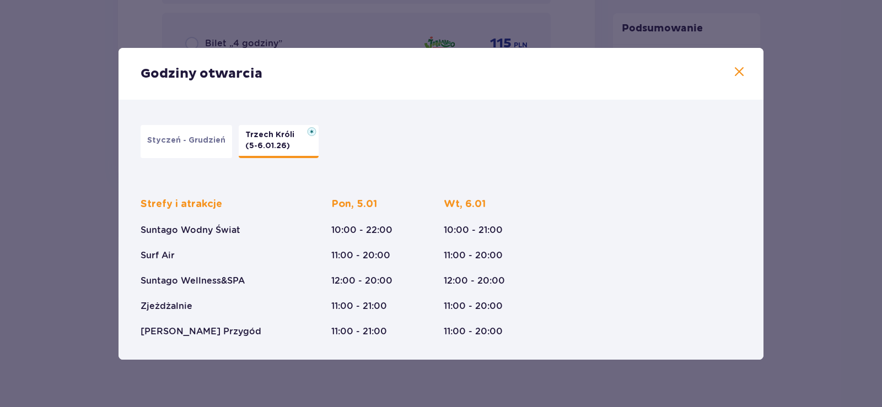
click at [216, 143] on p "Styczeń - Grudzień" at bounding box center [186, 140] width 78 height 11
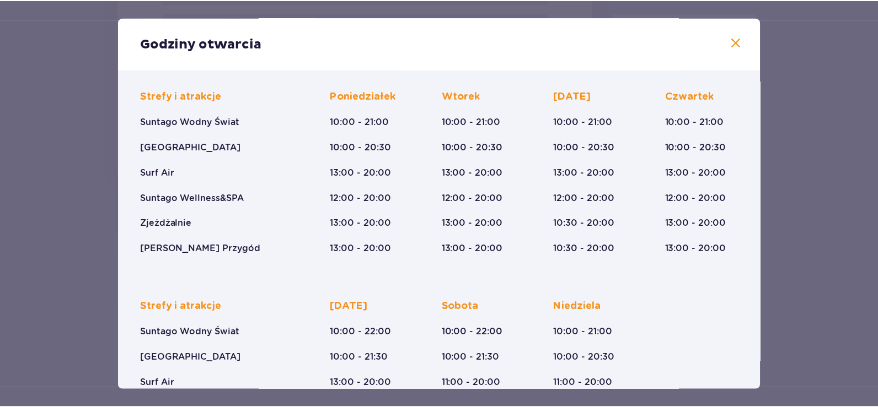
scroll to position [176, 0]
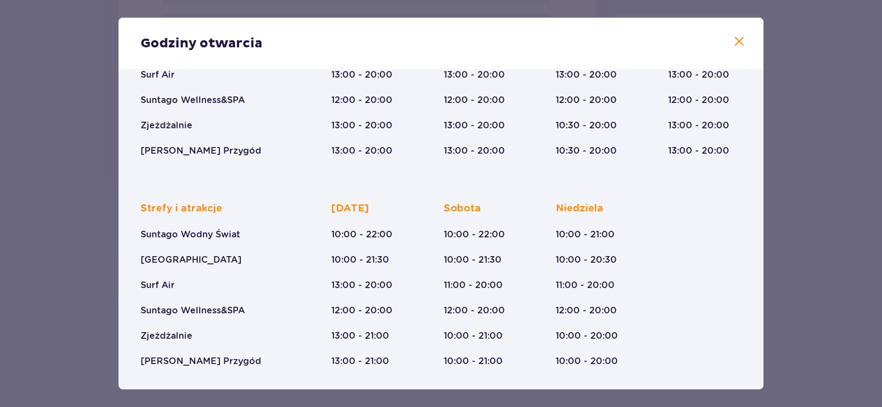
click at [737, 44] on span at bounding box center [739, 41] width 13 height 13
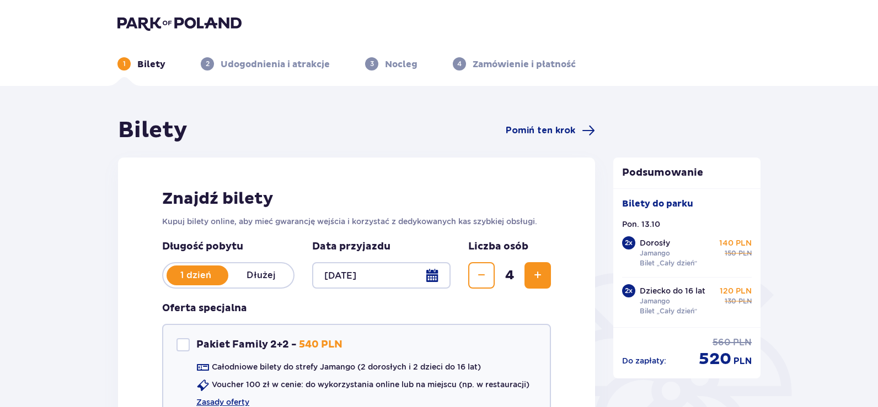
click at [433, 278] on div at bounding box center [381, 275] width 138 height 26
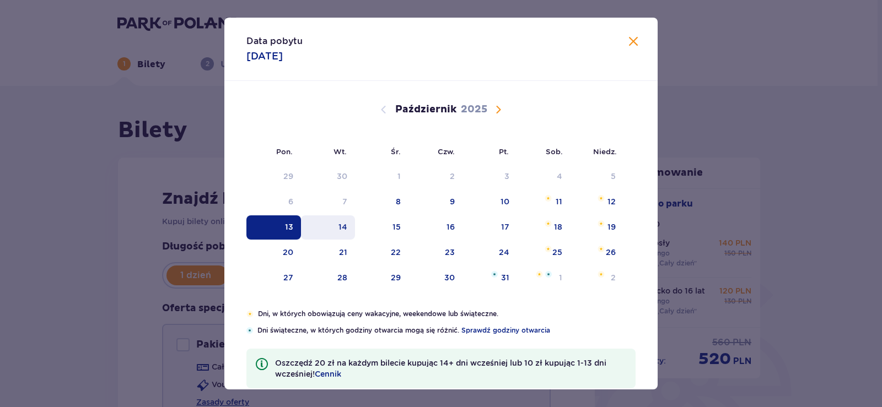
click at [347, 229] on div "14" at bounding box center [328, 228] width 55 height 24
click at [339, 227] on div "14" at bounding box center [342, 227] width 9 height 11
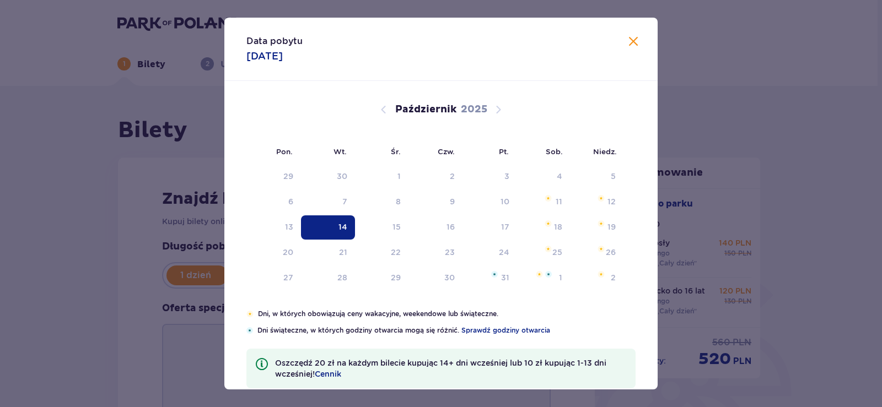
type input "[DATE]"
click at [339, 227] on p "Kupuj bilety online, aby mieć gwarancję wejścia i korzystać z dedykowanych kas …" at bounding box center [356, 221] width 389 height 11
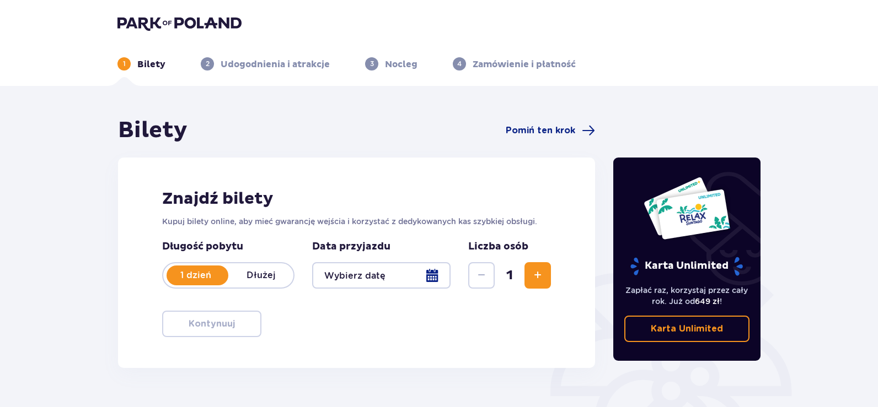
click at [542, 279] on span "Zwiększ" at bounding box center [537, 275] width 13 height 13
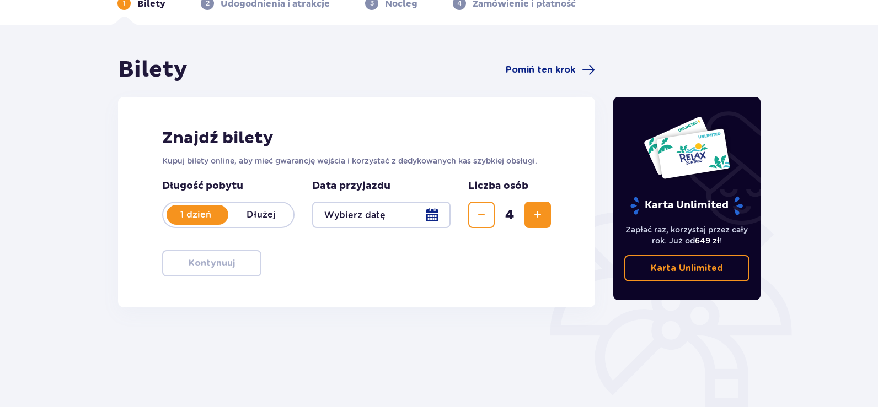
scroll to position [154, 0]
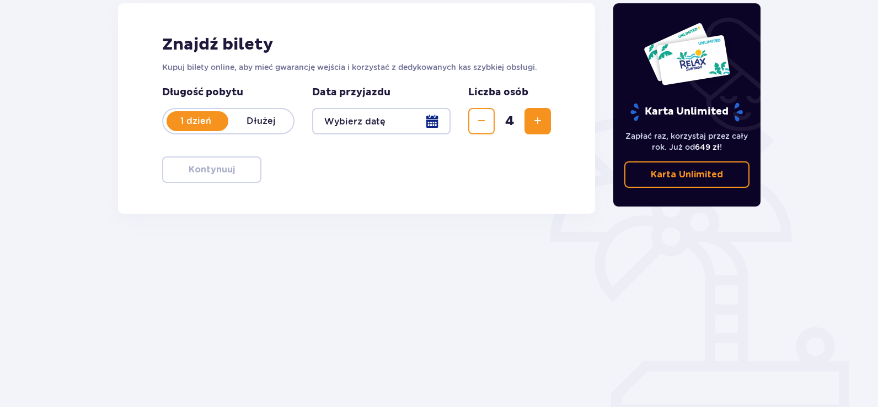
click at [433, 120] on div at bounding box center [381, 121] width 138 height 26
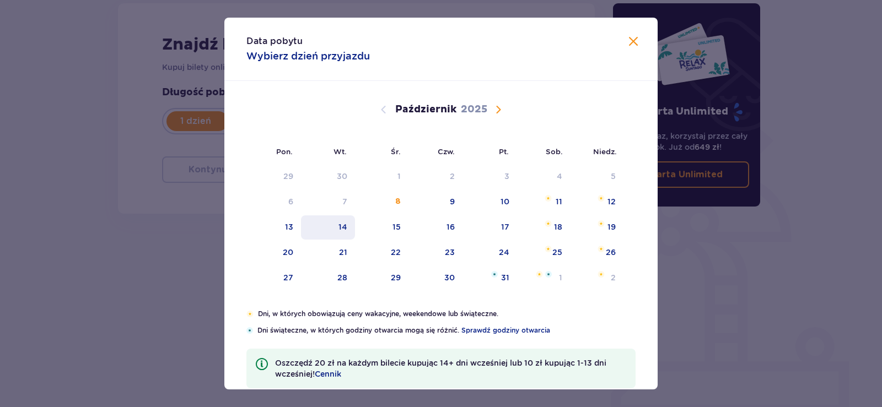
click at [336, 227] on div "14" at bounding box center [328, 228] width 55 height 24
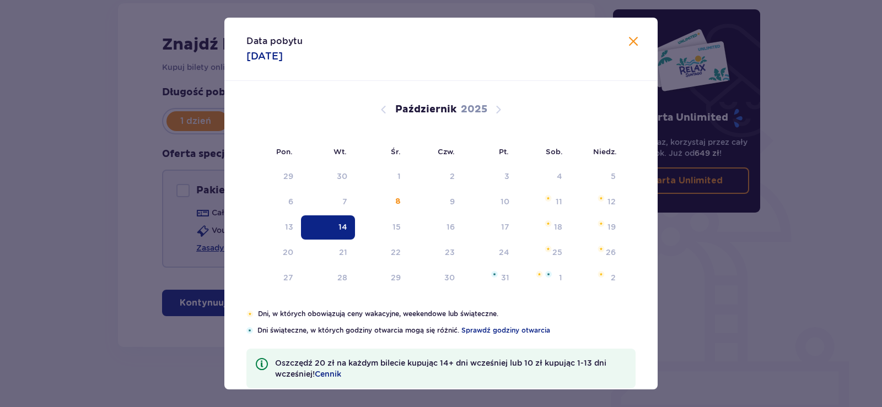
type input "[DATE]"
click at [627, 40] on div "Karta Unlimited Zapłać raz, korzystaj przez cały rok. Już od 649 zł ! Karta Unl…" at bounding box center [687, 110] width 148 height 203
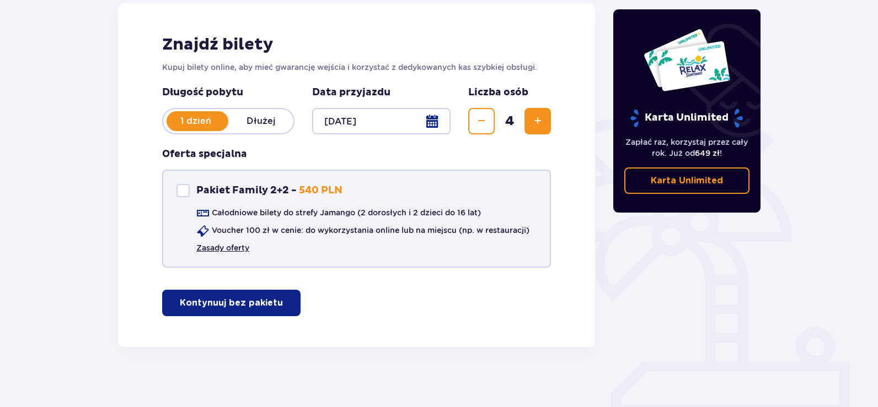
click at [212, 248] on link "Zasady oferty" at bounding box center [222, 248] width 53 height 11
